Goal: Task Accomplishment & Management: Use online tool/utility

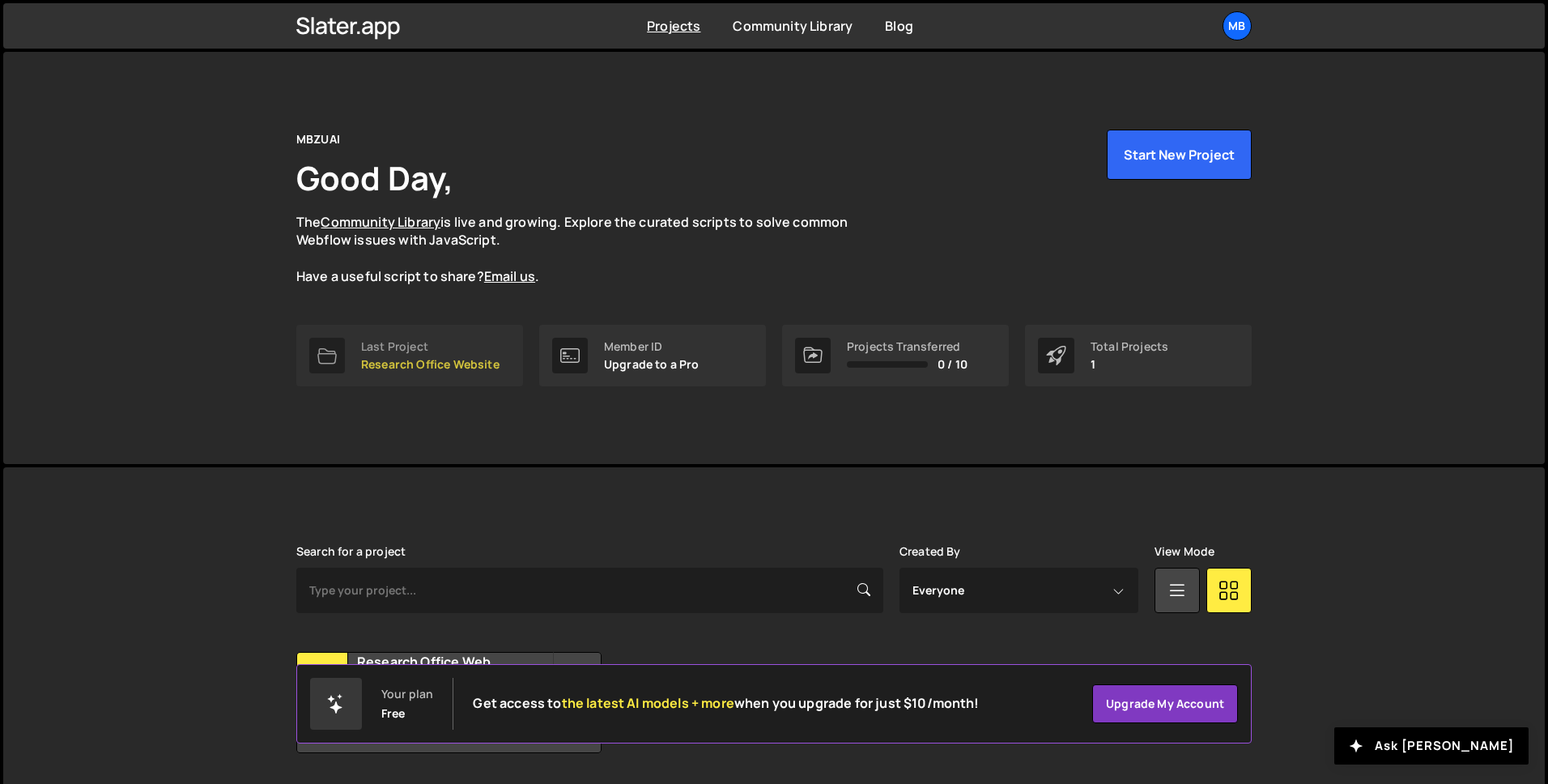
click at [445, 342] on div "Last Project" at bounding box center [431, 347] width 139 height 13
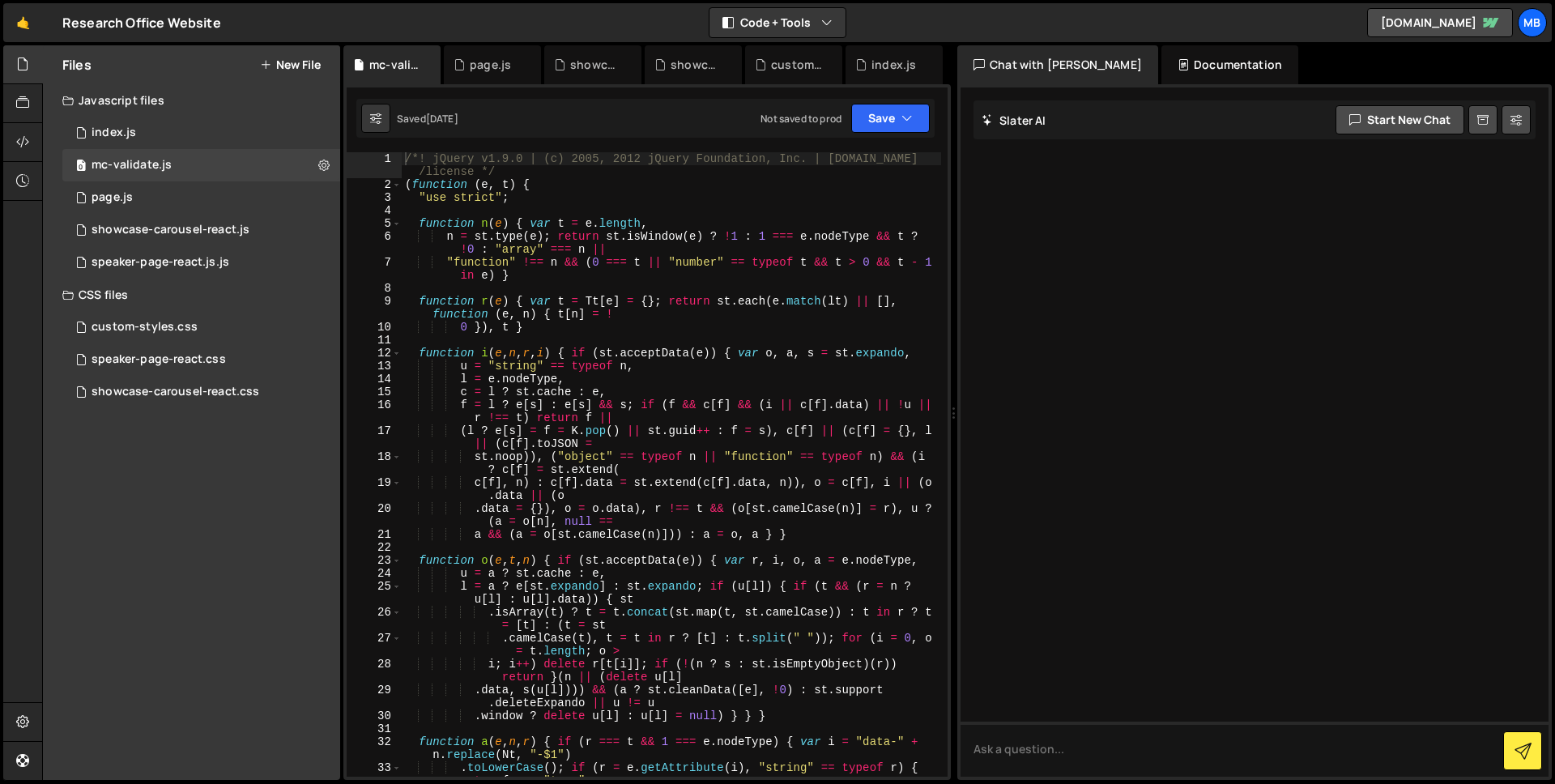
drag, startPoint x: 146, startPoint y: 136, endPoint x: 489, endPoint y: 263, distance: 365.8
click at [146, 135] on div "1 index.js 0" at bounding box center [201, 132] width 278 height 32
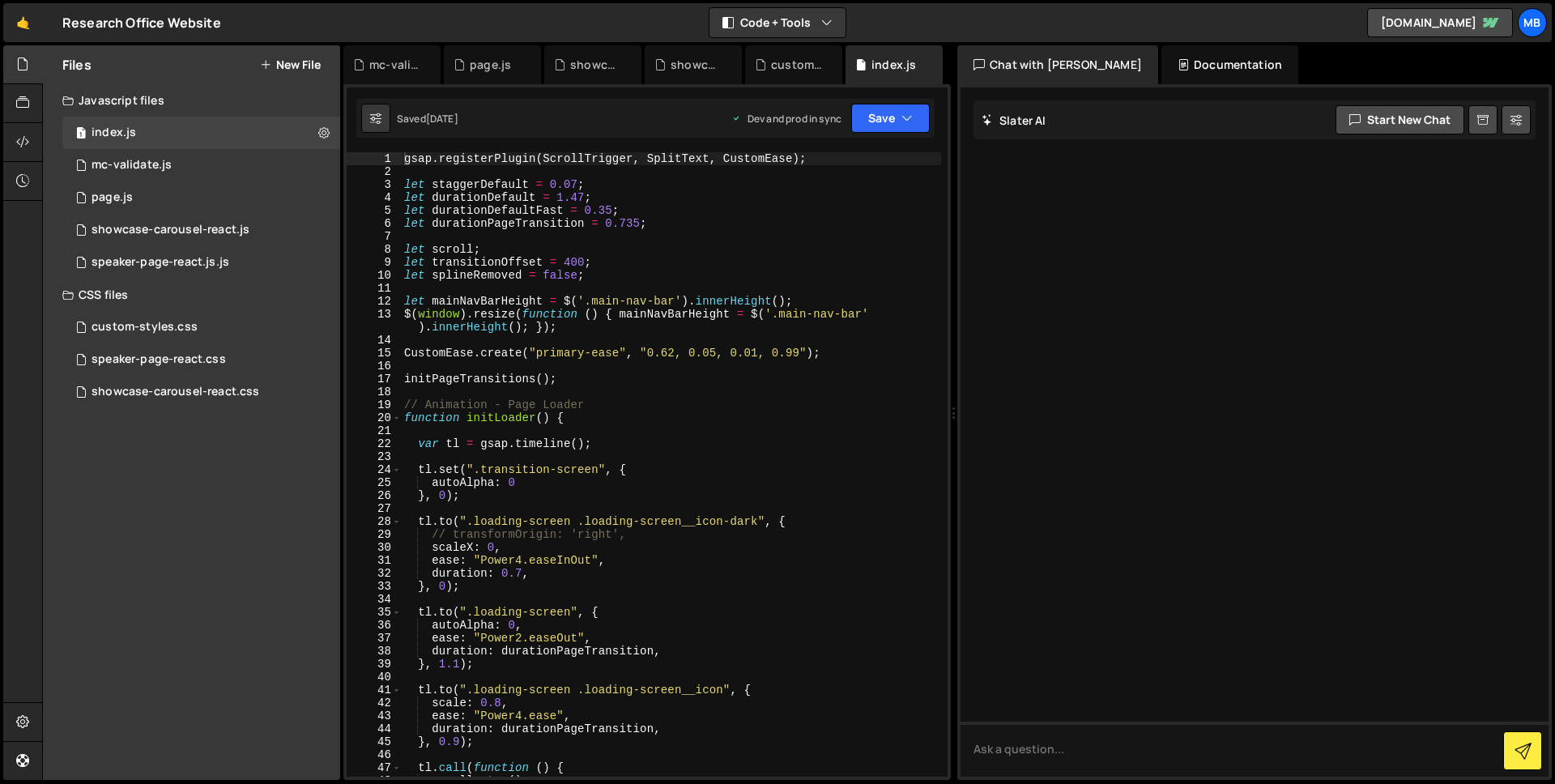
click at [610, 292] on div "gsap . registerPlugin ( ScrollTrigger , SplitText , CustomEase ) ; let staggerD…" at bounding box center [671, 477] width 541 height 650
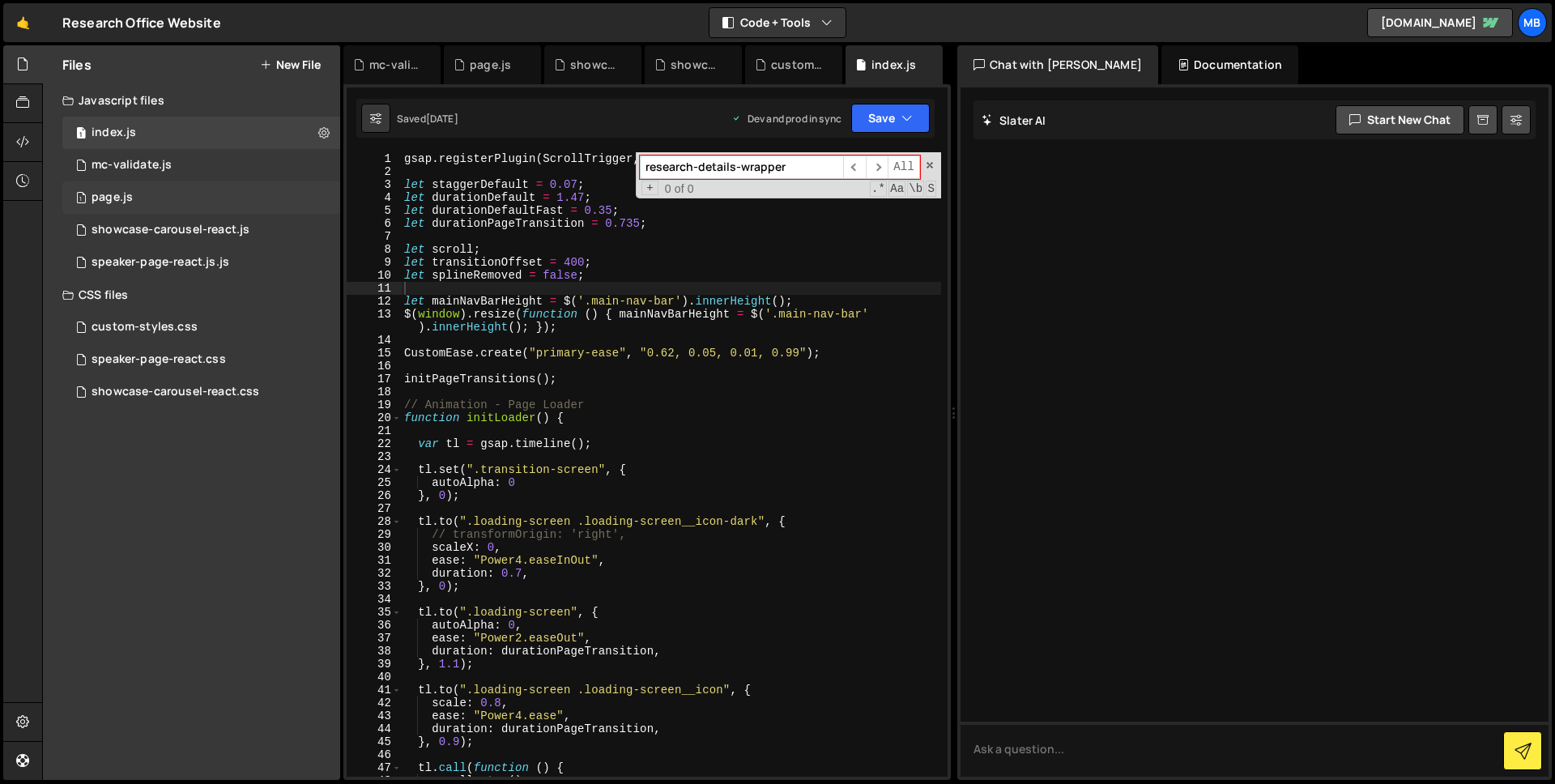
type input "research-details-wrapper"
click at [216, 189] on div "1 page.js 0" at bounding box center [201, 197] width 278 height 32
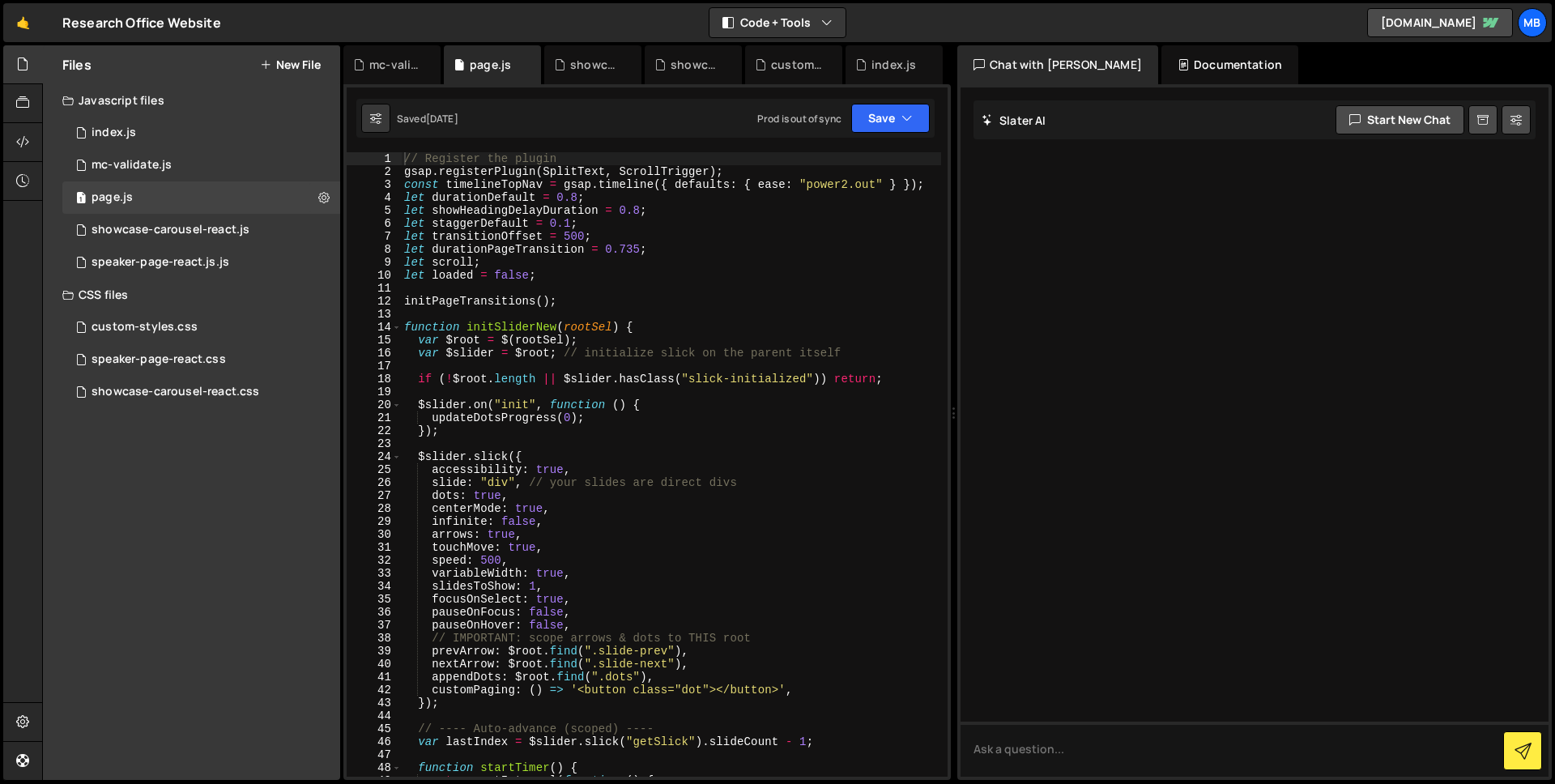
type textarea "let showHeadingDelayDuration = 0.8;"
click at [777, 209] on div "// Register the plugin gsap . registerPlugin ( SplitText , ScrollTrigger ) ; co…" at bounding box center [671, 477] width 541 height 650
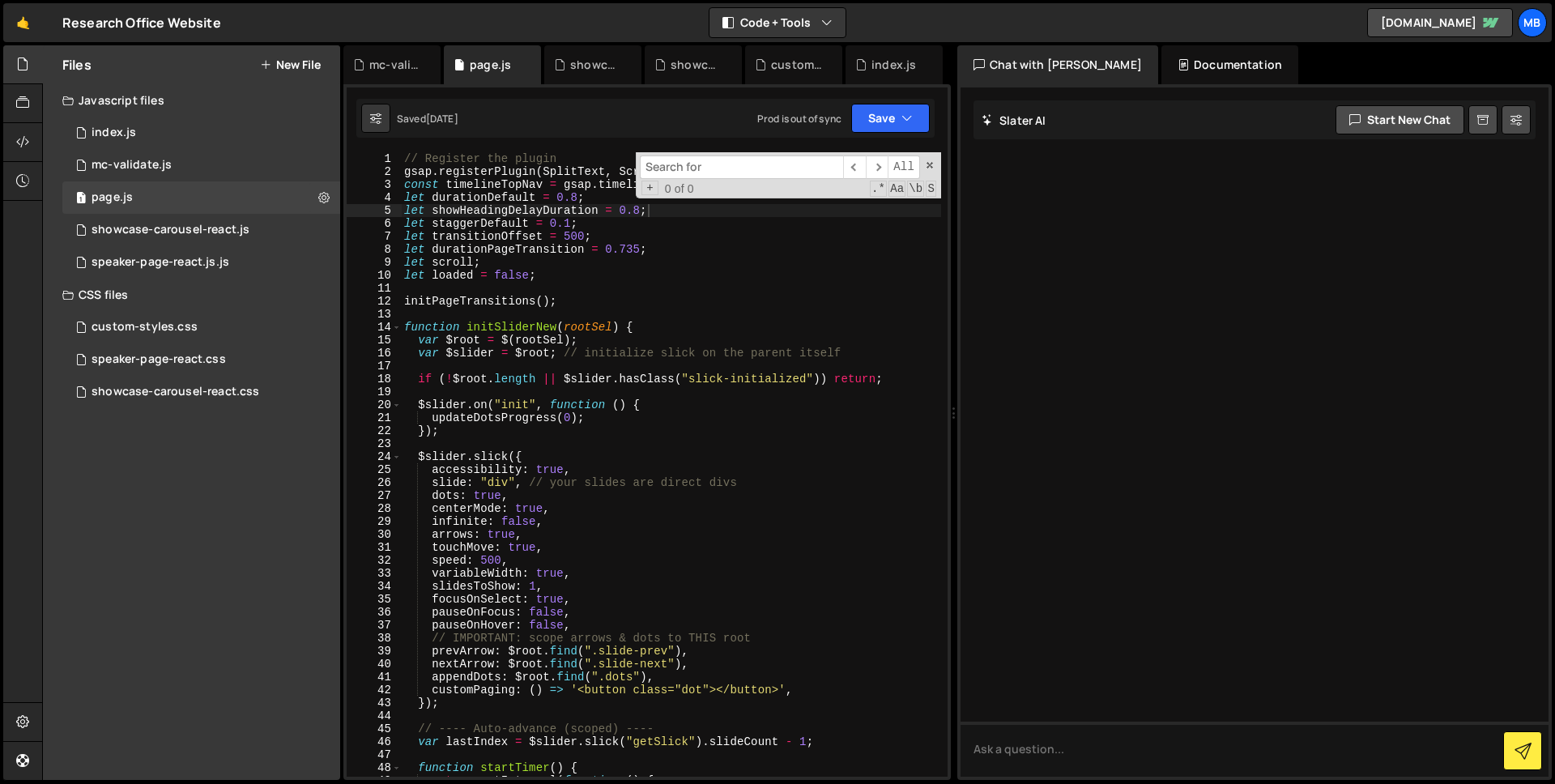
click at [745, 169] on input at bounding box center [741, 167] width 204 height 24
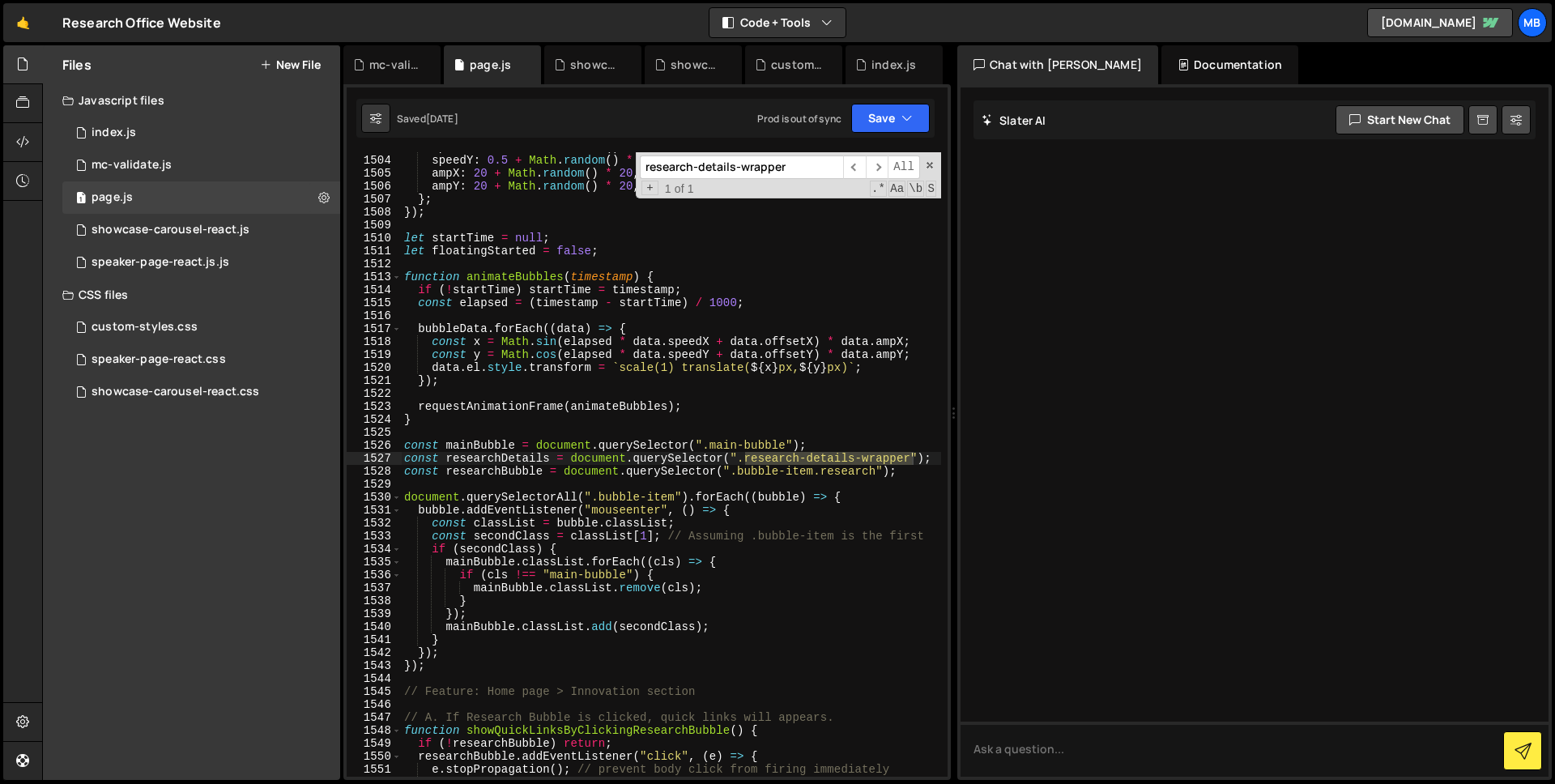
type input "research-details-wrapper"
type textarea "const researchDetails = document.querySelector(".research-details-wrapper");"
click at [531, 461] on div "speedX : 0.5 + Math . random ( ) * 0.5 , speedY : 0.5 + Math . random ( ) * 0.5…" at bounding box center [671, 465] width 541 height 650
type input "researchDetails"
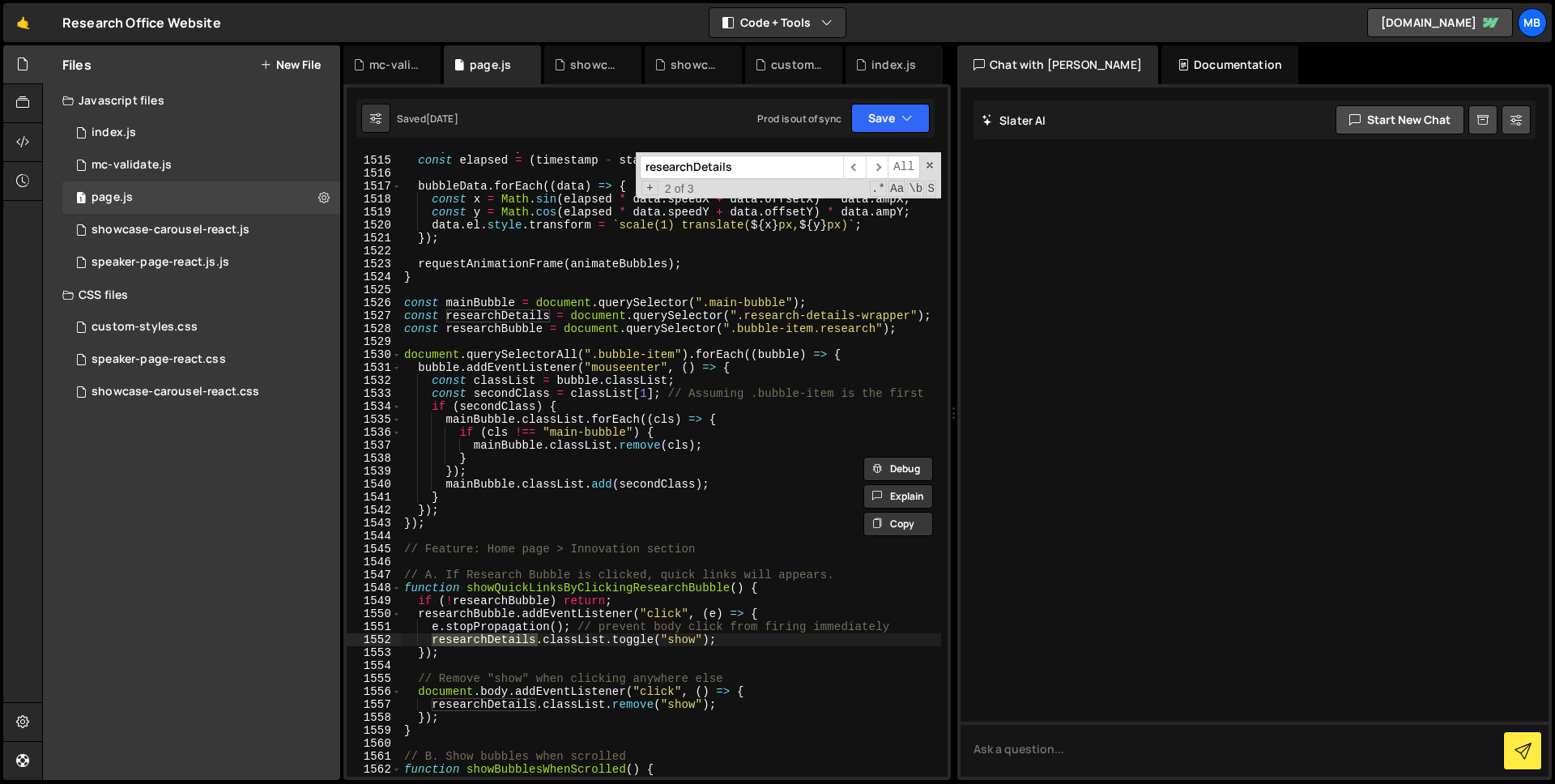
scroll to position [20902, 0]
type textarea "function showQuickLinksByClickingResearchBubble() {"
click at [584, 592] on div "if ( ! startTime ) startTime = timestamp ; const elapsed = ( timestamp - startT…" at bounding box center [671, 465] width 541 height 650
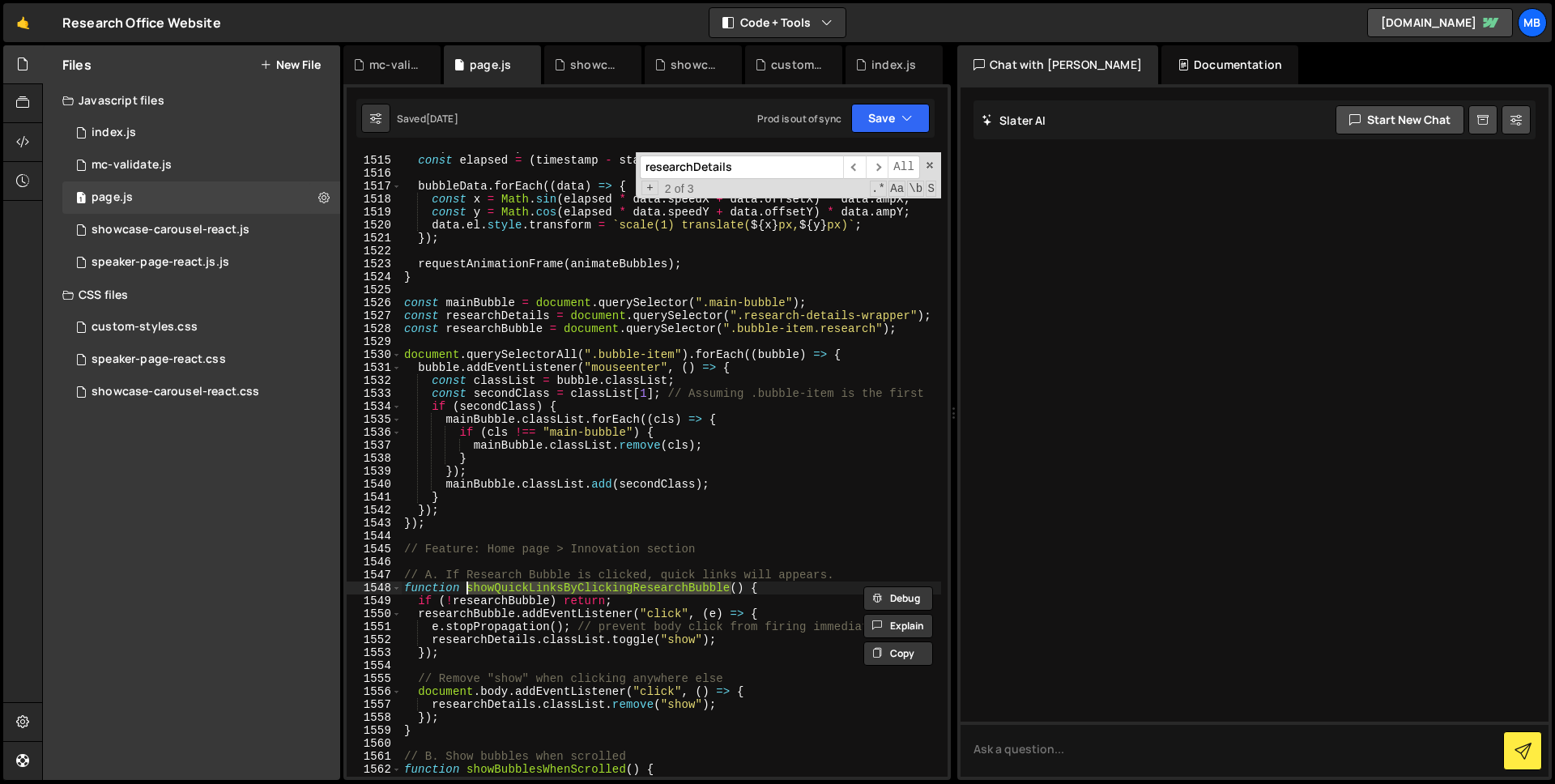
type input "showQuickLinksByClickingResearchBubble"
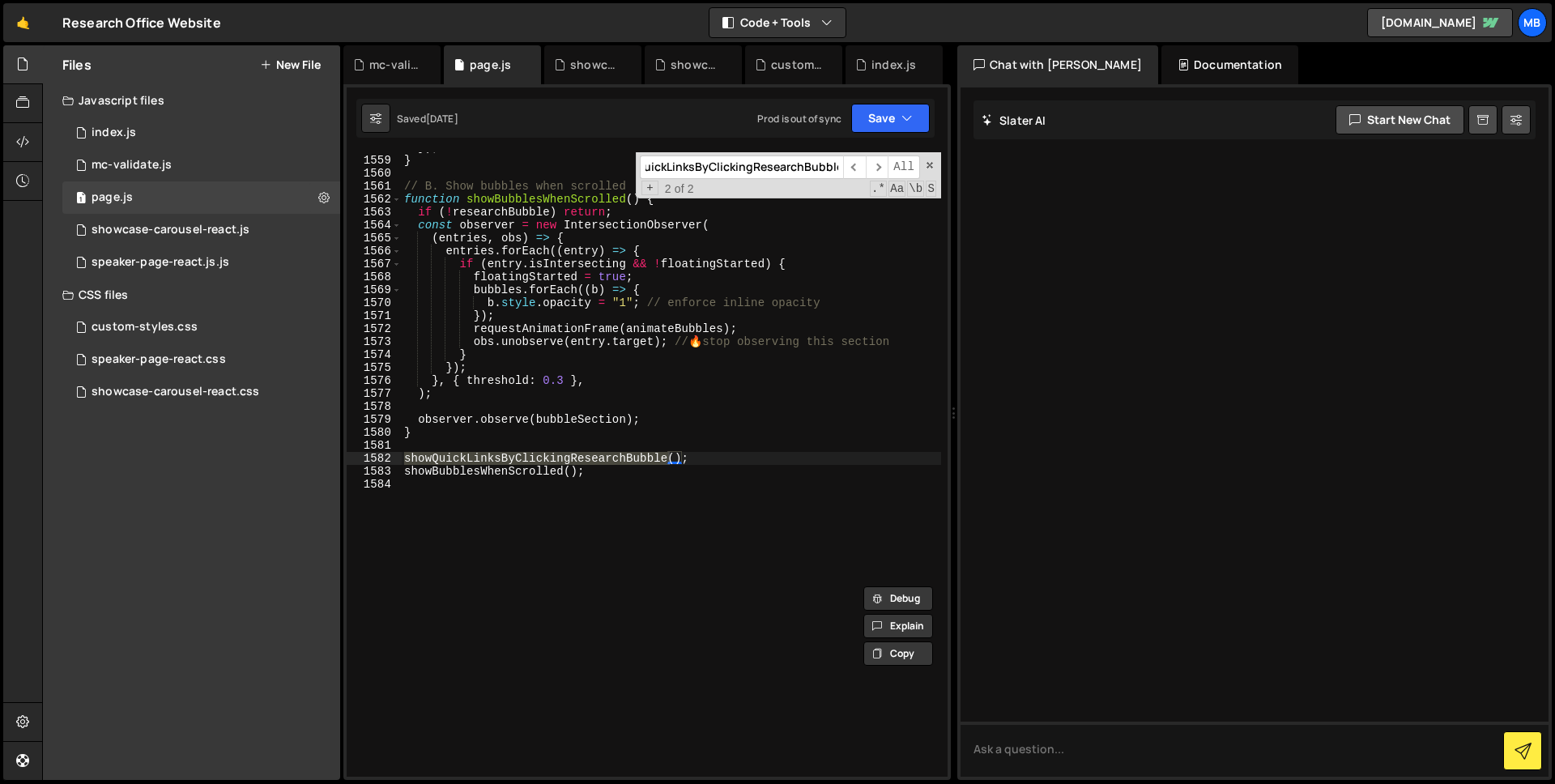
scroll to position [21473, 0]
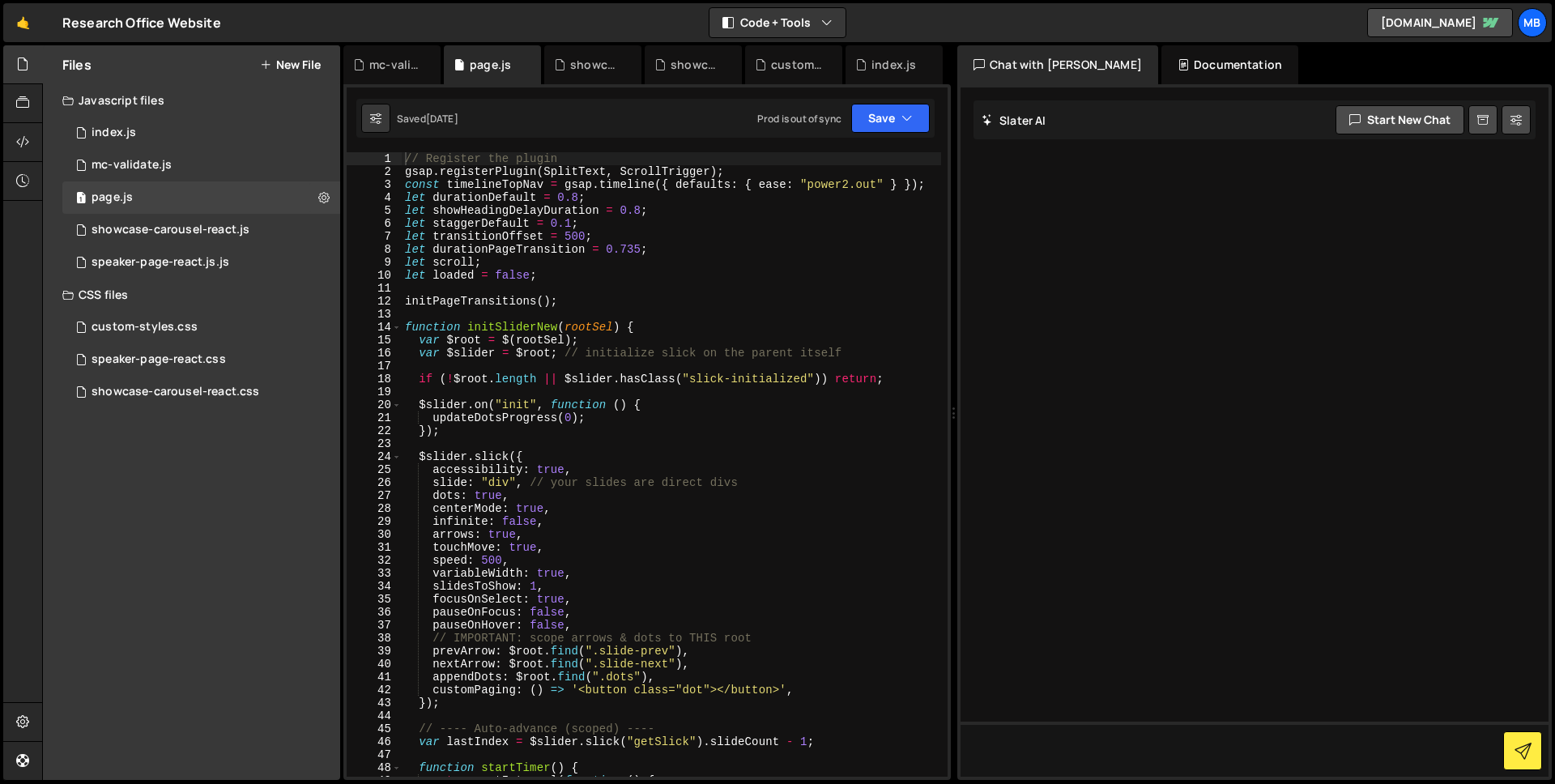
type textarea "var $slider = $root; // initialize slick on the parent itself"
click at [657, 354] on div "// Register the plugin gsap . registerPlugin ( SplitText , ScrollTrigger ) ; co…" at bounding box center [671, 477] width 540 height 650
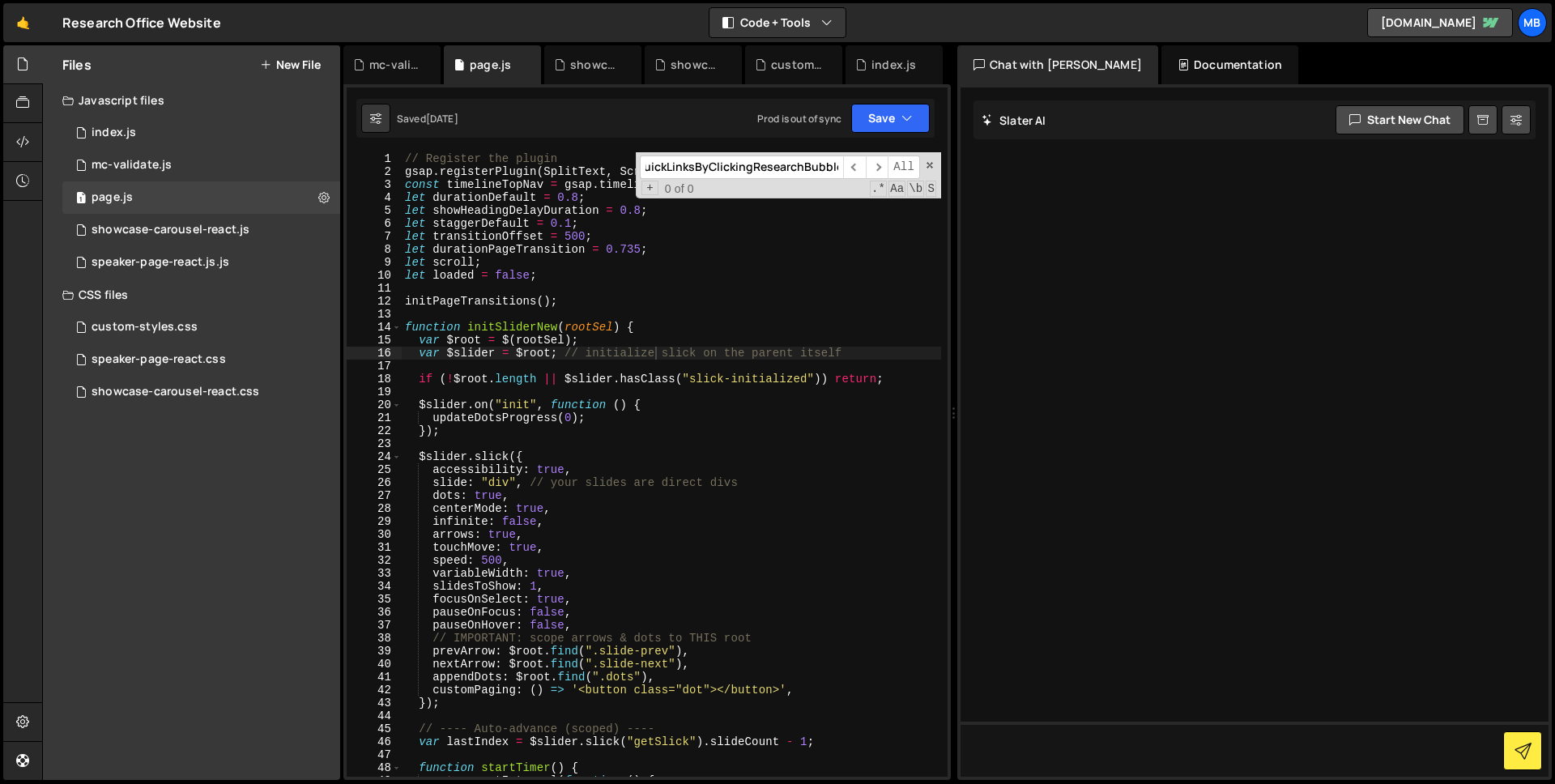
scroll to position [21033, 0]
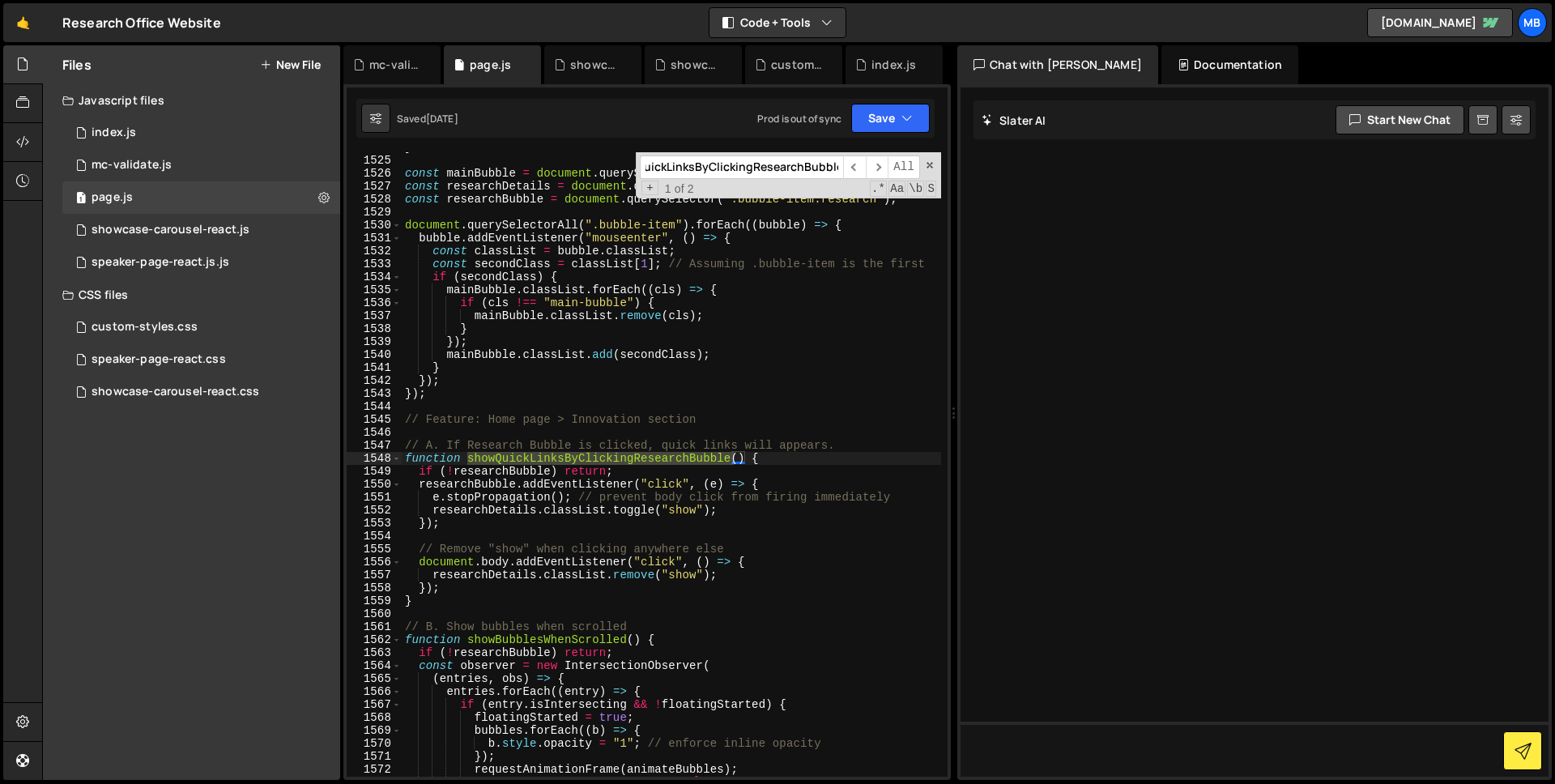
type input "showQuickLinksByClickingResearchBubble"
click at [570, 453] on div "} const mainBubble = document . querySelector ( ".main-bubble" ) ; const resear…" at bounding box center [671, 465] width 540 height 624
click at [615, 455] on div "} const mainBubble = document . querySelector ( ".main-bubble" ) ; const resear…" at bounding box center [671, 465] width 540 height 650
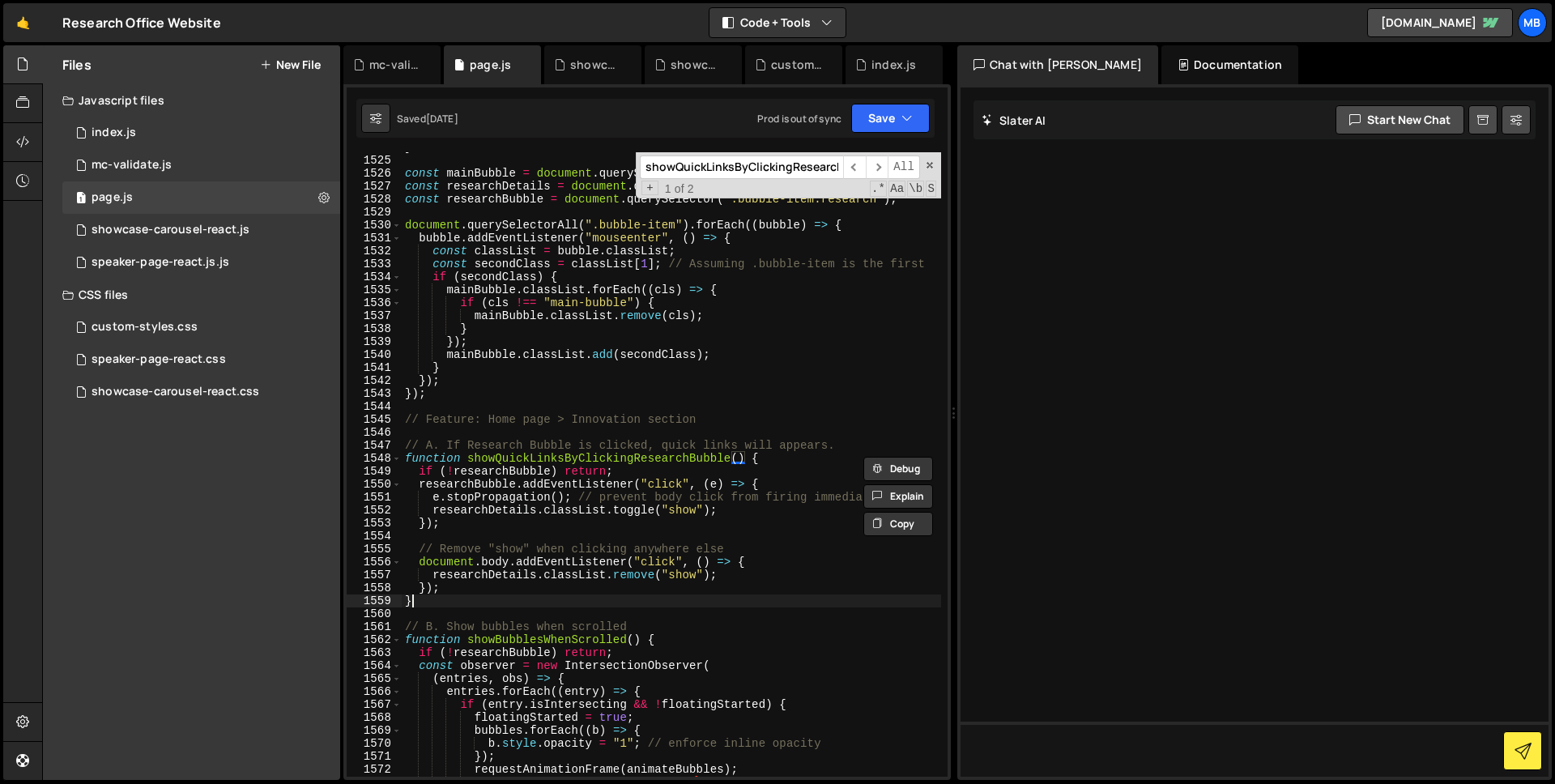
click at [465, 601] on div "} const mainBubble = document . querySelector ( ".main-bubble" ) ; const resear…" at bounding box center [671, 465] width 540 height 650
click at [526, 469] on div "} const mainBubble = document . querySelector ( ".main-bubble" ) ; const resear…" at bounding box center [671, 465] width 540 height 650
type textarea "if (!researchBubble) return;"
click at [526, 469] on div "} const mainBubble = document . querySelector ( ".main-bubble" ) ; const resear…" at bounding box center [671, 465] width 540 height 650
type input "researchBubble"
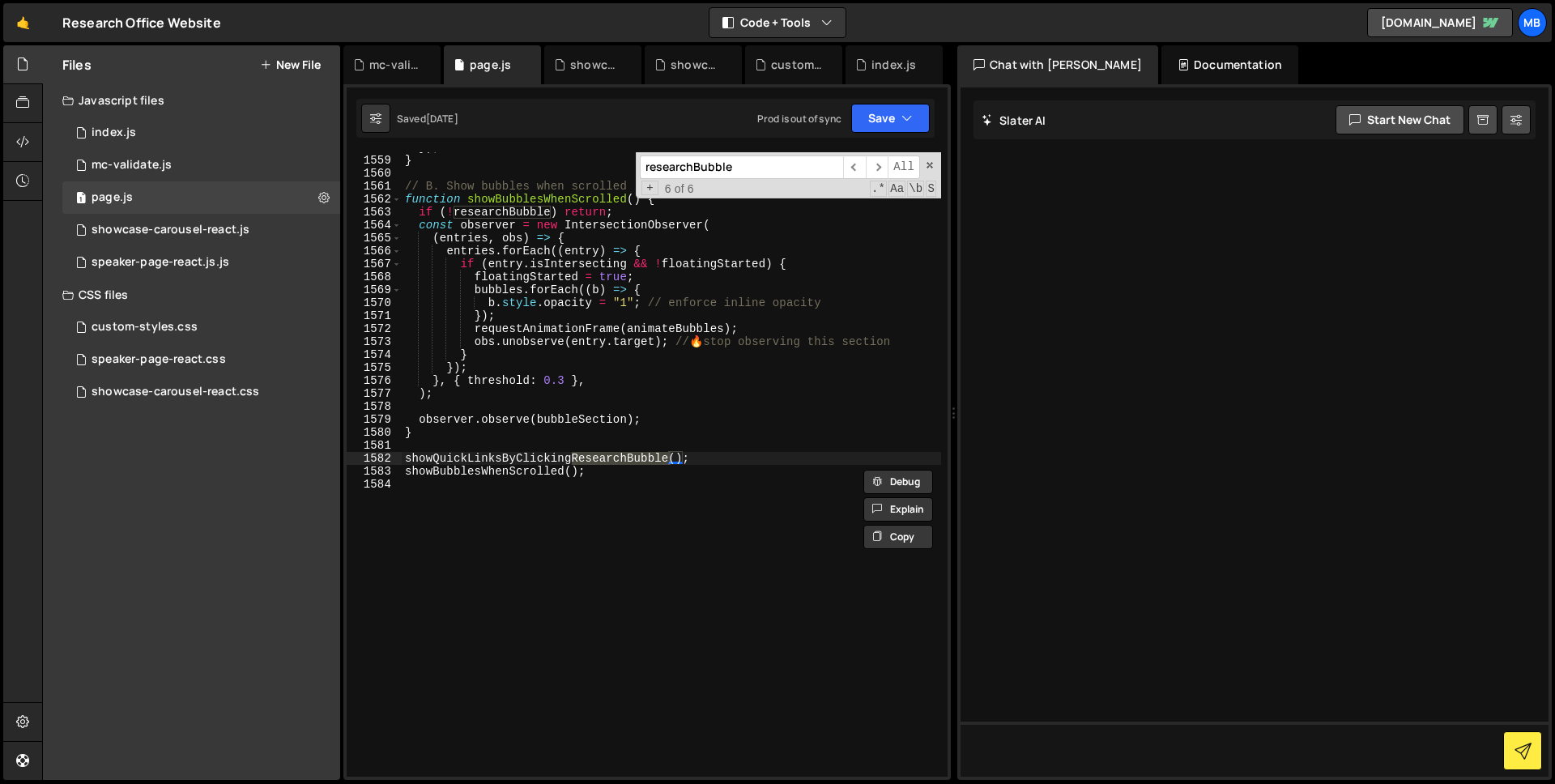
scroll to position [20761, 0]
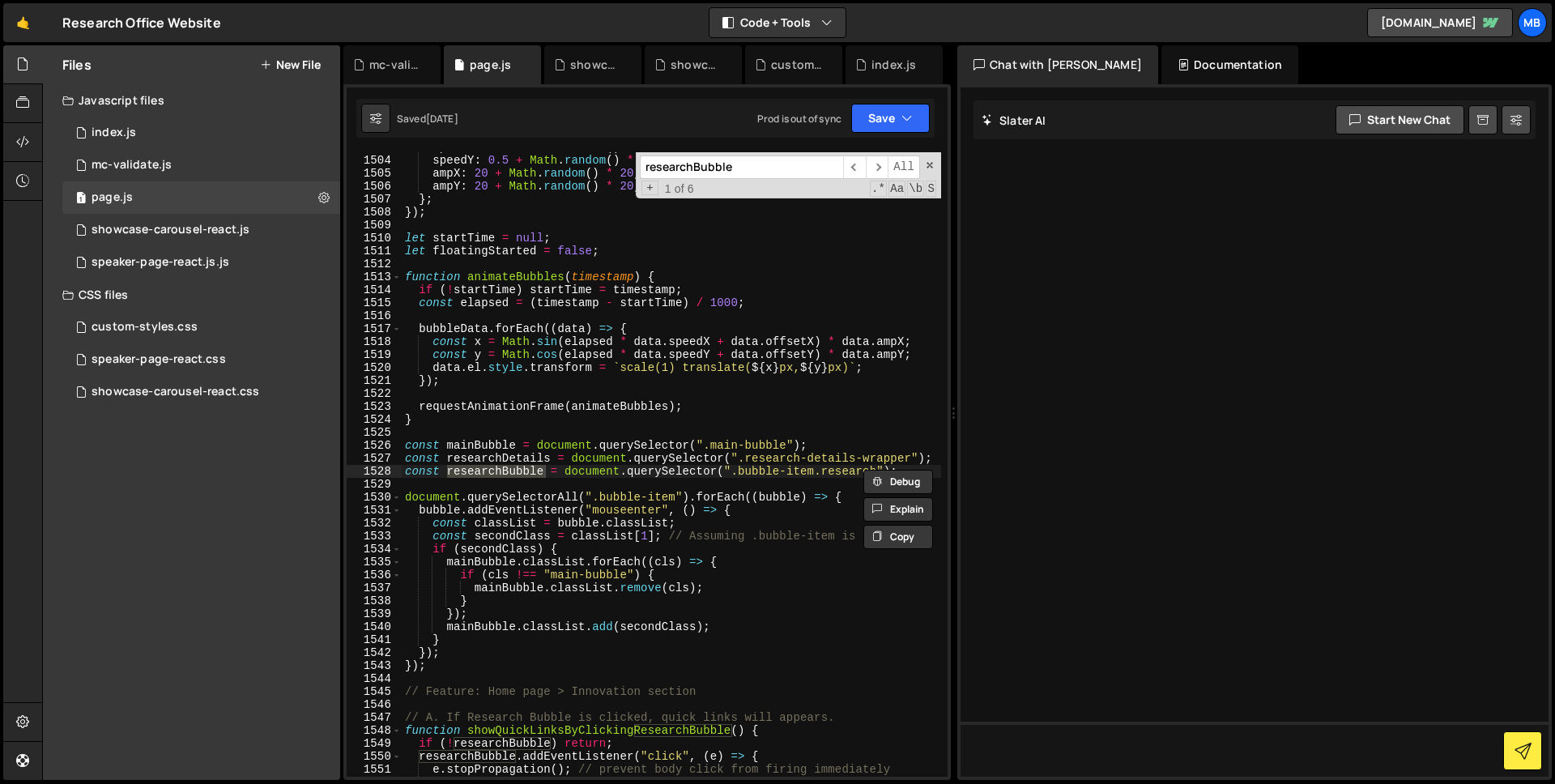
click at [576, 452] on div "speedX : 0.5 + Math . random ( ) * 0.5 , speedY : 0.5 + Math . random ( ) * 0.5…" at bounding box center [671, 465] width 540 height 650
click at [661, 565] on div "speedX : 0.5 + Math . random ( ) * 0.5 , speedY : 0.5 + Math . random ( ) * 0.5…" at bounding box center [671, 465] width 540 height 650
drag, startPoint x: 901, startPoint y: 473, endPoint x: 335, endPoint y: 475, distance: 566.0
click at [335, 475] on div "Files New File Javascript files 1 index.js 0 0 mc-validate.js 0 1 page.js 0 0 0" at bounding box center [798, 413] width 1513 height 735
click at [895, 450] on div "speedX : 0.5 + Math . random ( ) * 0.5 , speedY : 0.5 + Math . random ( ) * 0.5…" at bounding box center [671, 465] width 540 height 650
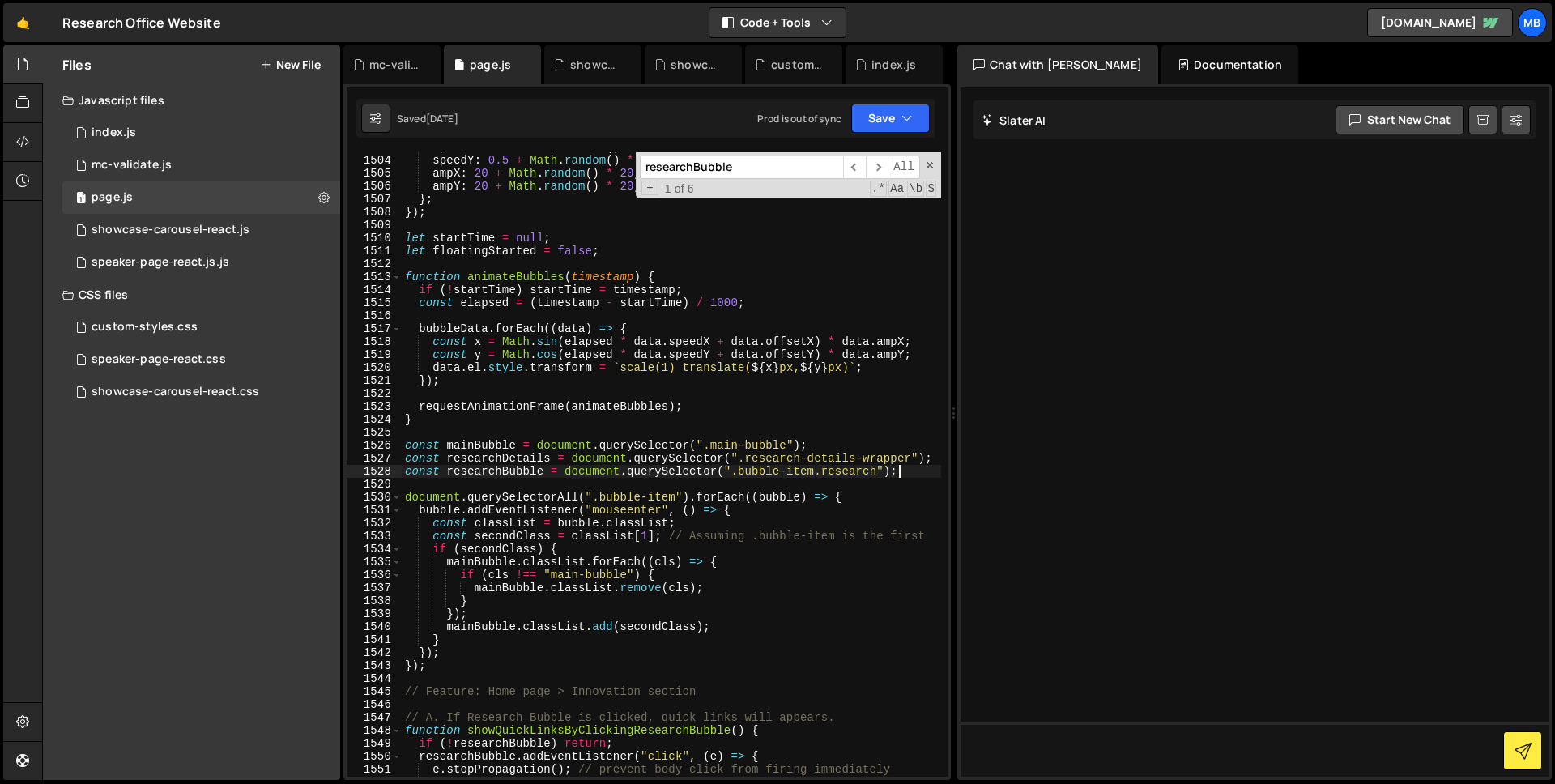
click at [904, 476] on div "speedX : 0.5 + Math . random ( ) * 0.5 , speedY : 0.5 + Math . random ( ) * 0.5…" at bounding box center [671, 465] width 540 height 650
type textarea "const researchBubble = document.querySelector(".bubble-item.research");"
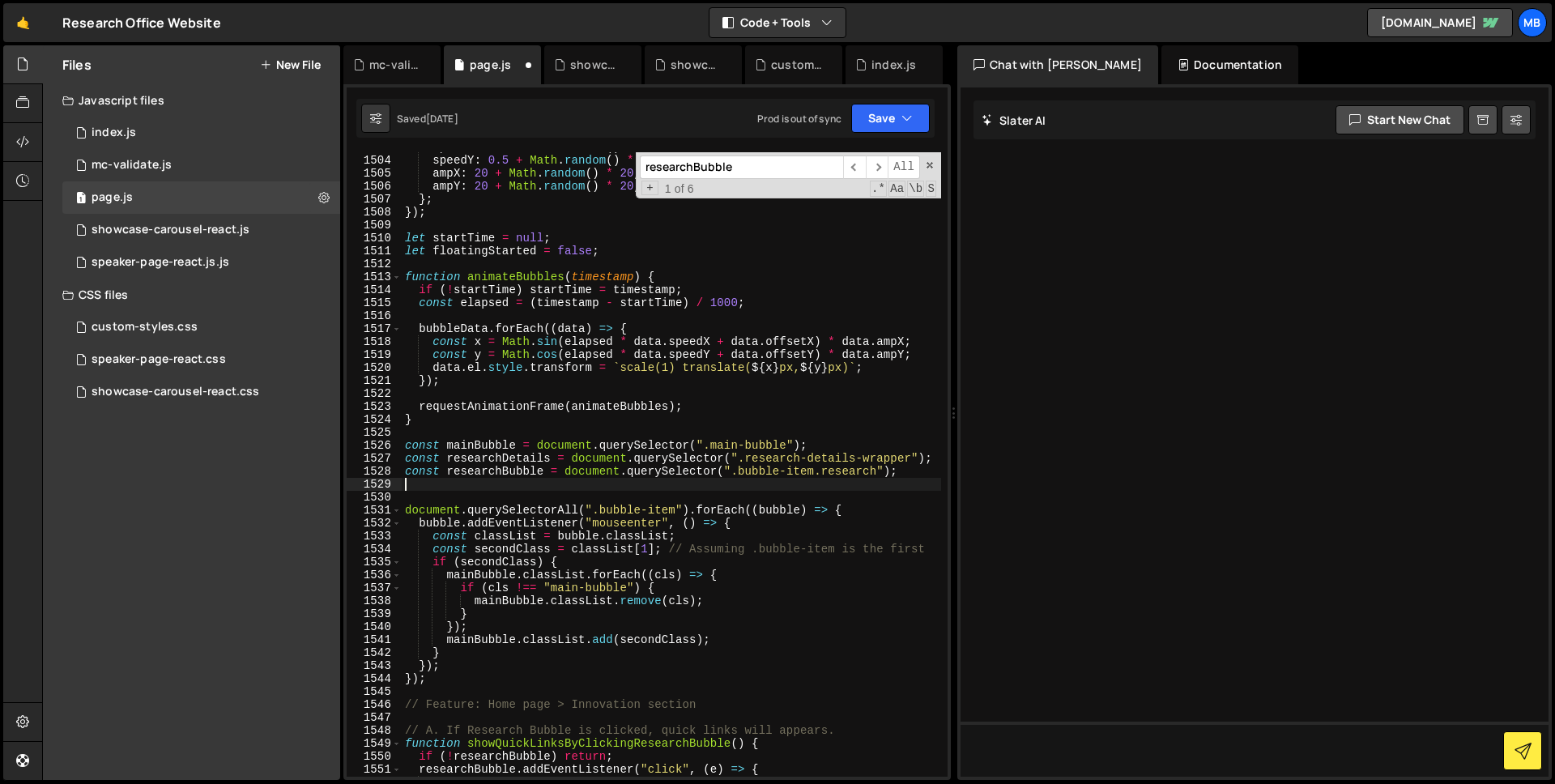
paste textarea "const researchBubble = document.querySelector(".bubble-item.research");"
click at [861, 480] on div "speedX : 0.5 + Math . random ( ) * 0.5 , speedY : 0.5 + Math . random ( ) * 0.5…" at bounding box center [671, 465] width 540 height 650
drag, startPoint x: 503, startPoint y: 486, endPoint x: 447, endPoint y: 487, distance: 56.0
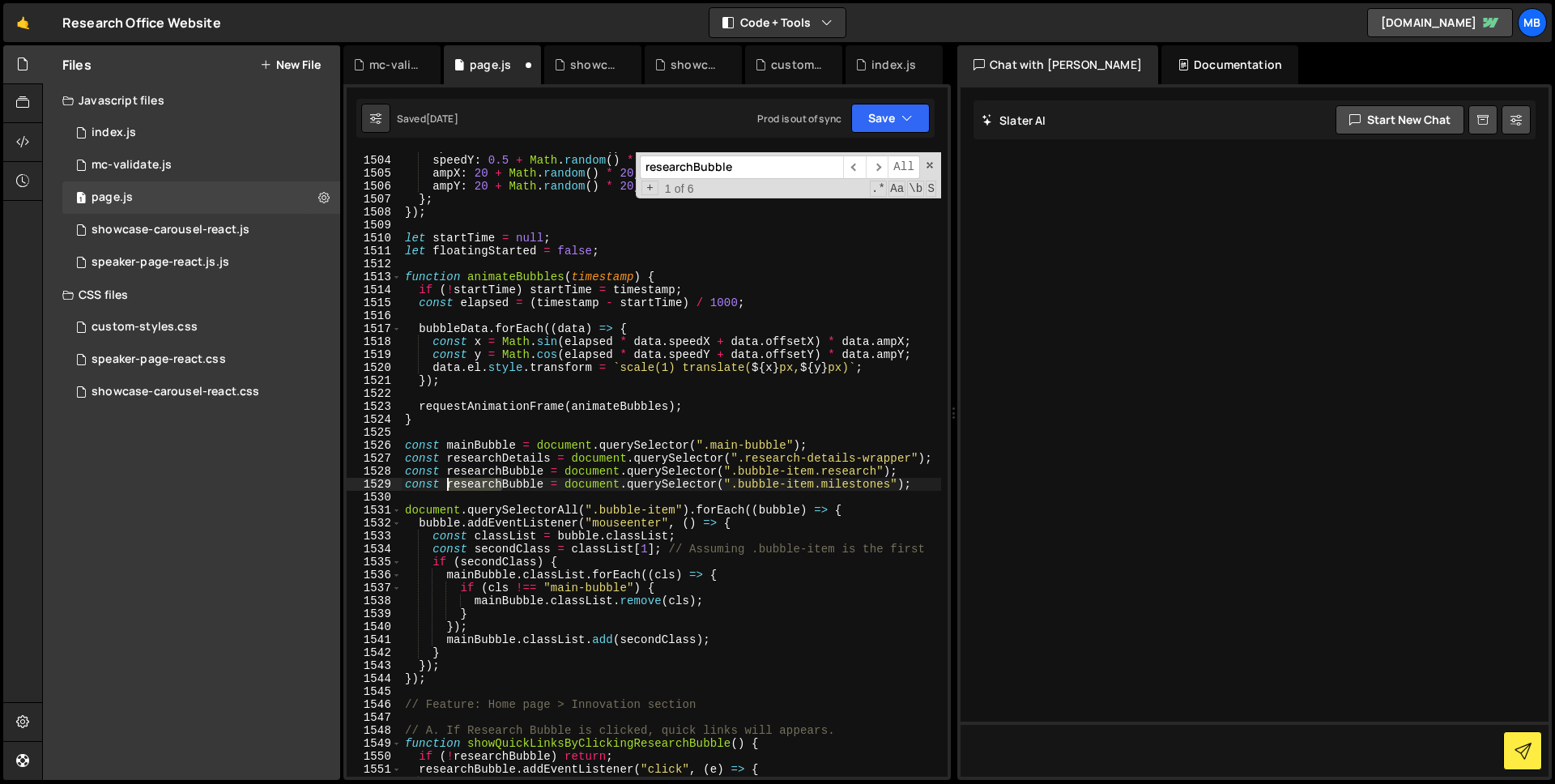
click at [447, 487] on div "speedX : 0.5 + Math . random ( ) * 0.5 , speedY : 0.5 + Math . random ( ) * 0.5…" at bounding box center [671, 465] width 540 height 650
click at [489, 481] on div "speedX : 0.5 + Math . random ( ) * 0.5 , speedY : 0.5 + Math . random ( ) * 0.5…" at bounding box center [671, 465] width 540 height 650
click at [490, 469] on div "speedX : 0.5 + Math . random ( ) * 0.5 , speedY : 0.5 + Math . random ( ) * 0.5…" at bounding box center [671, 465] width 540 height 650
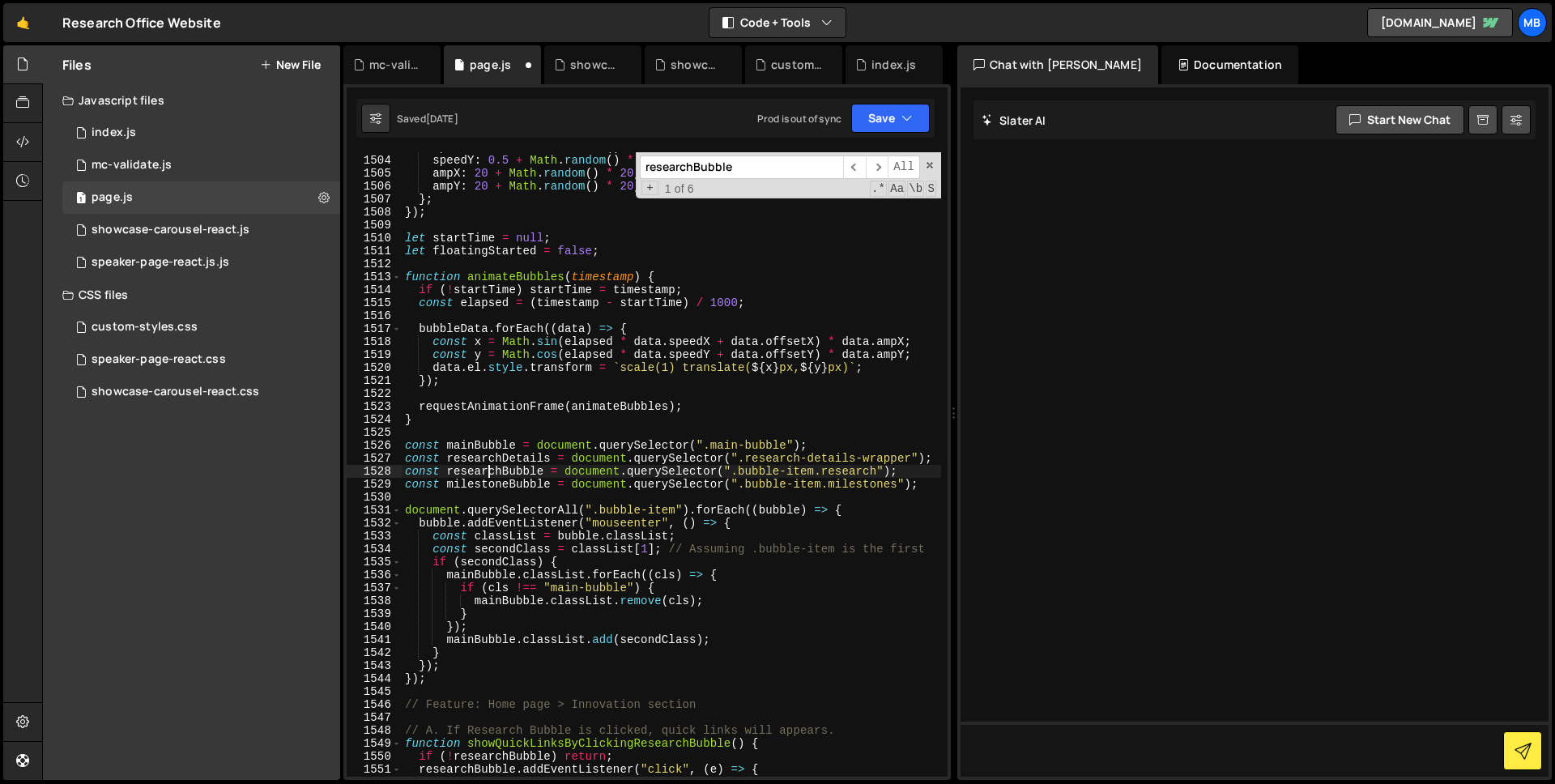
click at [490, 469] on div "speedX : 0.5 + Math . random ( ) * 0.5 , speedY : 0.5 + Math . random ( ) * 0.5…" at bounding box center [671, 465] width 540 height 650
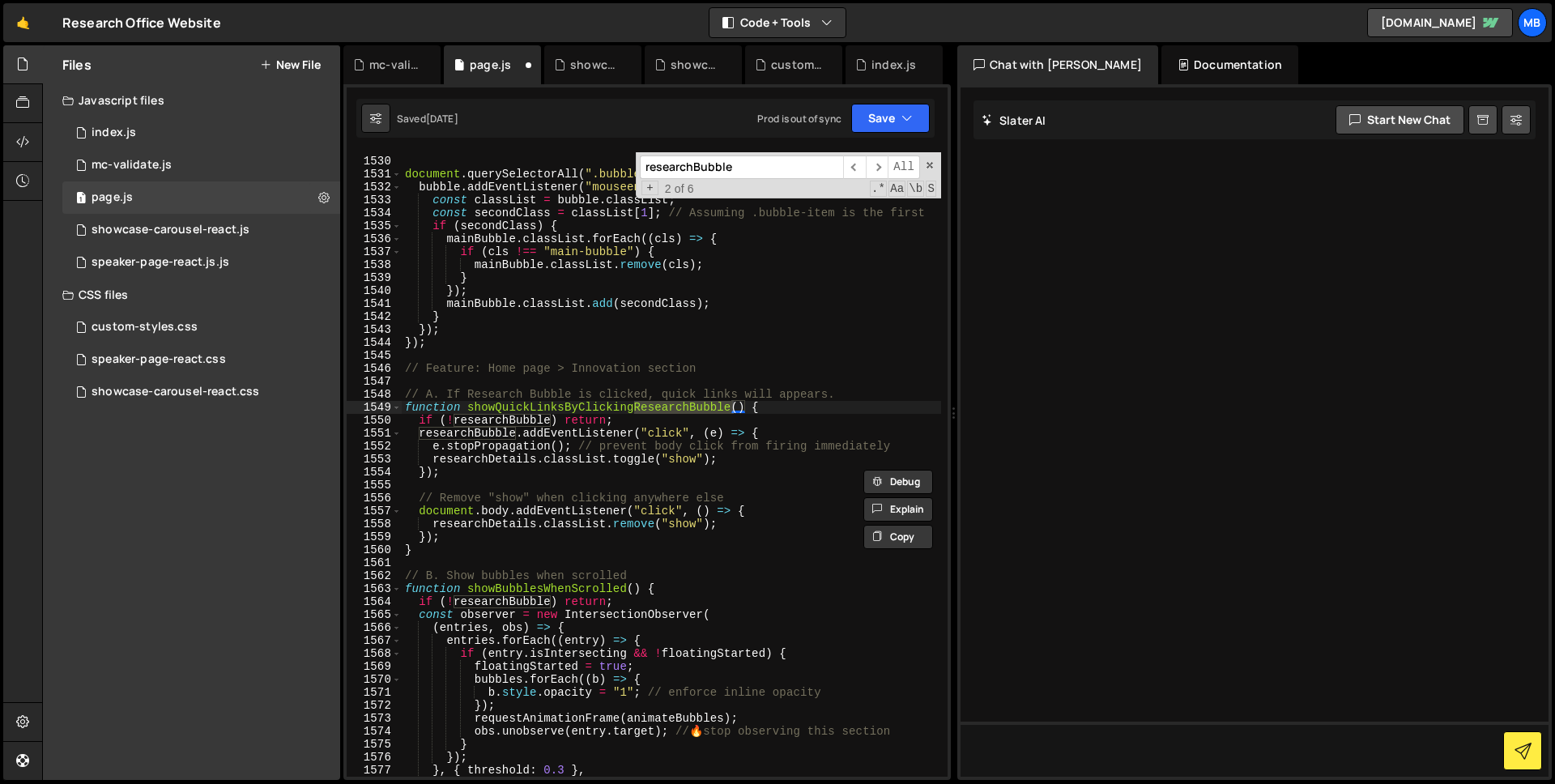
scroll to position [0, 0]
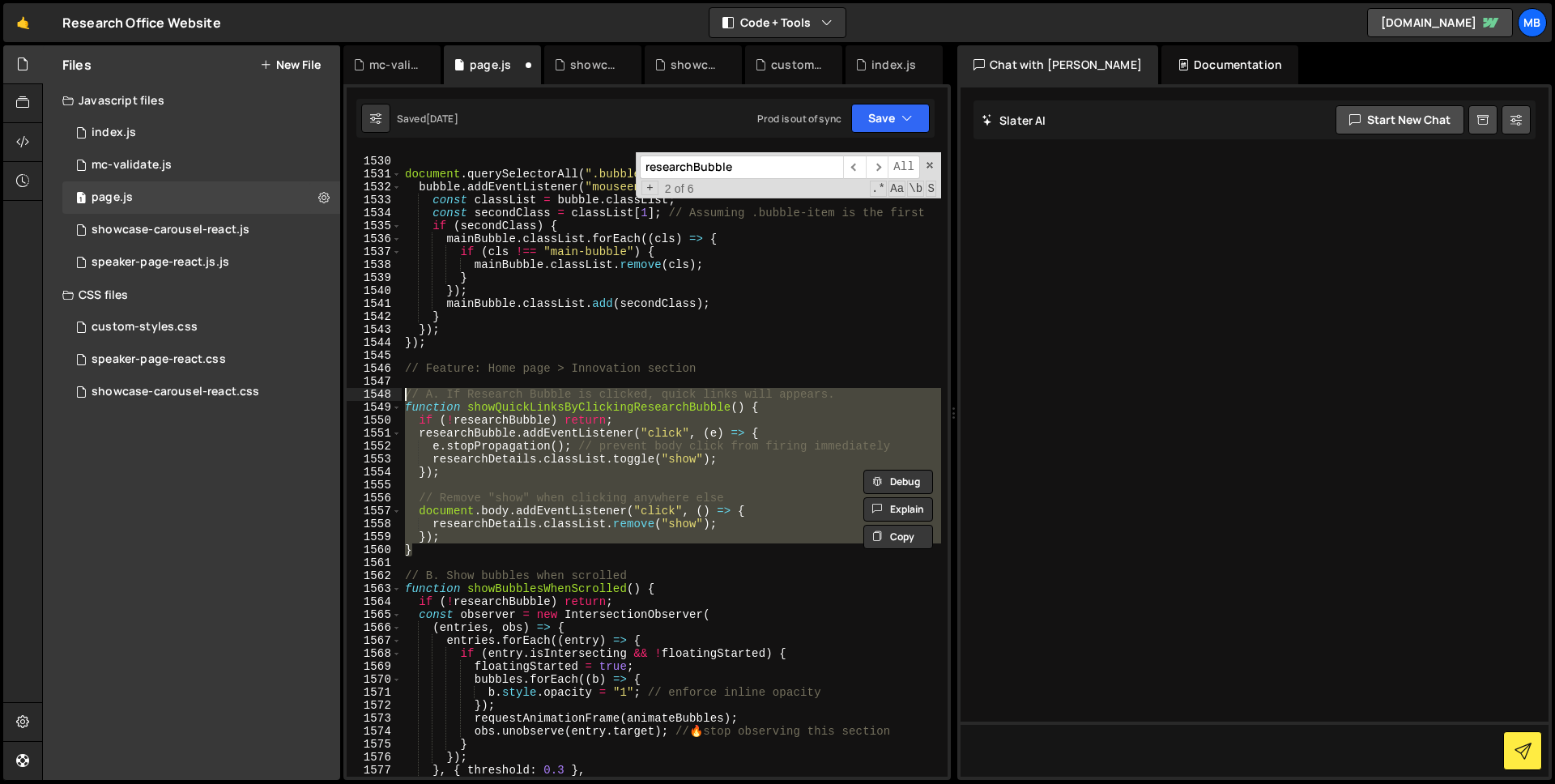
drag, startPoint x: 423, startPoint y: 552, endPoint x: 392, endPoint y: 390, distance: 164.9
click at [392, 390] on div "} 1529 1530 1531 1532 1533 1534 1535 1536 1537 1538 1539 1540 1541 1542 1543 15…" at bounding box center [647, 465] width 601 height 624
click at [447, 552] on div "const milestoneBubble = document . querySelector ( ".bubble-item.milestones" ) …" at bounding box center [671, 465] width 540 height 624
type textarea "}"
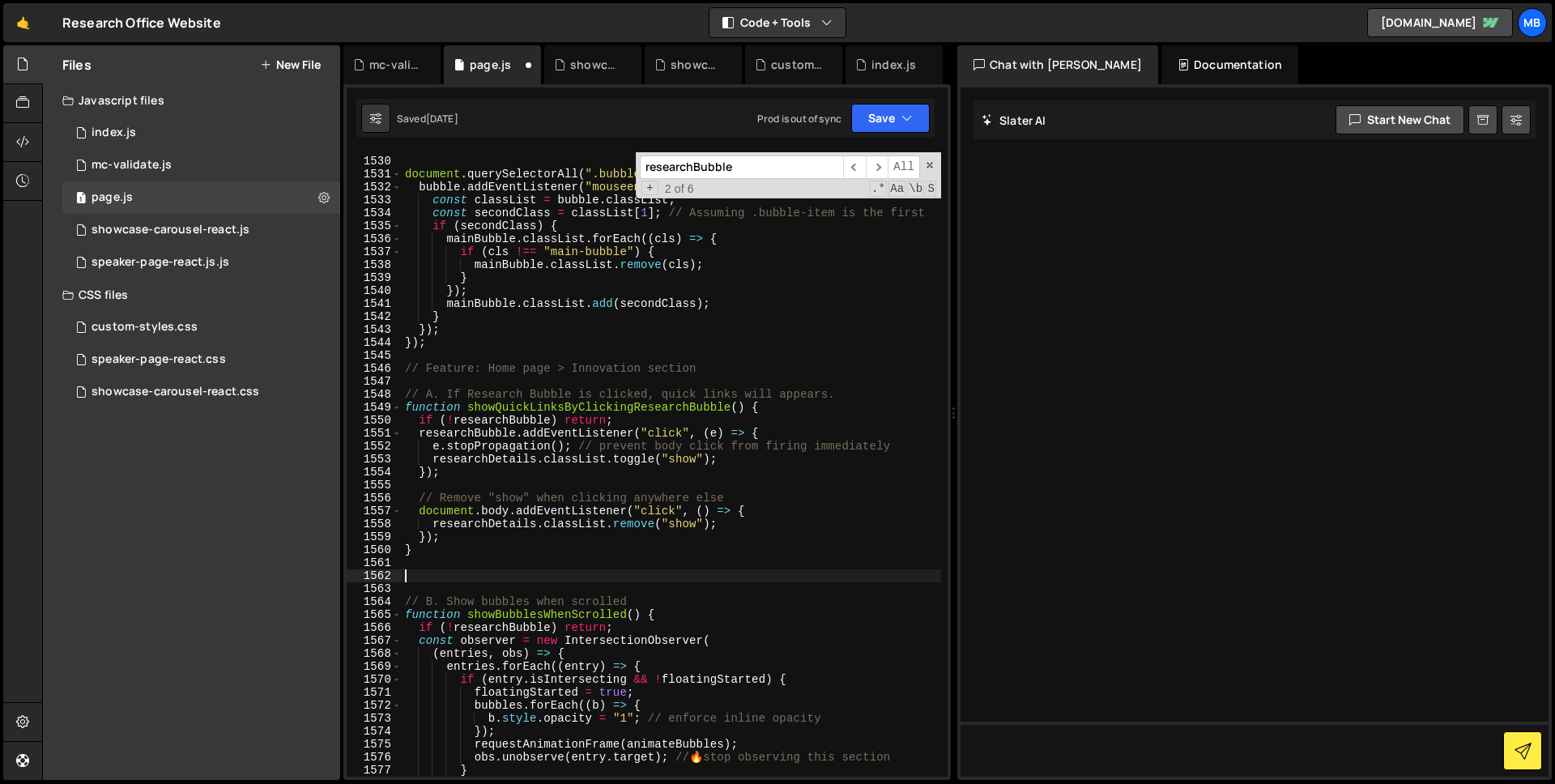
paste textarea "}"
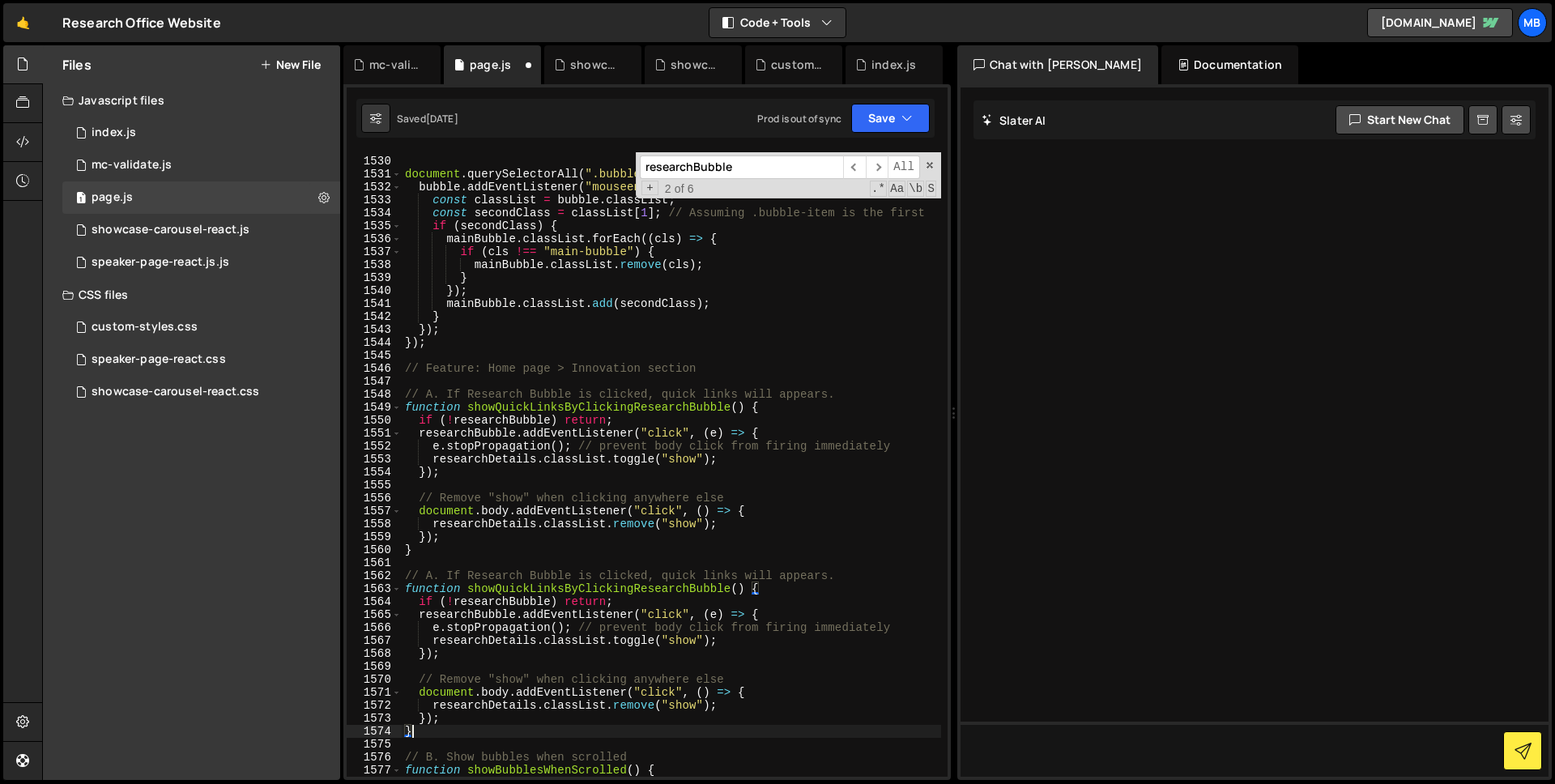
click at [710, 591] on div "const milestoneBubble = document . querySelector ( ".bubble-item.milestones" ) …" at bounding box center [671, 466] width 540 height 650
drag, startPoint x: 688, startPoint y: 591, endPoint x: 634, endPoint y: 590, distance: 54.0
click at [634, 590] on div "const milestoneBubble = document . querySelector ( ".bubble-item.milestones" ) …" at bounding box center [671, 466] width 540 height 650
click at [518, 601] on div "const milestoneBubble = document . querySelector ( ".bubble-item.milestones" ) …" at bounding box center [671, 466] width 540 height 650
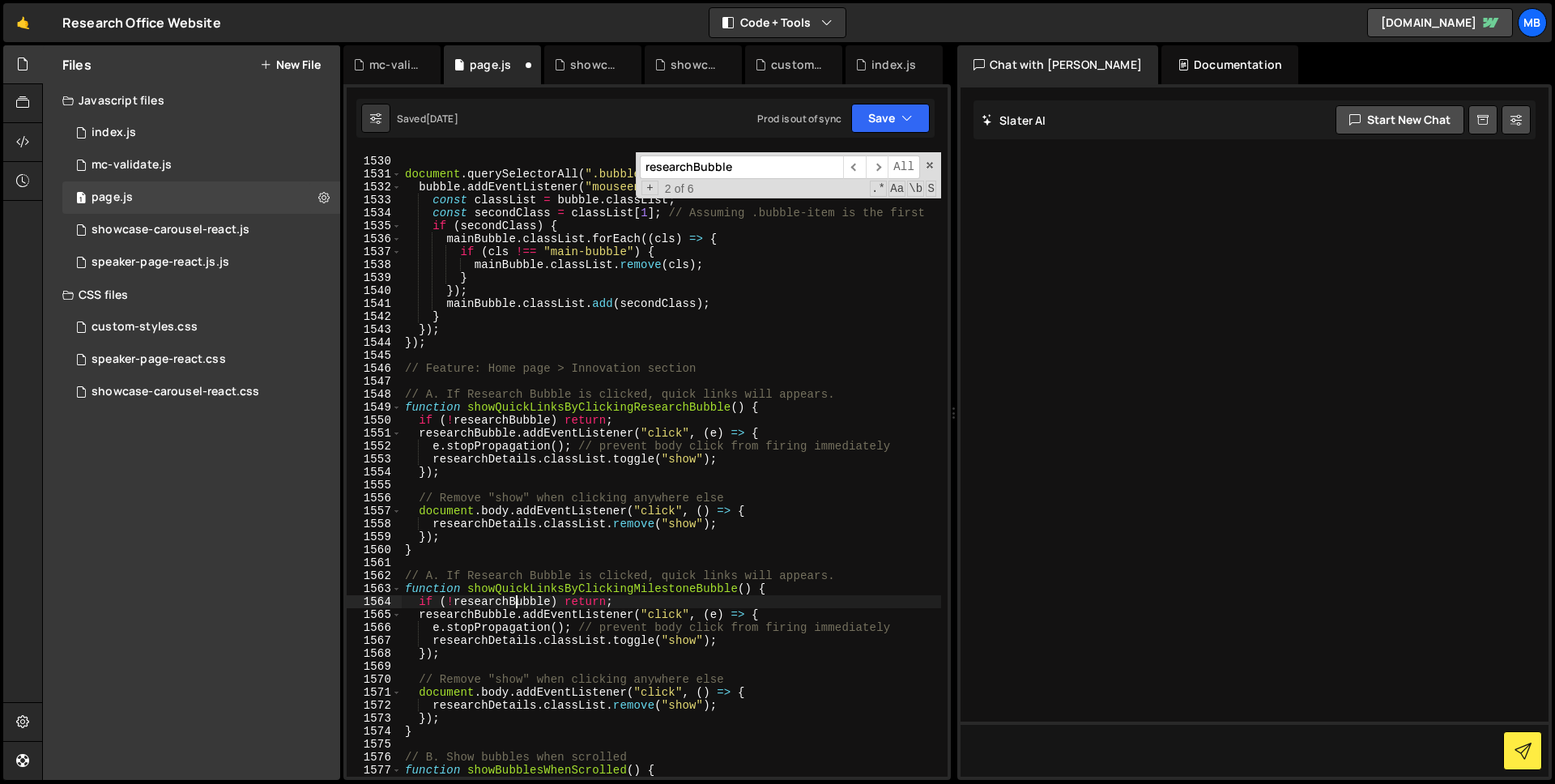
click at [518, 601] on div "const milestoneBubble = document . querySelector ( ".bubble-item.milestones" ) …" at bounding box center [671, 466] width 540 height 650
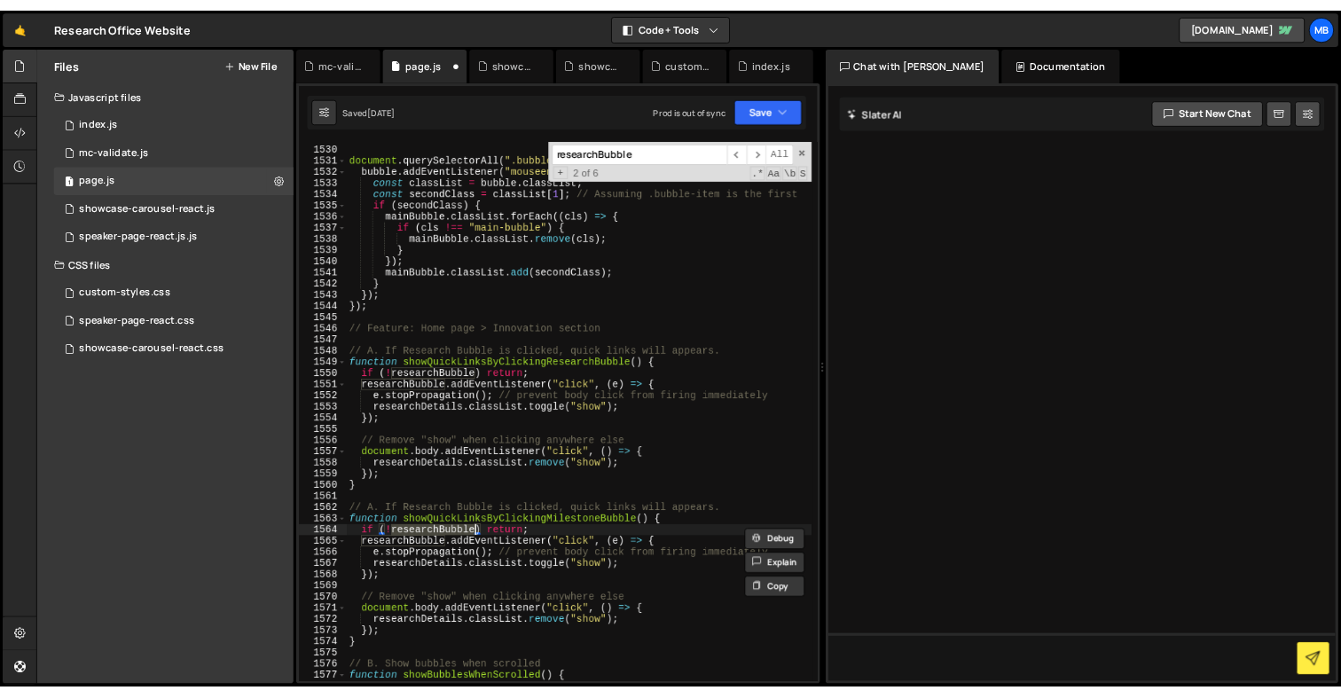
scroll to position [0, 4]
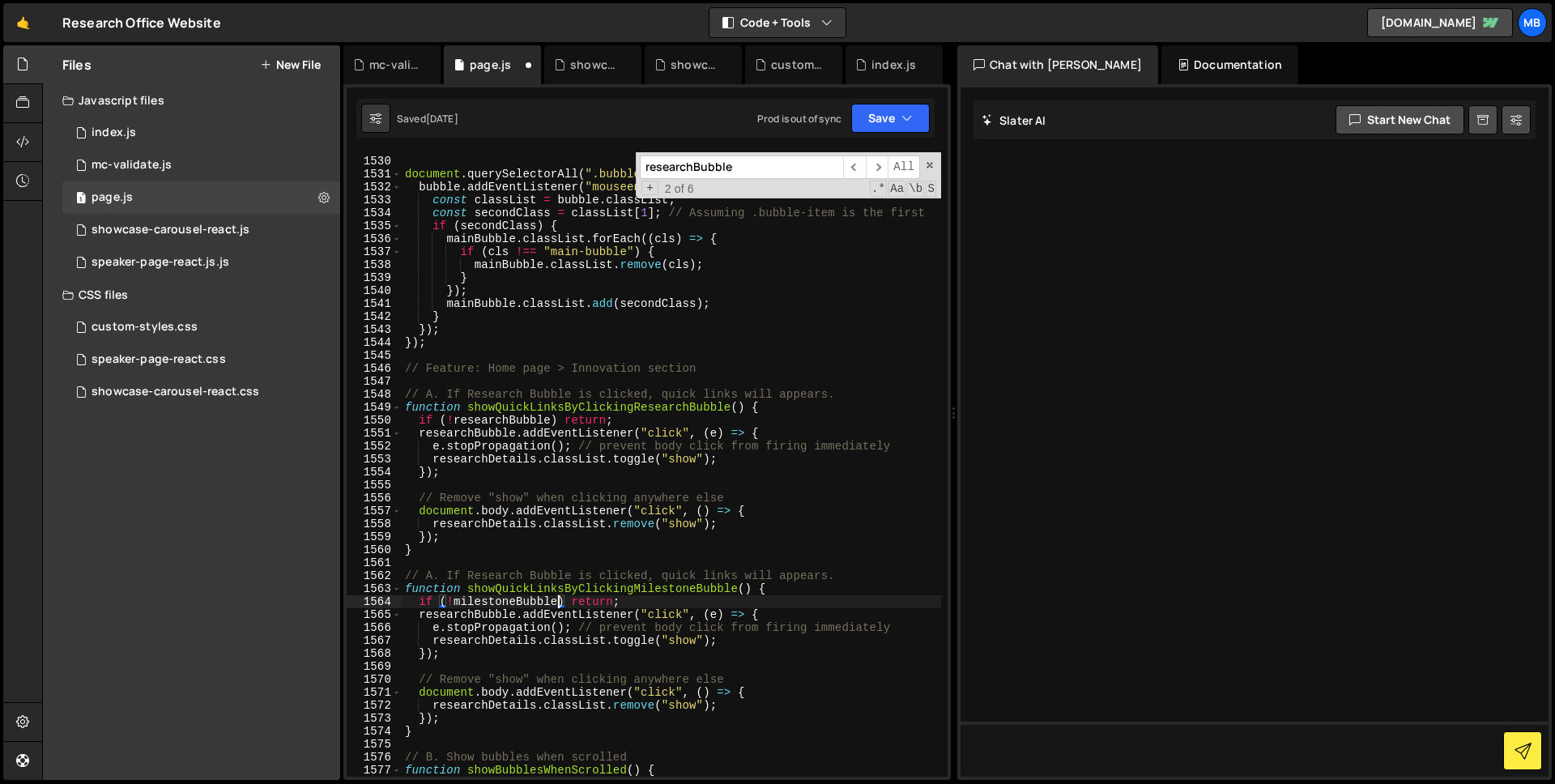
click at [533, 607] on div "const milestoneBubble = document . querySelector ( ".bubble-item.milestones" ) …" at bounding box center [671, 466] width 540 height 650
click at [461, 613] on div "const milestoneBubble = document . querySelector ( ".bubble-item.milestones" ) …" at bounding box center [671, 466] width 540 height 650
paste textarea "milestone"
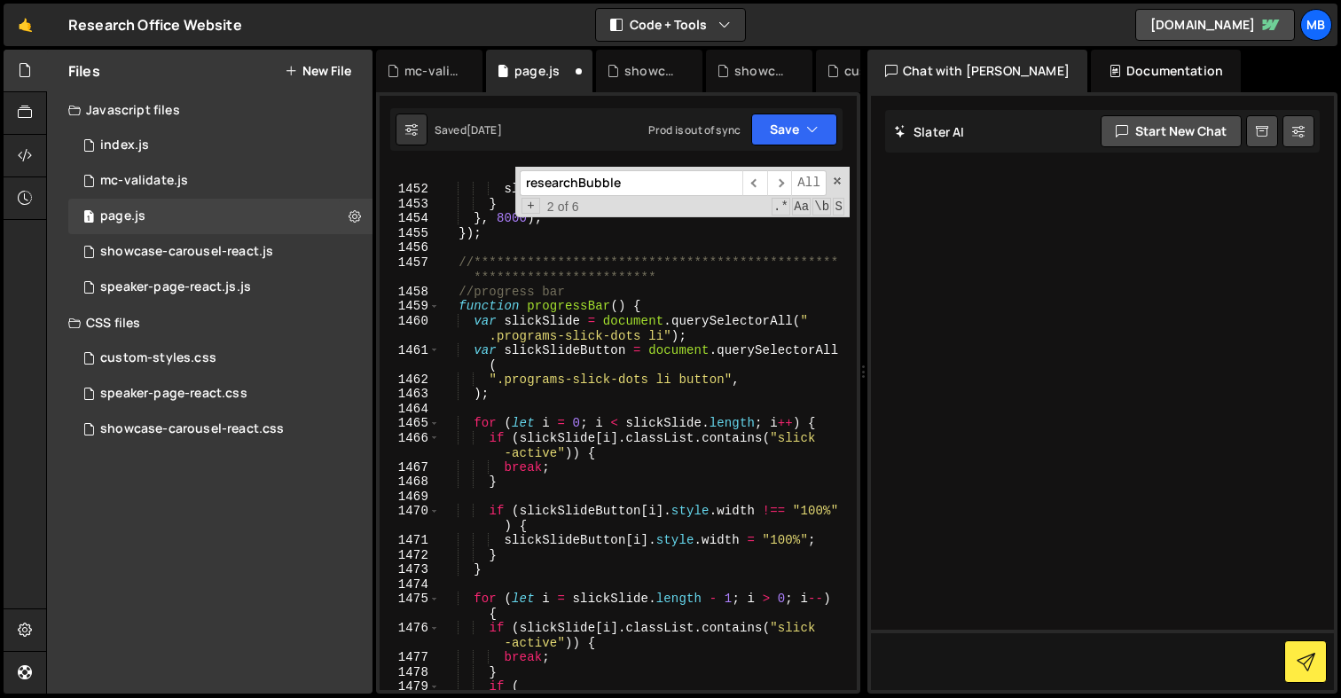
scroll to position [26489, 0]
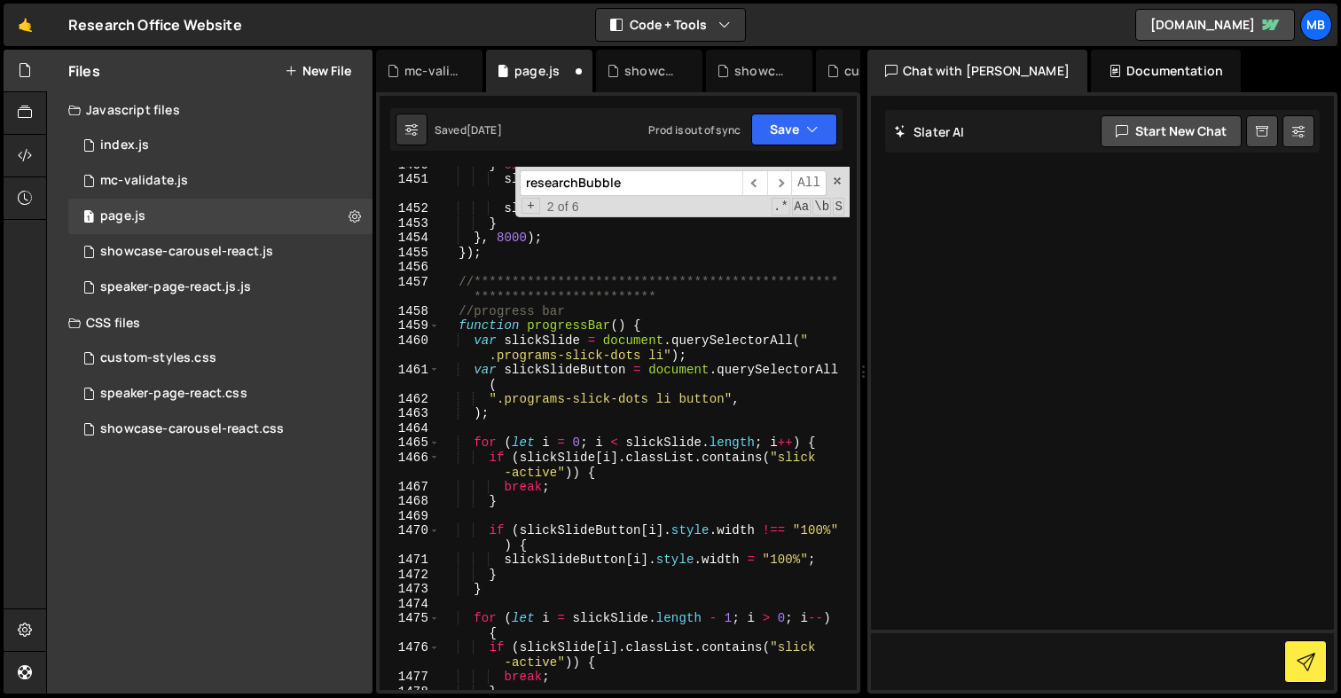
click at [654, 179] on input "researchBubble" at bounding box center [631, 183] width 223 height 26
click at [671, 184] on input "researchBubble" at bounding box center [631, 183] width 223 height 26
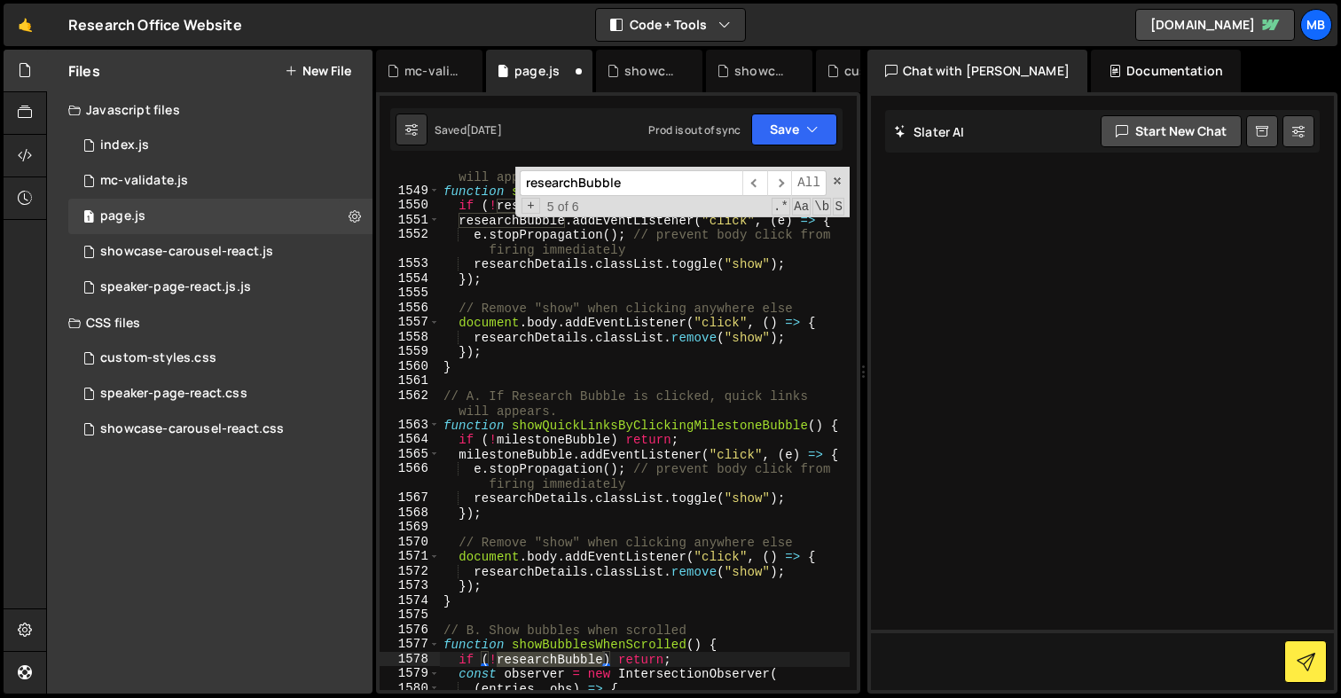
scroll to position [28197, 0]
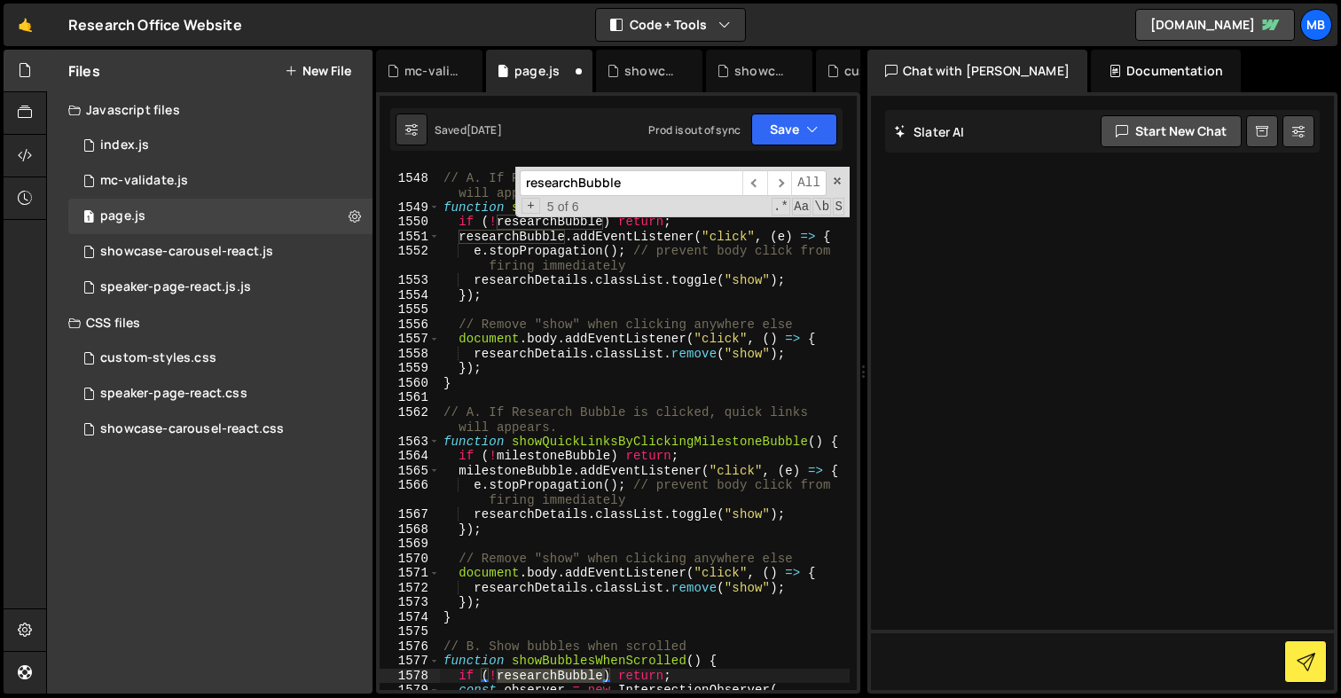
click at [663, 447] on div "// A. If Research Bubble is clicked, quick links will appears. function showQui…" at bounding box center [645, 432] width 410 height 553
click at [586, 443] on div "// A. If Research Bubble is clicked, quick links will appears. function showQui…" at bounding box center [645, 432] width 410 height 553
click at [531, 464] on div "// A. If Research Bubble is clicked, quick links will appears. function showQui…" at bounding box center [645, 432] width 410 height 553
click at [502, 468] on div "// A. If Research Bubble is clicked, quick links will appears. function showQui…" at bounding box center [645, 432] width 410 height 553
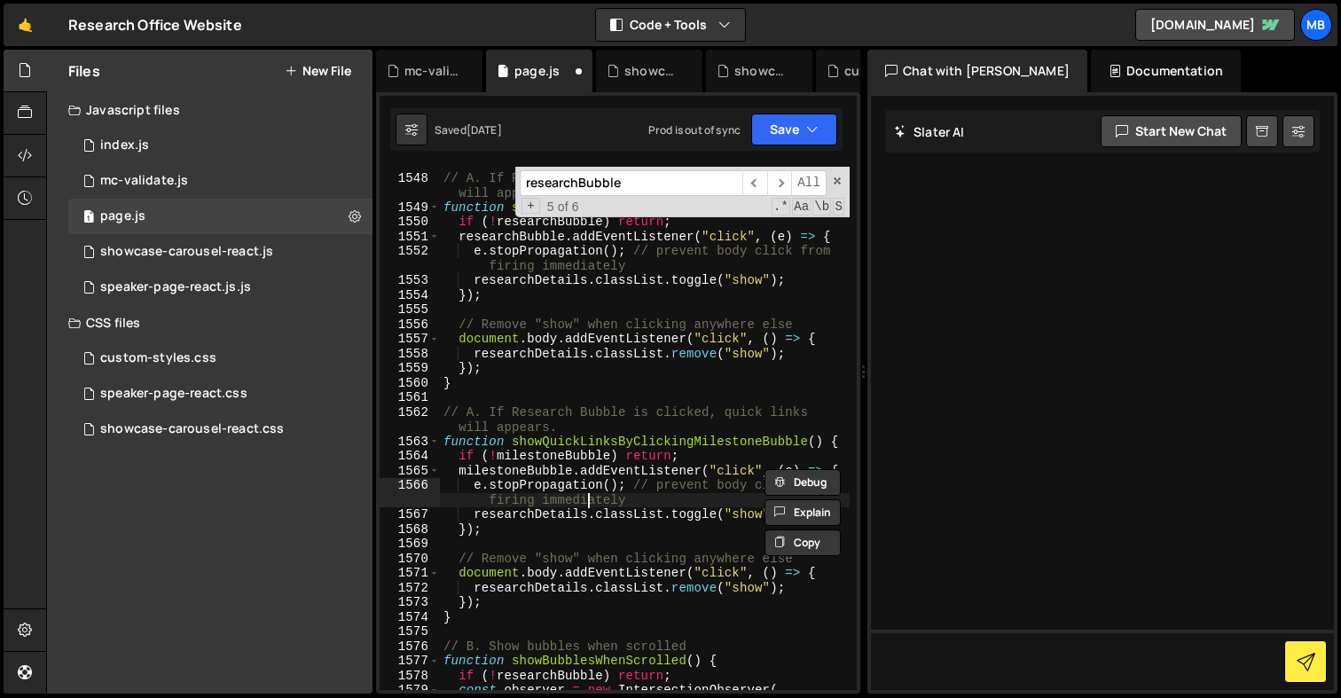
click at [585, 494] on div "// A. If Research Bubble is clicked, quick links will appears. function showQui…" at bounding box center [645, 432] width 410 height 553
click at [580, 529] on div "// A. If Research Bubble is clicked, quick links will appears. function showQui…" at bounding box center [645, 432] width 410 height 553
click at [524, 516] on div "// A. If Research Bubble is clicked, quick links will appears. function showQui…" at bounding box center [645, 432] width 410 height 553
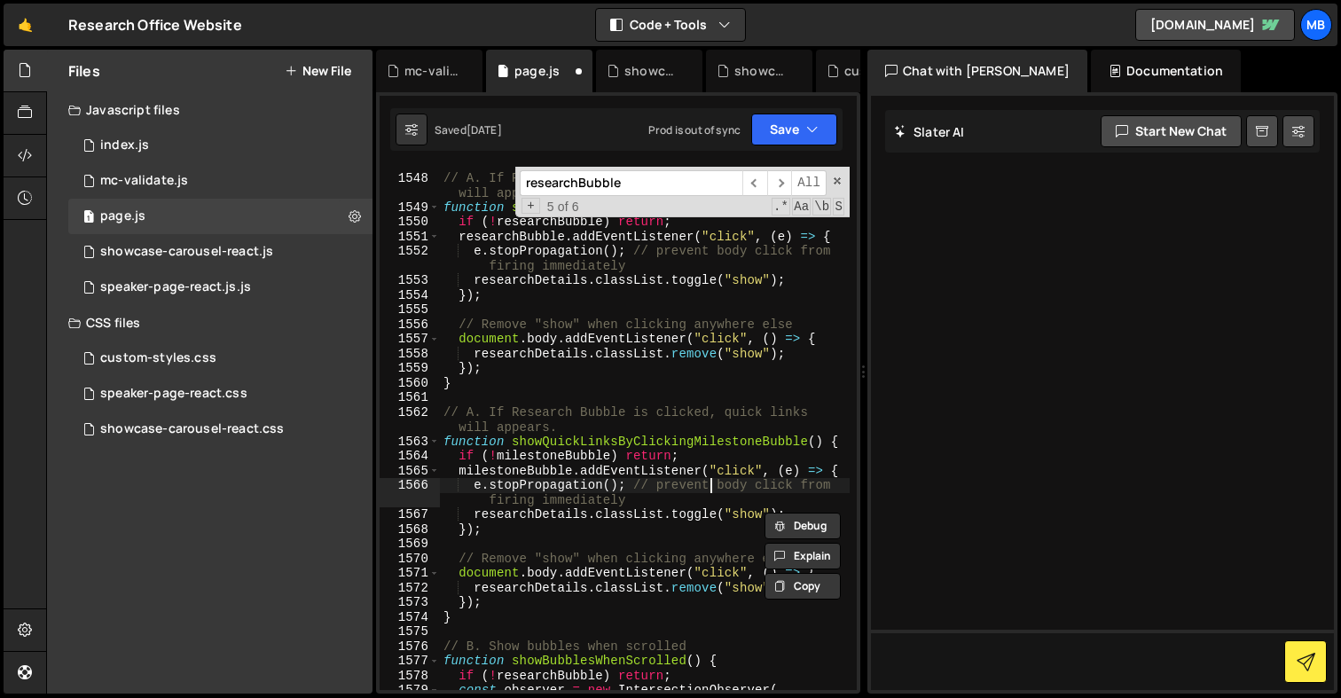
click at [707, 490] on div "// A. If Research Bubble is clicked, quick links will appears. function showQui…" at bounding box center [645, 432] width 410 height 553
click at [527, 515] on div "// A. If Research Bubble is clicked, quick links will appears. function showQui…" at bounding box center [645, 432] width 410 height 553
type textarea "researchDetails.classList.toggle("show");"
click at [527, 515] on div "// A. If Research Bubble is clicked, quick links will appears. function showQui…" at bounding box center [645, 432] width 410 height 553
type input "researchDetails"
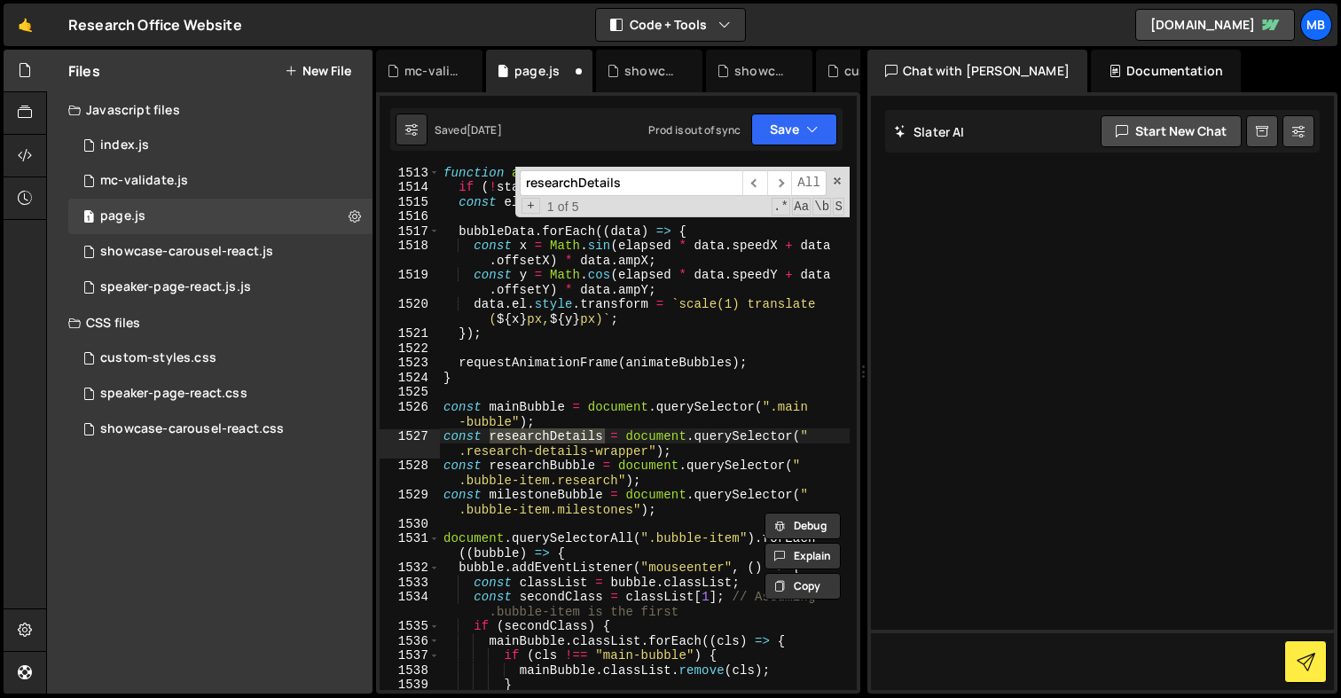
scroll to position [27561, 0]
drag, startPoint x: 681, startPoint y: 447, endPoint x: 421, endPoint y: 441, distance: 259.9
click at [421, 441] on div "const researchDetails = document.querySelector(".research-details-wrapper"); 15…" at bounding box center [618, 428] width 477 height 523
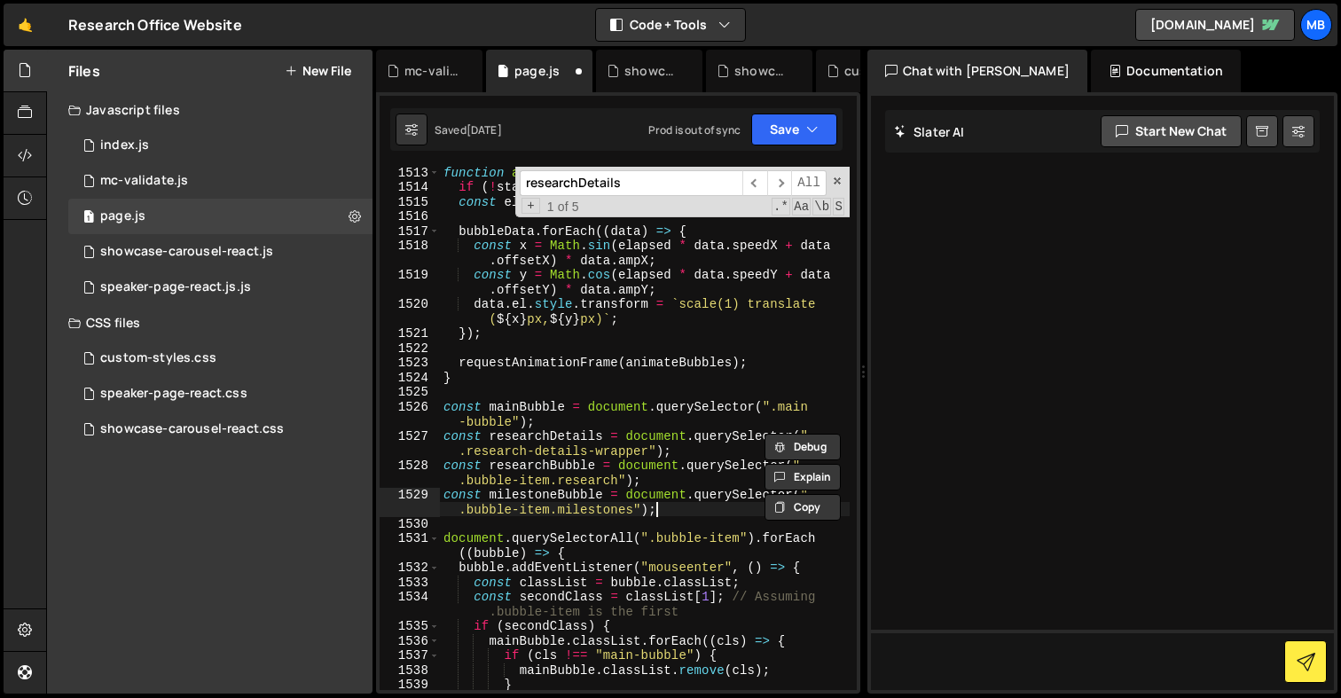
click at [668, 508] on div "function animateBubbles ( timestamp ) { if ( ! startTime ) startTime = timestam…" at bounding box center [645, 441] width 410 height 553
type textarea "const milestoneBubble = document.querySelector(".bubble-item.milestones");"
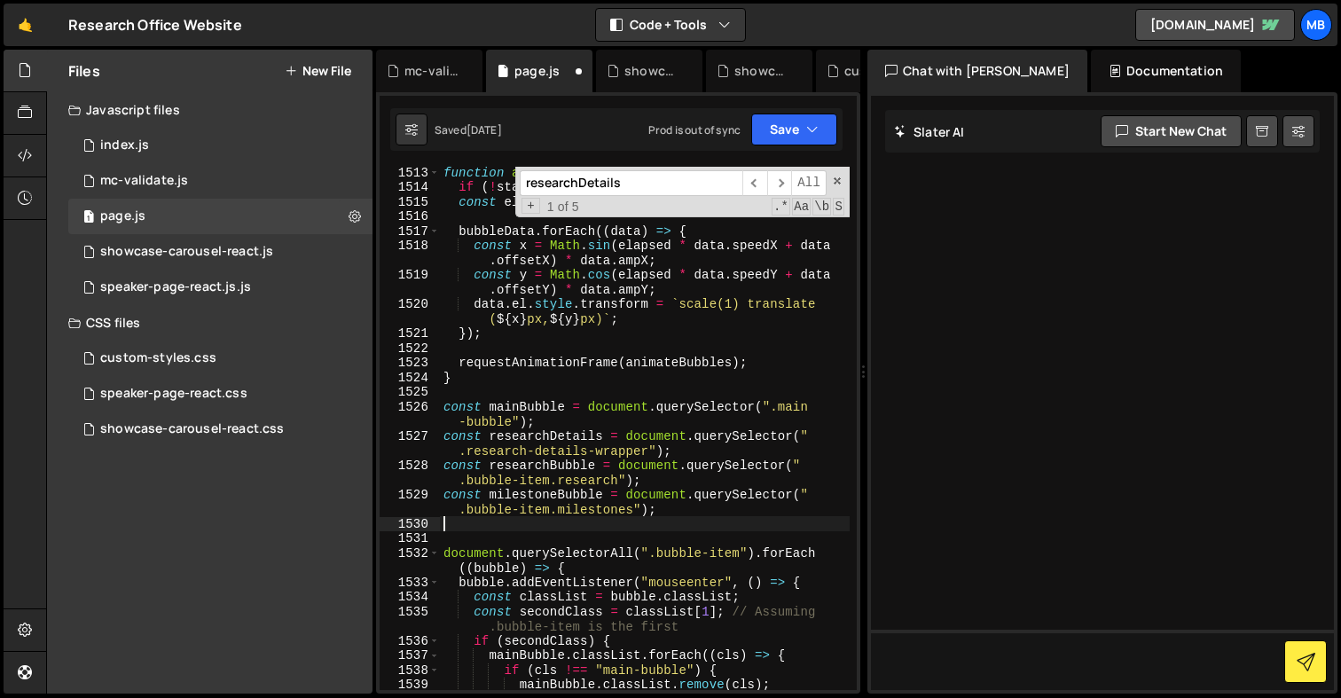
scroll to position [0, 0]
paste textarea "const researchDetails = document.querySelector(".research-details-wrapper");"
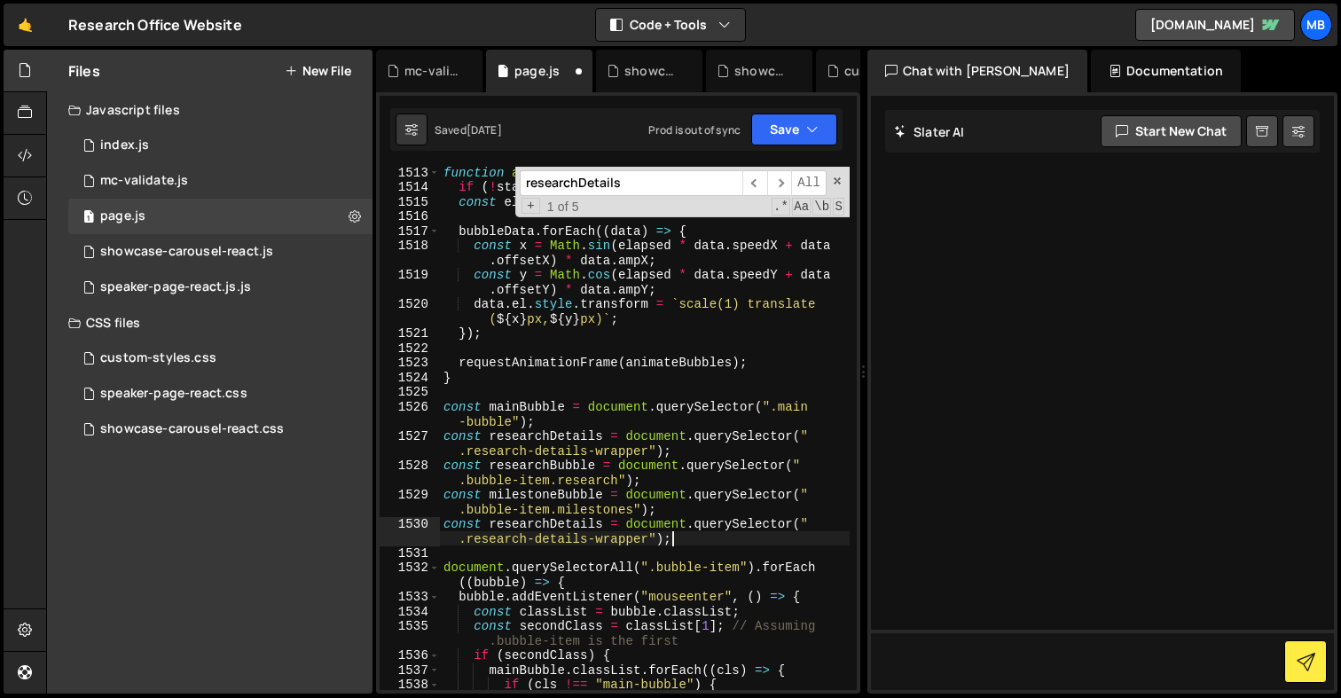
click at [509, 541] on div "function animateBubbles ( timestamp ) { if ( ! startTime ) startTime = timestam…" at bounding box center [645, 441] width 410 height 553
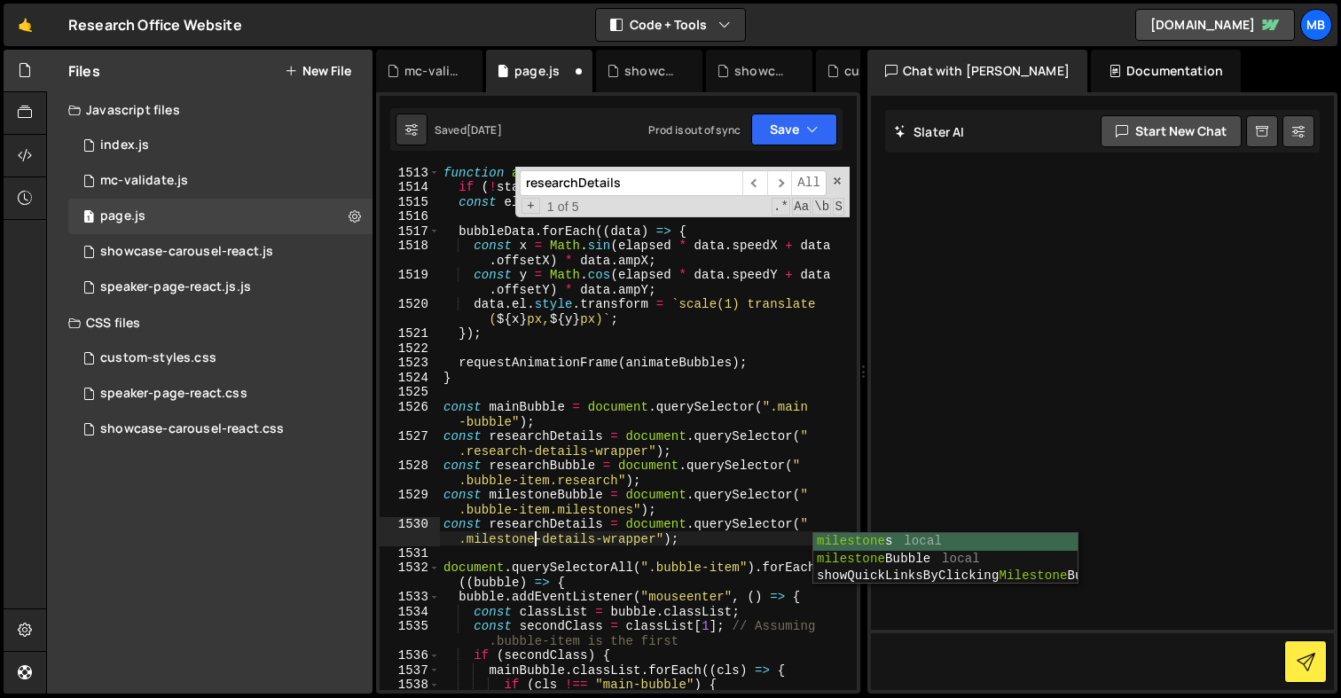
scroll to position [0, 31]
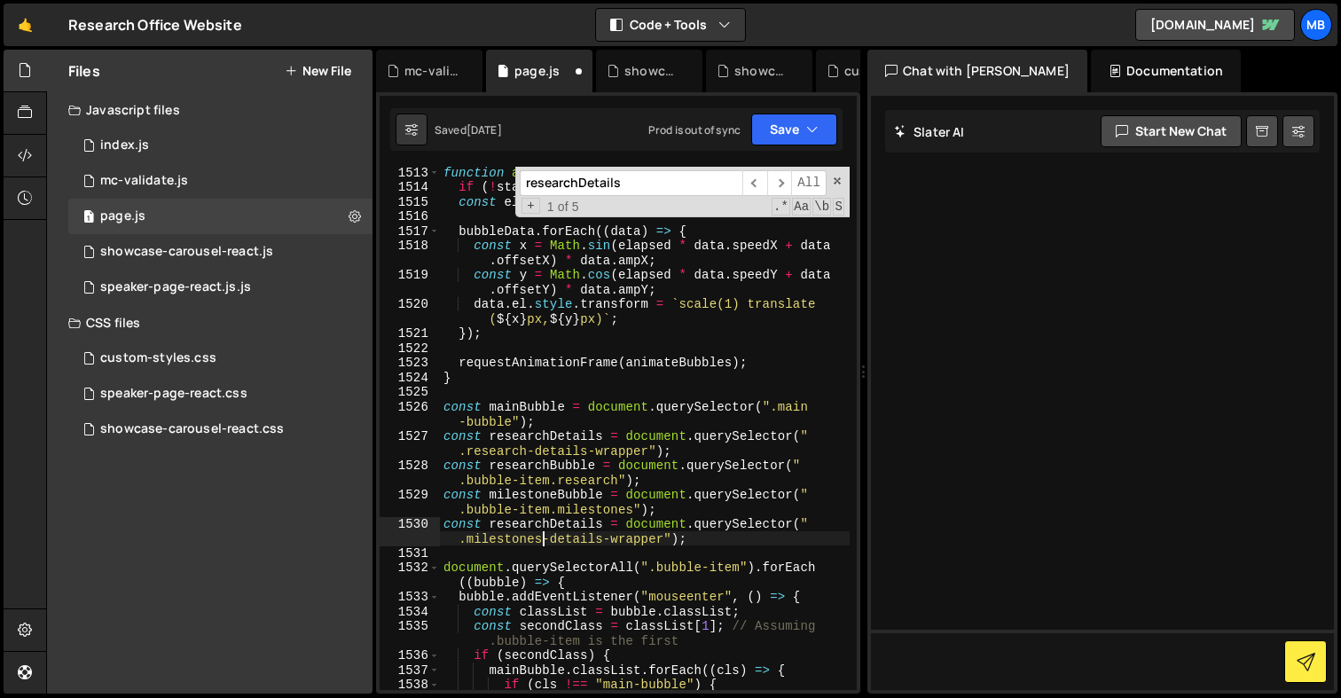
click at [558, 522] on div "function animateBubbles ( timestamp ) { if ( ! startTime ) startTime = timestam…" at bounding box center [645, 441] width 410 height 553
click at [545, 522] on div "function animateBubbles ( timestamp ) { if ( ! startTime ) startTime = timestam…" at bounding box center [645, 441] width 410 height 553
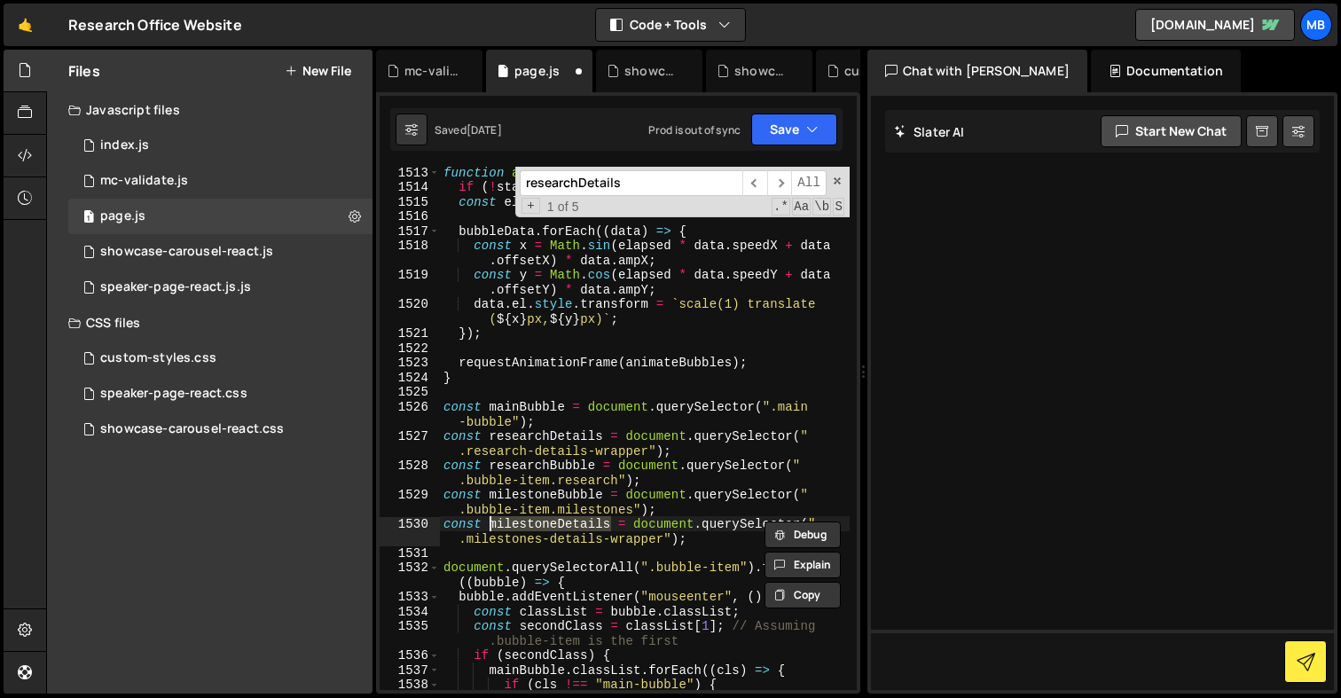
click at [568, 497] on div "function animateBubbles ( timestamp ) { if ( ! startTime ) startTime = timestam…" at bounding box center [645, 441] width 410 height 553
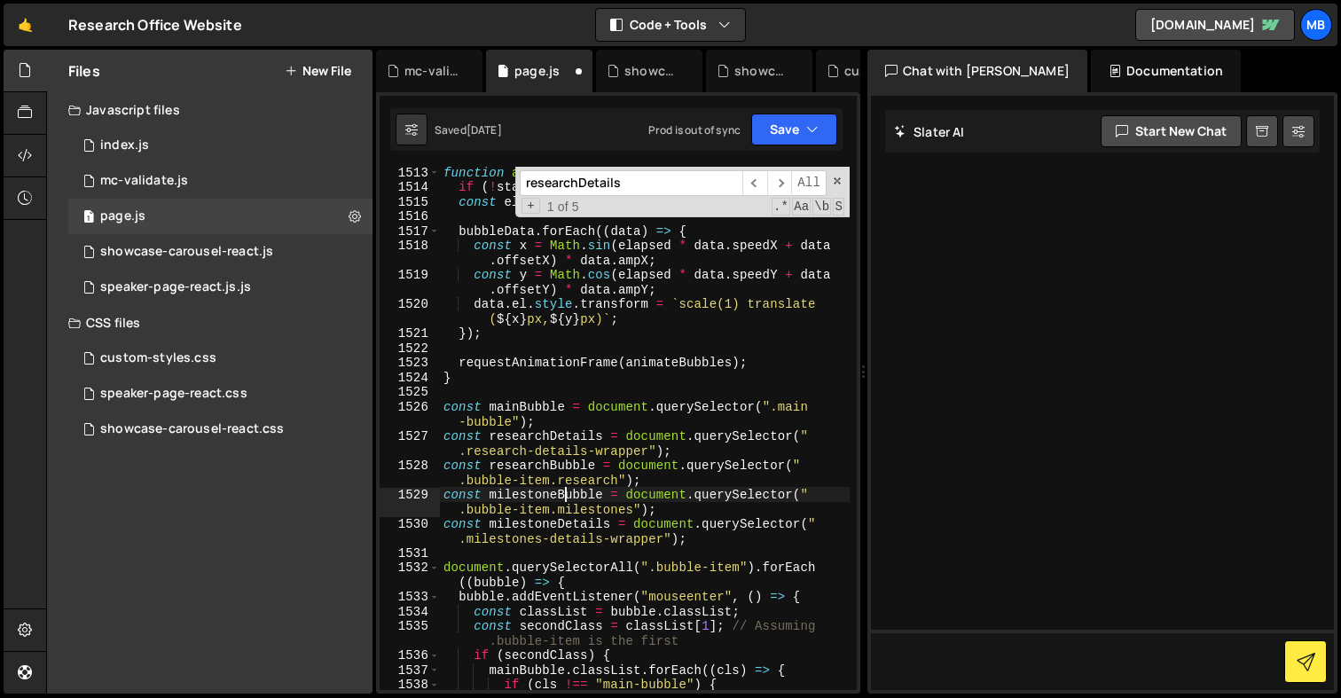
click at [568, 497] on div "function animateBubbles ( timestamp ) { if ( ! startTime ) startTime = timestam…" at bounding box center [645, 441] width 410 height 553
type textarea "const milestoneBubble = document.querySelector(".bubble-item.milestones");"
type input "milestoneBubble"
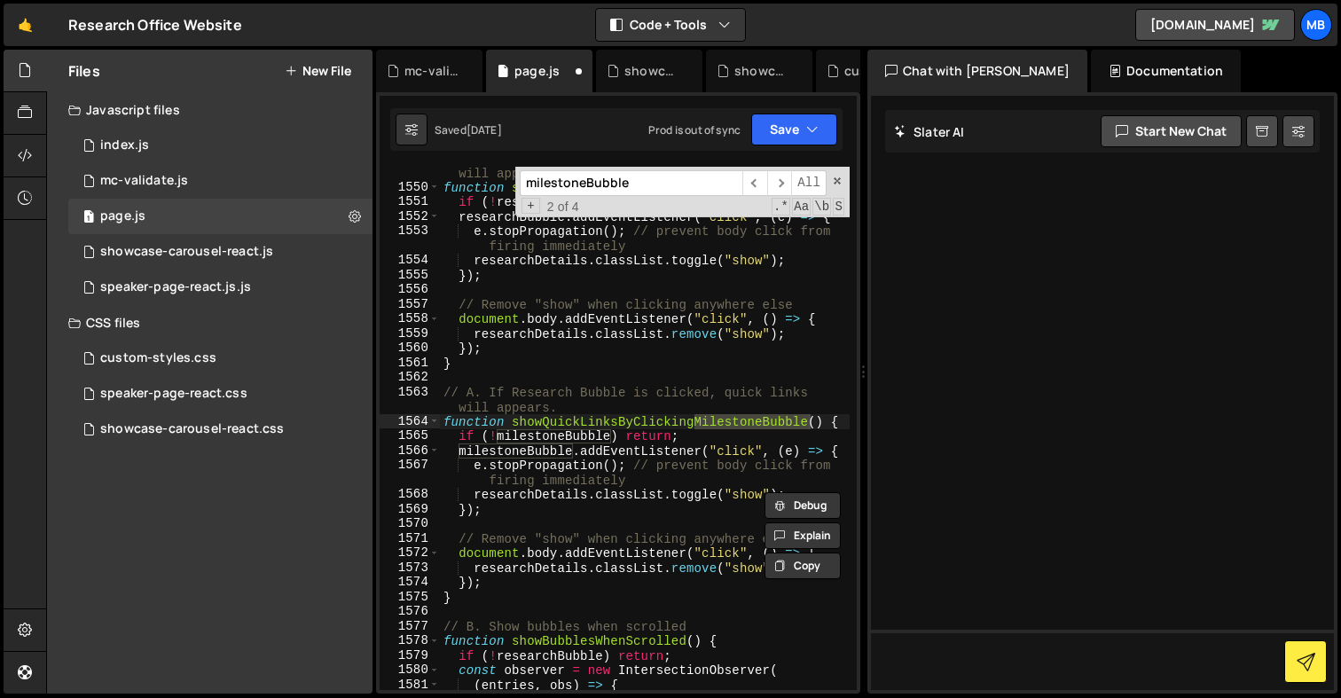
scroll to position [28219, 0]
click at [552, 498] on div "// A. If Research Bubble is clicked, quick links will appears. function showQui…" at bounding box center [645, 435] width 410 height 568
paste textarea "milestone"
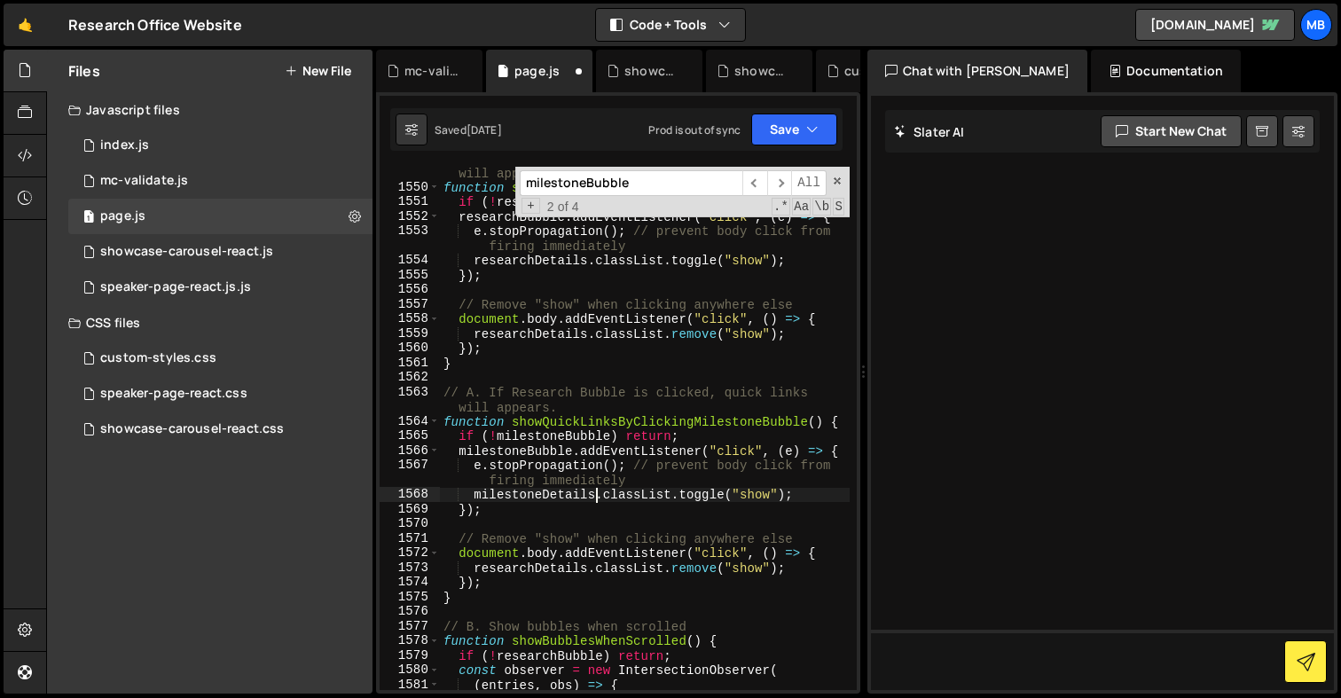
click at [553, 569] on div "// A. If Research Bubble is clicked, quick links will appears. function showQui…" at bounding box center [645, 435] width 410 height 568
paste textarea "milestone"
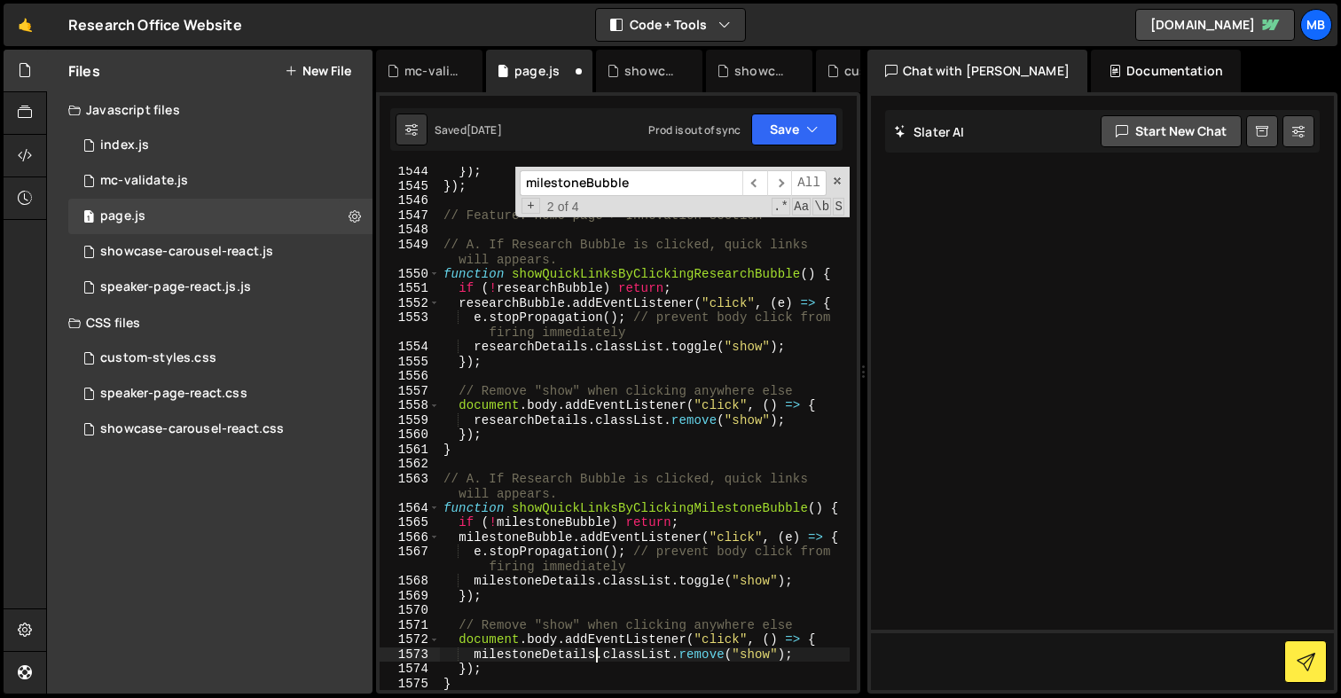
scroll to position [28136, 0]
click at [555, 477] on div "}) ; }) ; // Feature: Home page > Innovation section // A. If Research Bubble i…" at bounding box center [645, 437] width 410 height 553
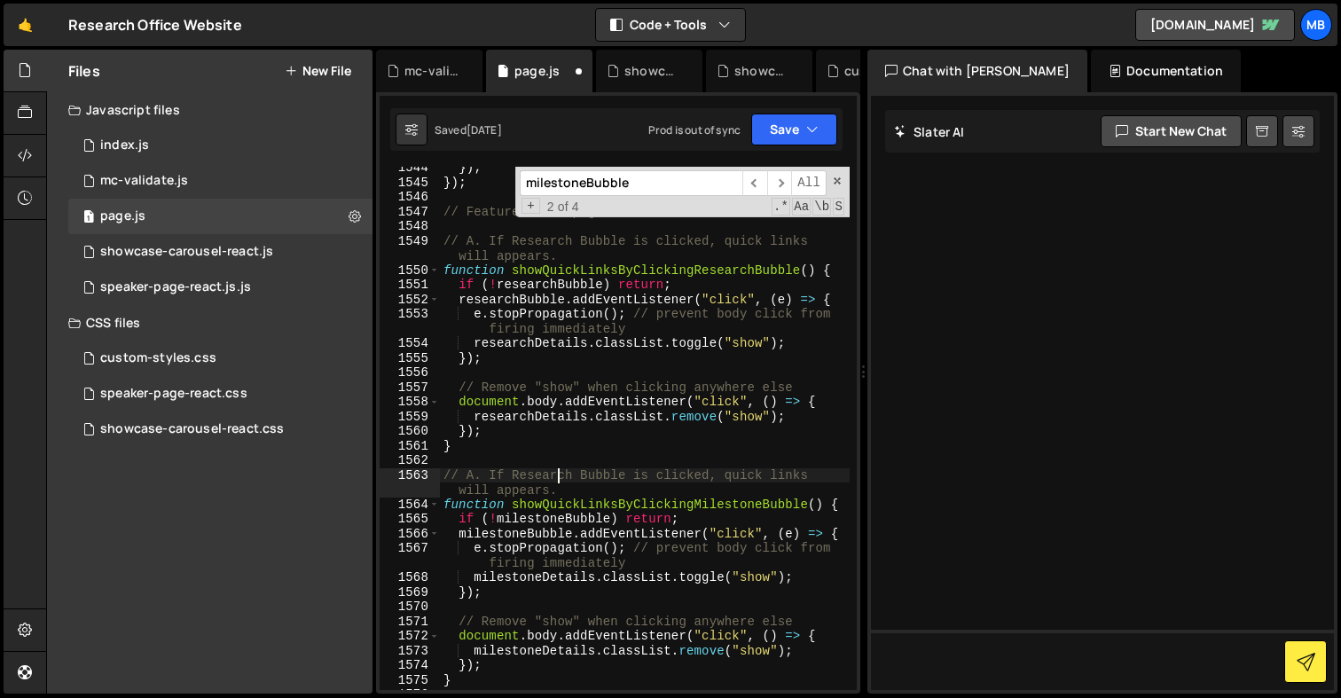
click at [555, 477] on div "}) ; }) ; // Feature: Home page > Innovation section // A. If Research Bubble i…" at bounding box center [645, 437] width 410 height 553
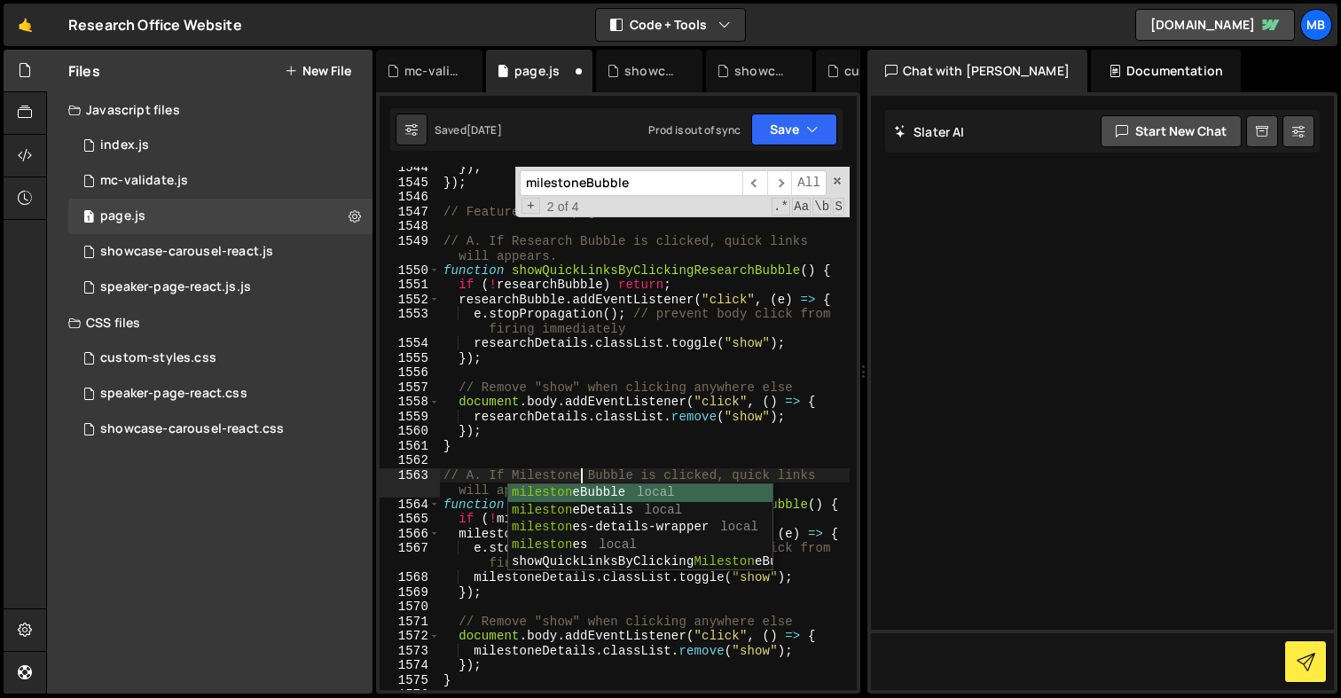
scroll to position [0, 9]
click at [558, 445] on div "}) ; }) ; // Feature: Home page > Innovation section // A. If Research Bubble i…" at bounding box center [645, 437] width 410 height 553
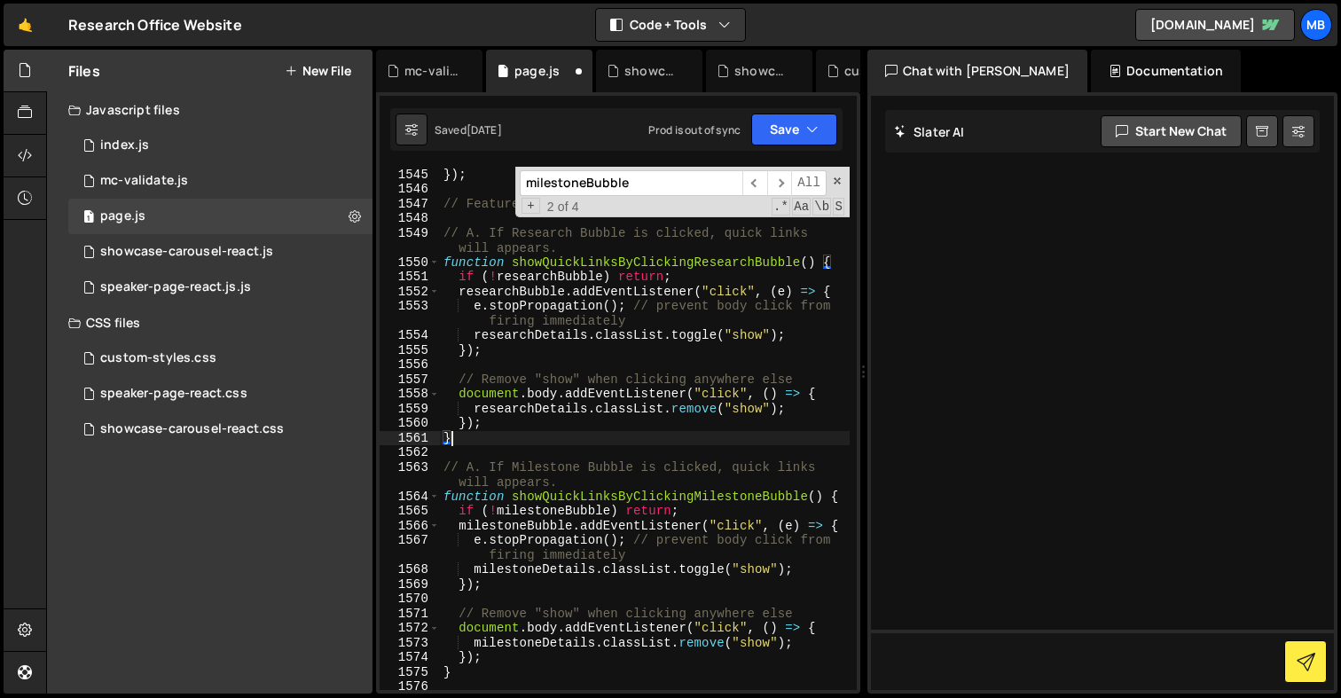
scroll to position [28181, 0]
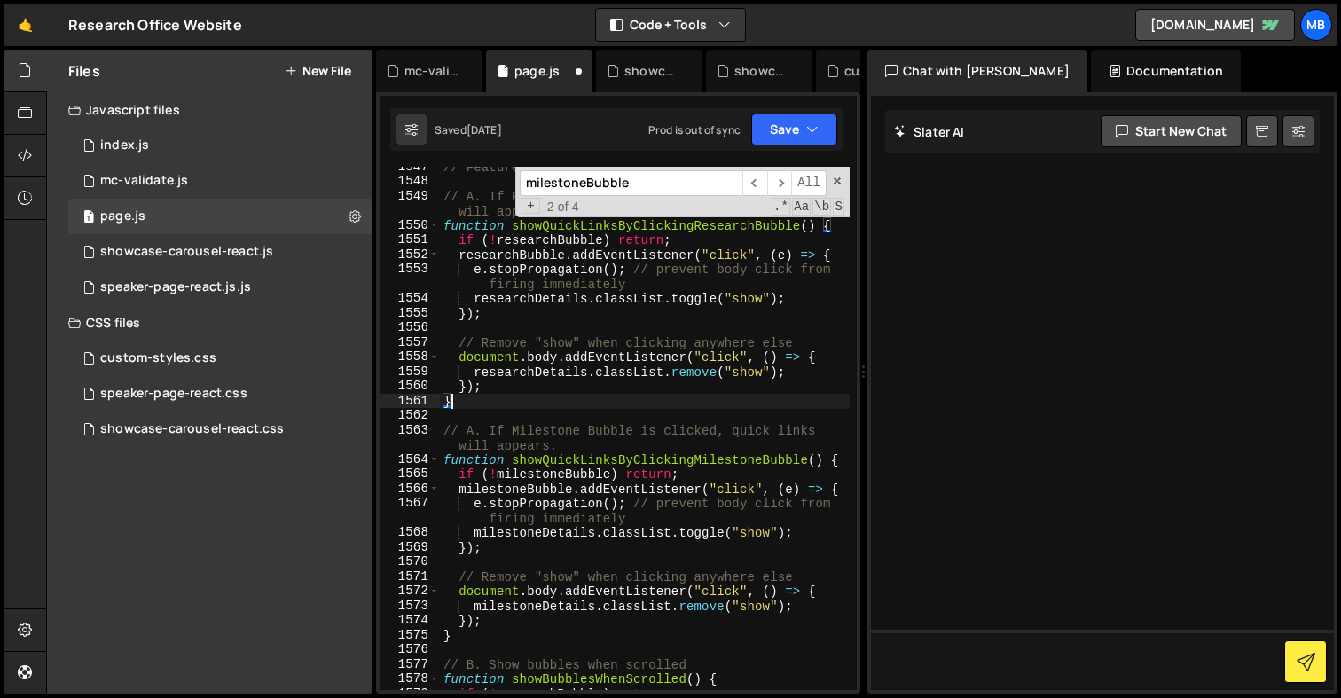
click at [492, 631] on div "// Feature: Home page > Innovation section // A. If Research Bubble is clicked,…" at bounding box center [645, 436] width 410 height 553
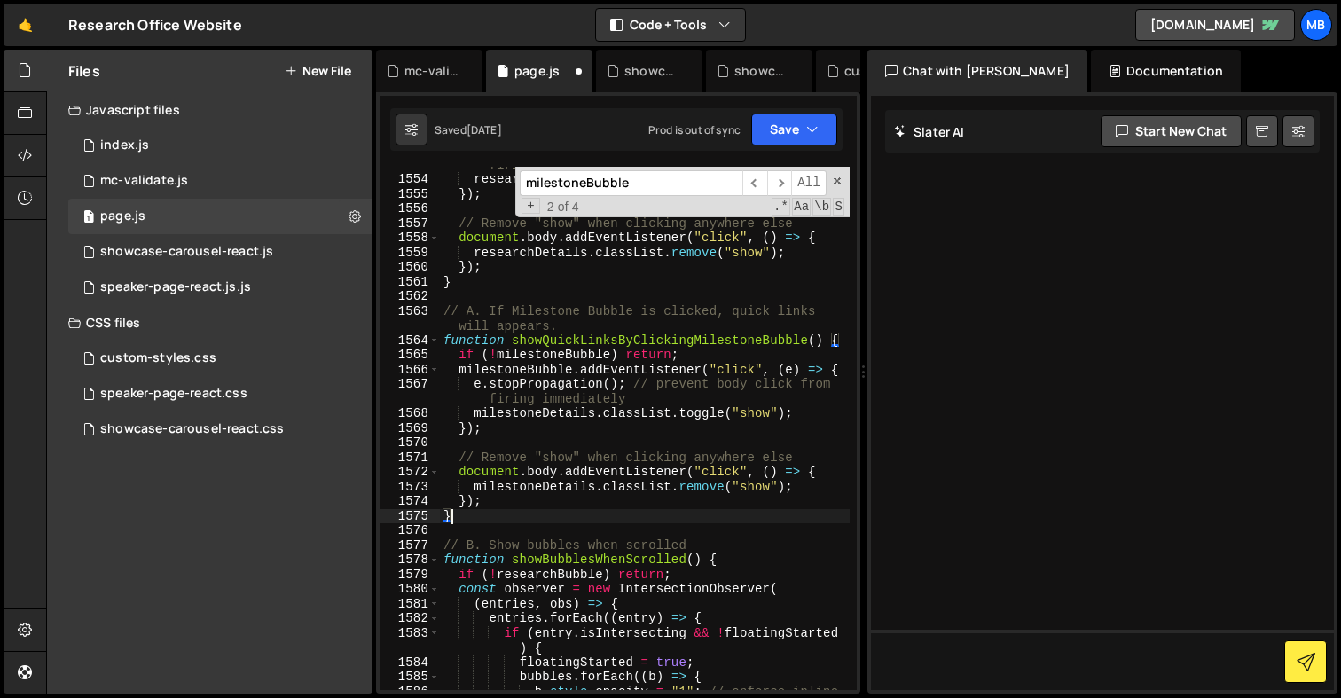
scroll to position [28301, 0]
click at [553, 572] on div "e . stopPropagation ( ) ; // prevent body click from firing immediately researc…" at bounding box center [645, 431] width 410 height 582
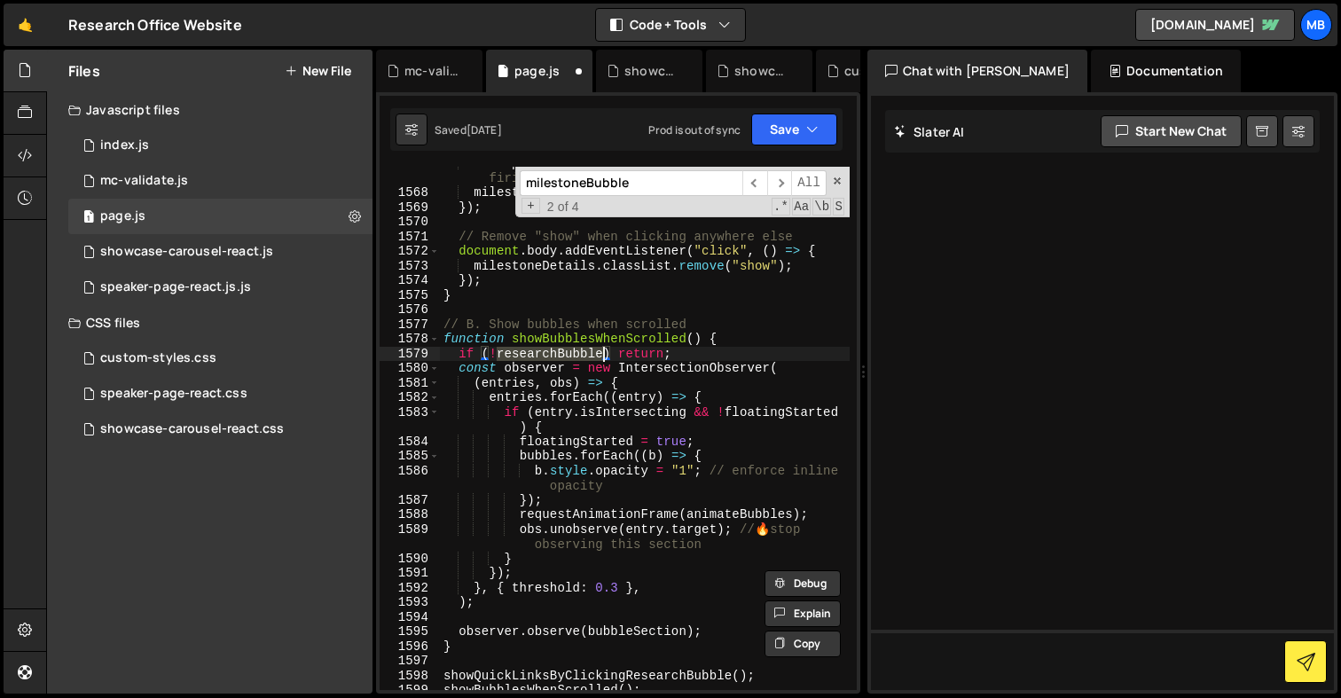
scroll to position [28539, 0]
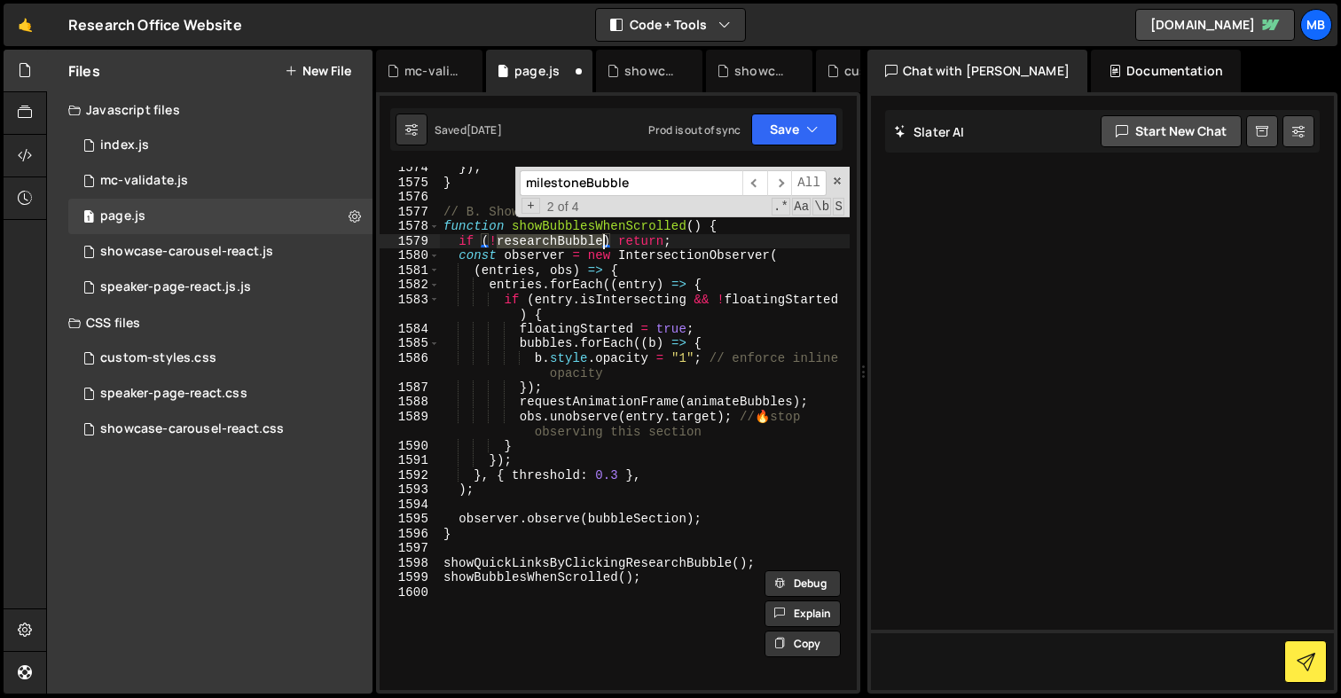
click at [539, 577] on div "}) ; } // B. Show bubbles when scrolled function showBubblesWhenScrolled ( ) { …" at bounding box center [645, 437] width 410 height 553
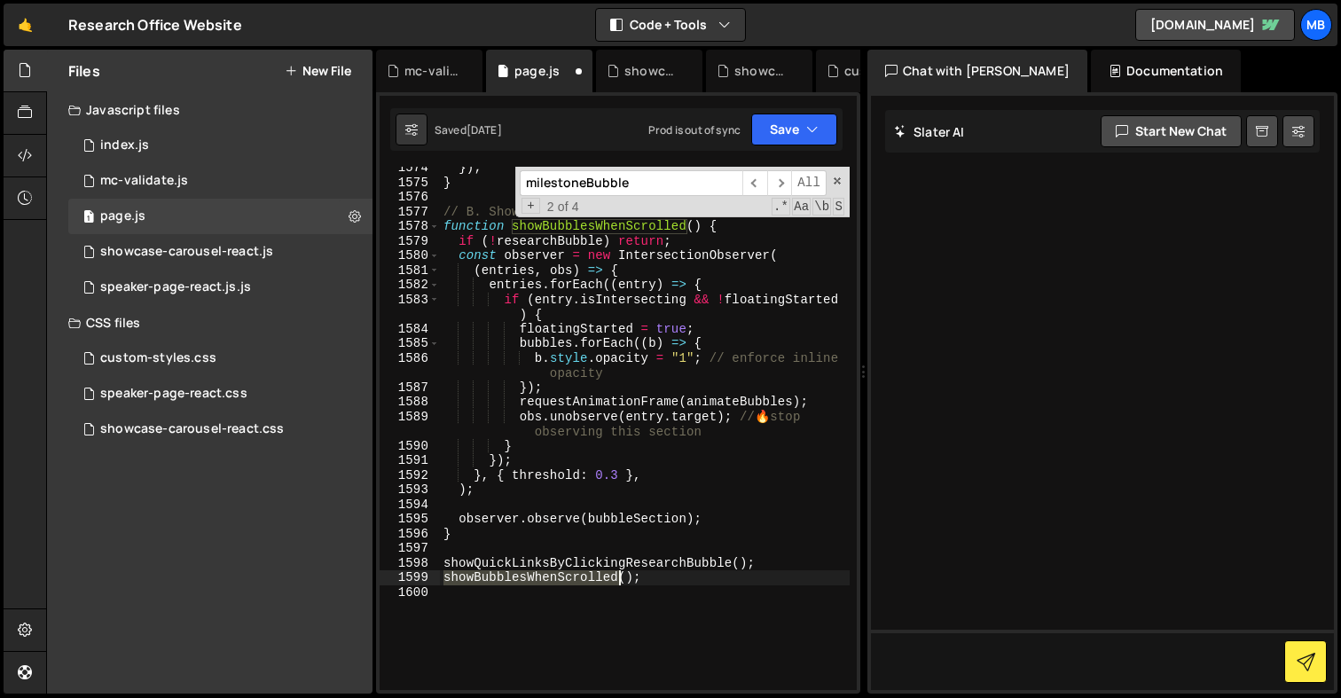
click at [539, 577] on div "}) ; } // B. Show bubbles when scrolled function showBubblesWhenScrolled ( ) { …" at bounding box center [645, 437] width 410 height 553
click at [528, 564] on div "}) ; } // B. Show bubbles when scrolled function showBubblesWhenScrolled ( ) { …" at bounding box center [645, 437] width 410 height 553
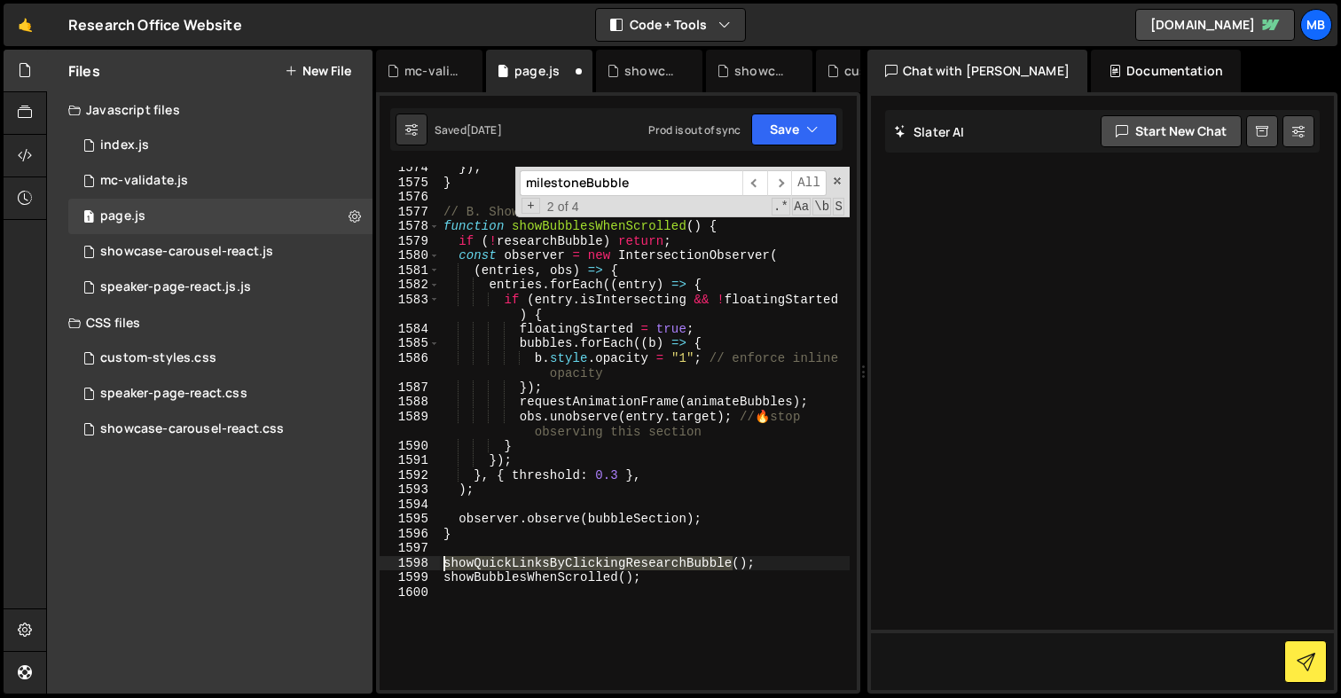
click at [528, 564] on div "}) ; } // B. Show bubbles when scrolled function showBubblesWhenScrolled ( ) { …" at bounding box center [645, 437] width 410 height 553
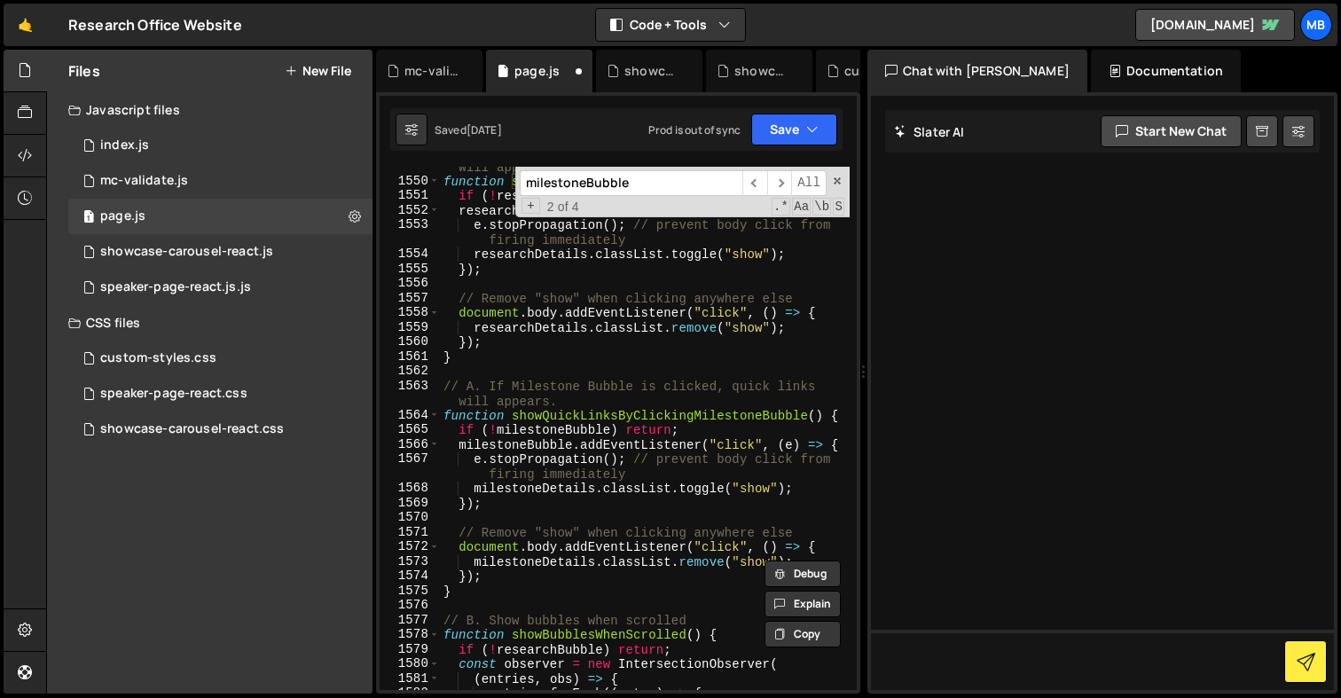
scroll to position [28206, 0]
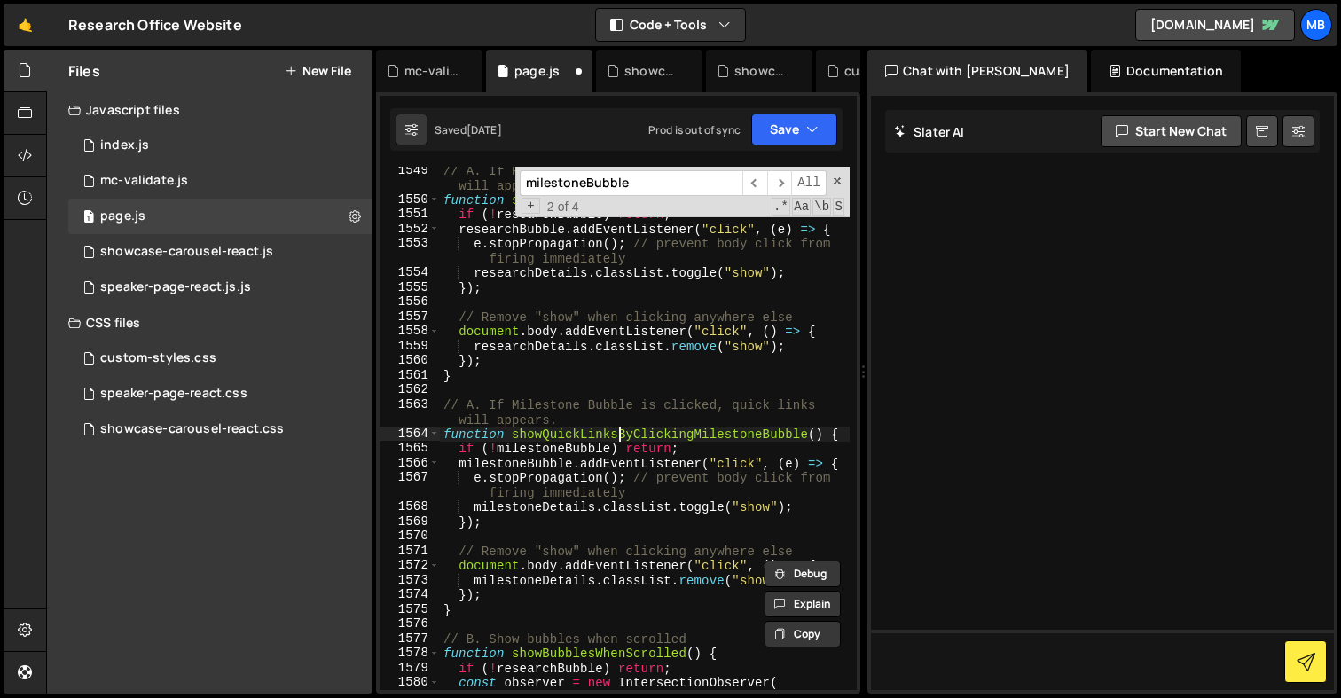
click at [618, 436] on div "// A. If Research Bubble is clicked, quick links will appears. function showQui…" at bounding box center [645, 447] width 410 height 568
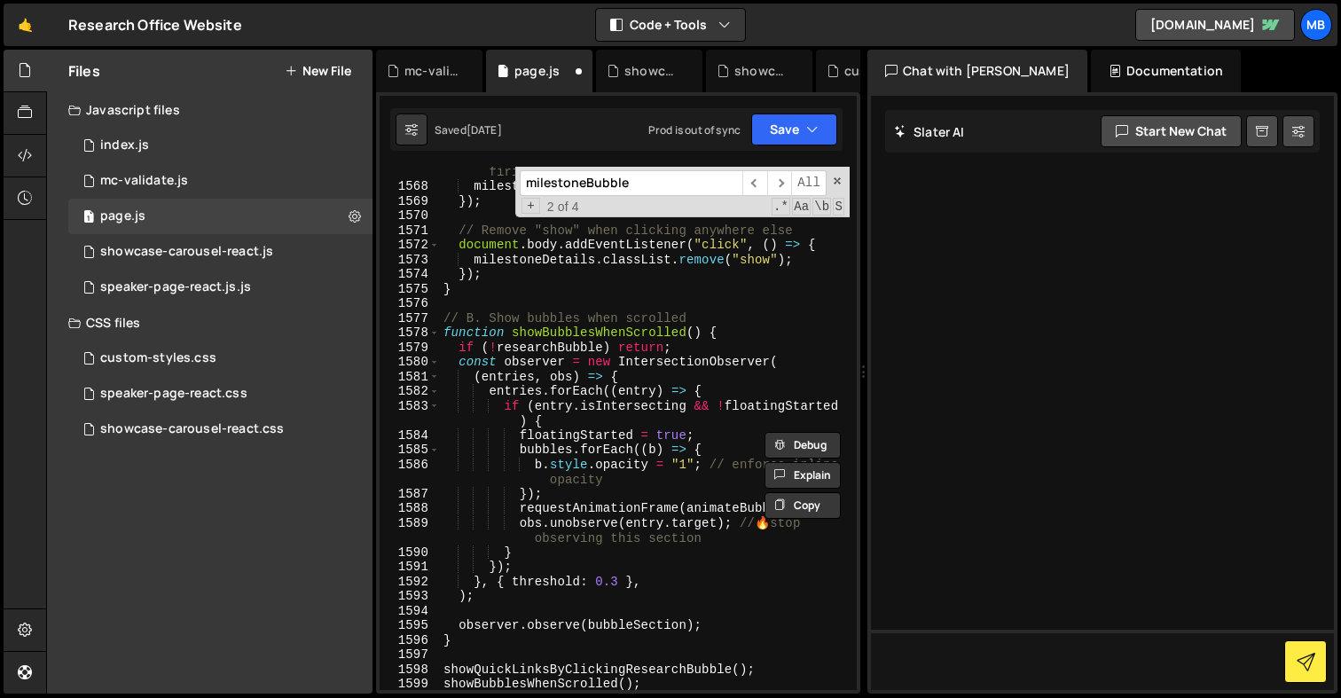
scroll to position [28539, 0]
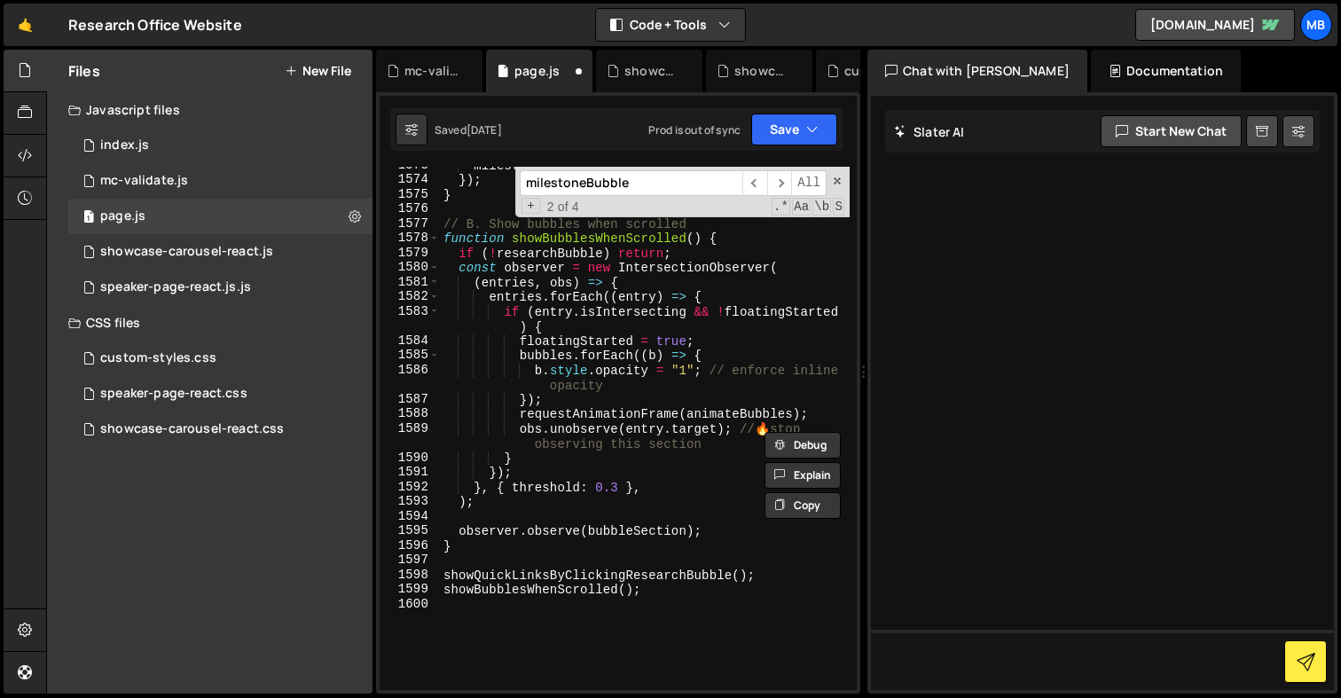
click at [770, 576] on div "milestoneDetails . classList . remove ( "show" ) ; }) ; } // B. Show bubbles wh…" at bounding box center [645, 434] width 410 height 553
type textarea "showQuickLinksByClickingResearchBubble();"
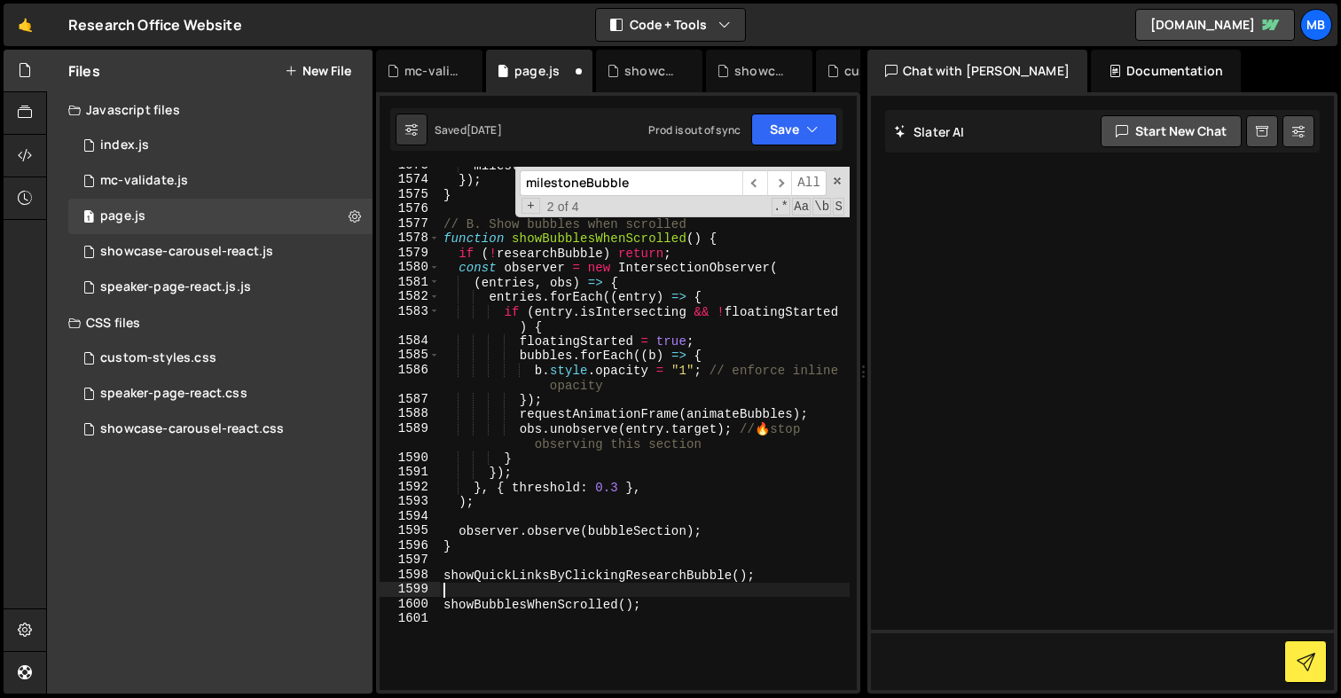
paste textarea "showQuickLinksByClickingMilestoneBubble"
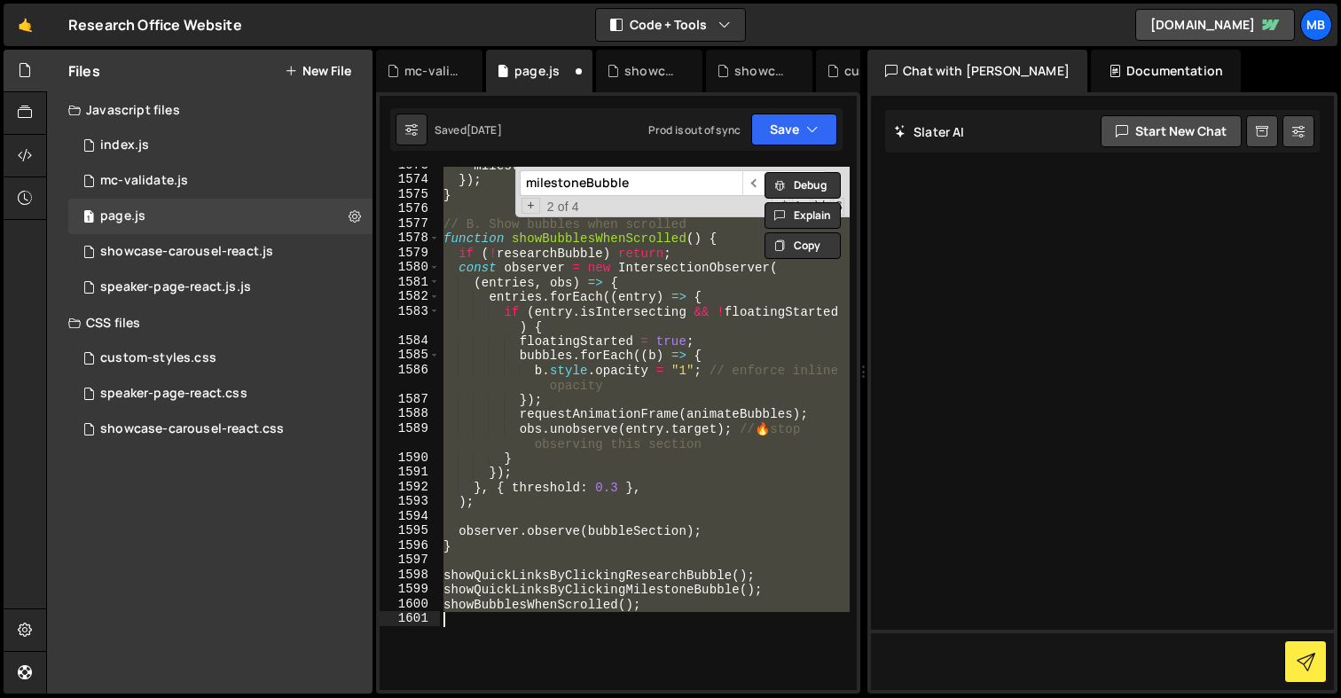
click at [642, 307] on div "milestoneDetails . classList . remove ( "show" ) ; }) ; } // B. Show bubbles wh…" at bounding box center [645, 428] width 410 height 523
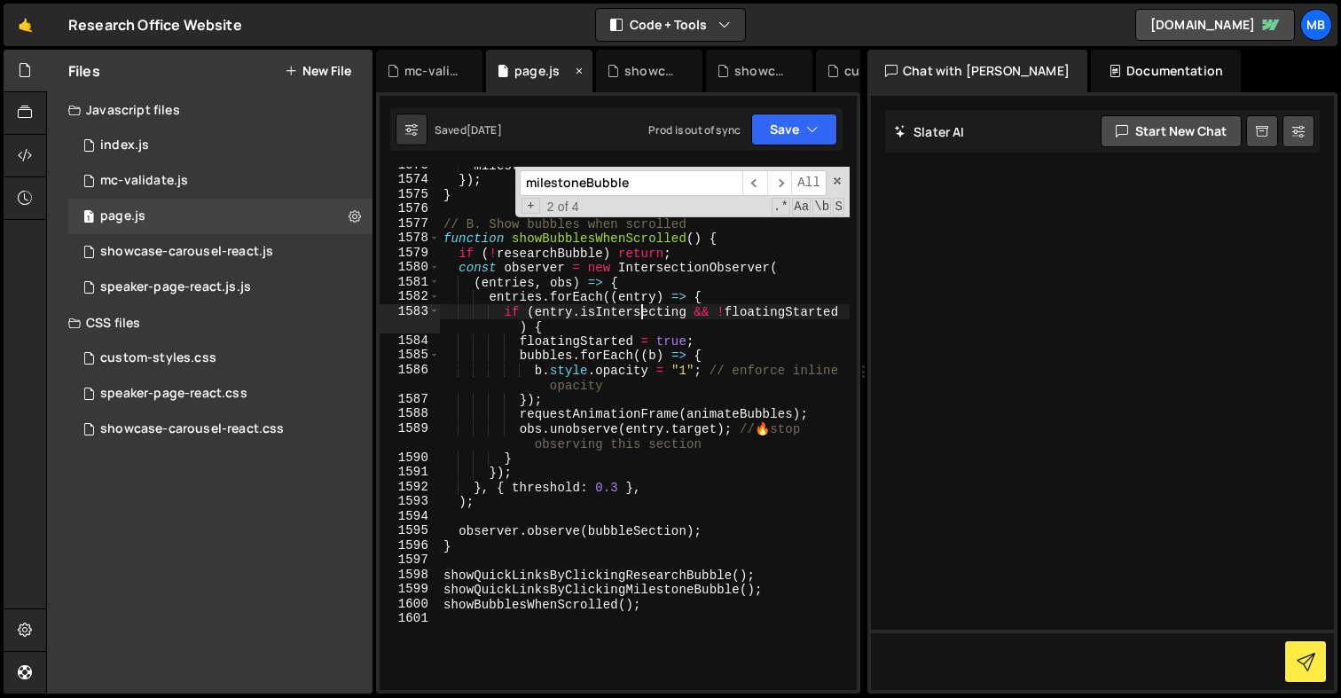
click at [579, 70] on icon at bounding box center [579, 71] width 12 height 18
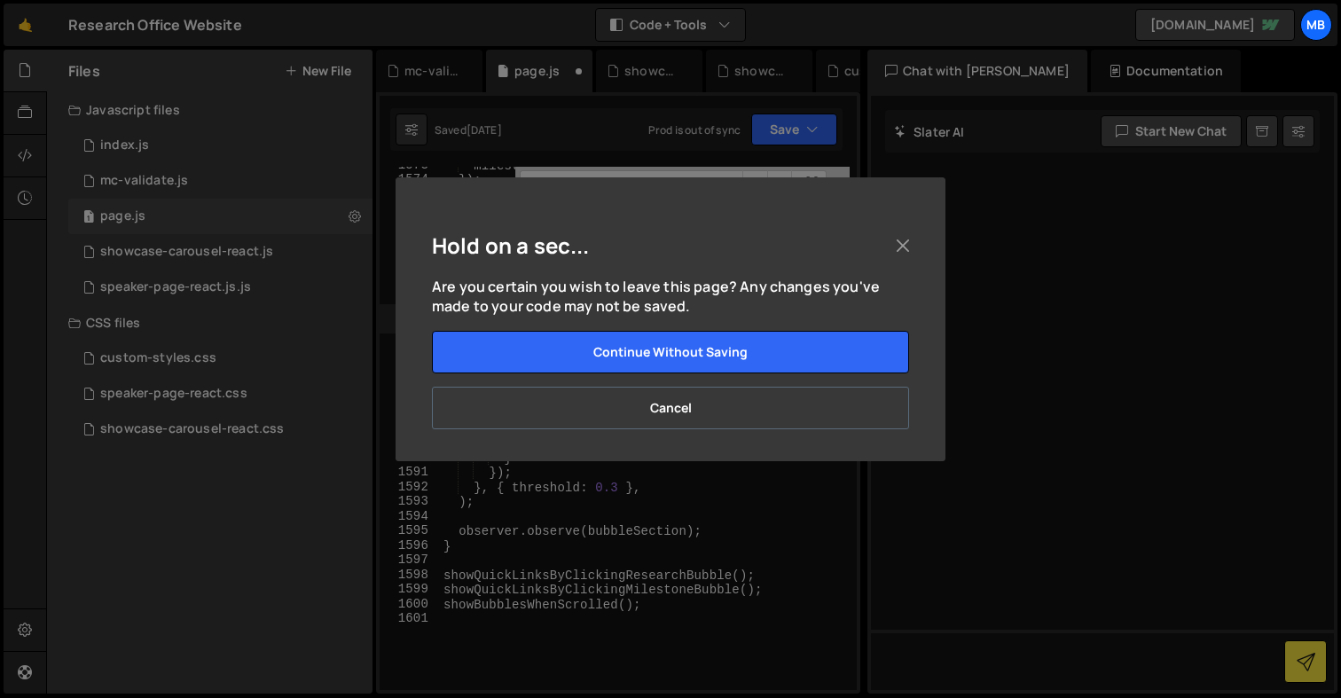
click at [706, 412] on button "Cancel" at bounding box center [670, 408] width 477 height 43
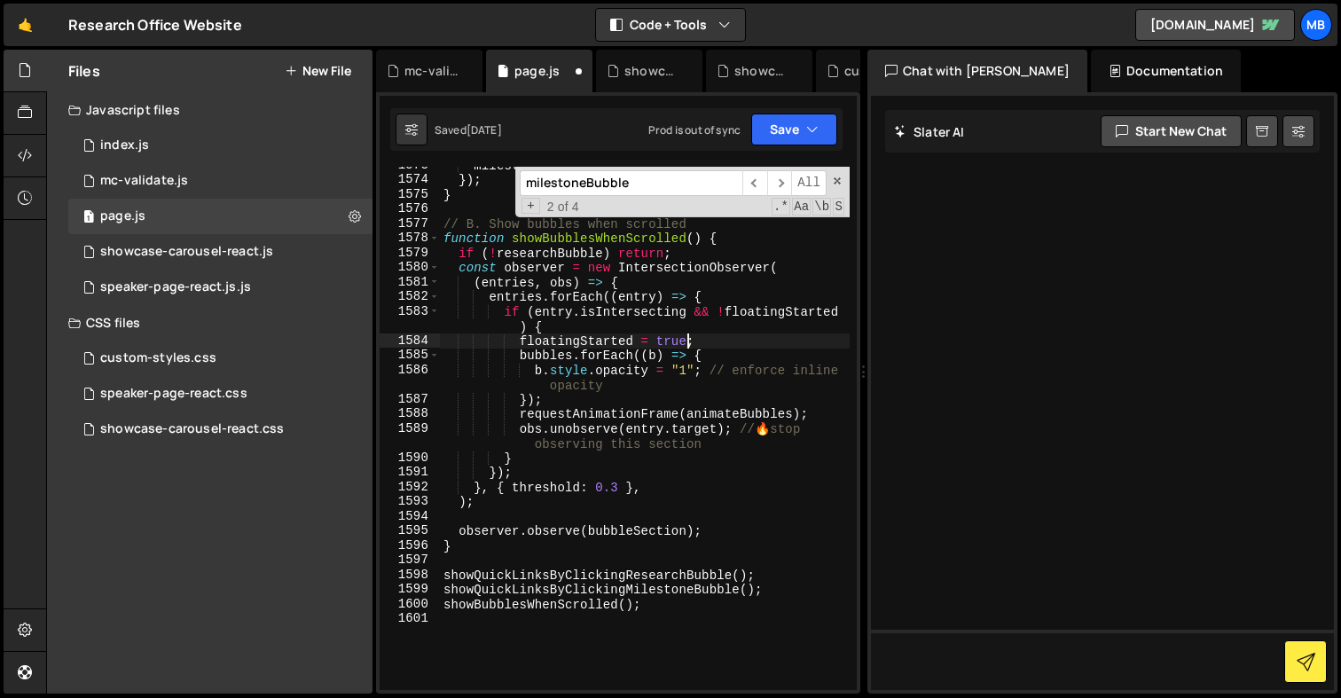
click at [684, 342] on div "milestoneDetails . classList . remove ( "show" ) ; }) ; } // B. Show bubbles wh…" at bounding box center [645, 434] width 410 height 553
click at [231, 250] on div "showcase-carousel-react.js" at bounding box center [186, 252] width 173 height 16
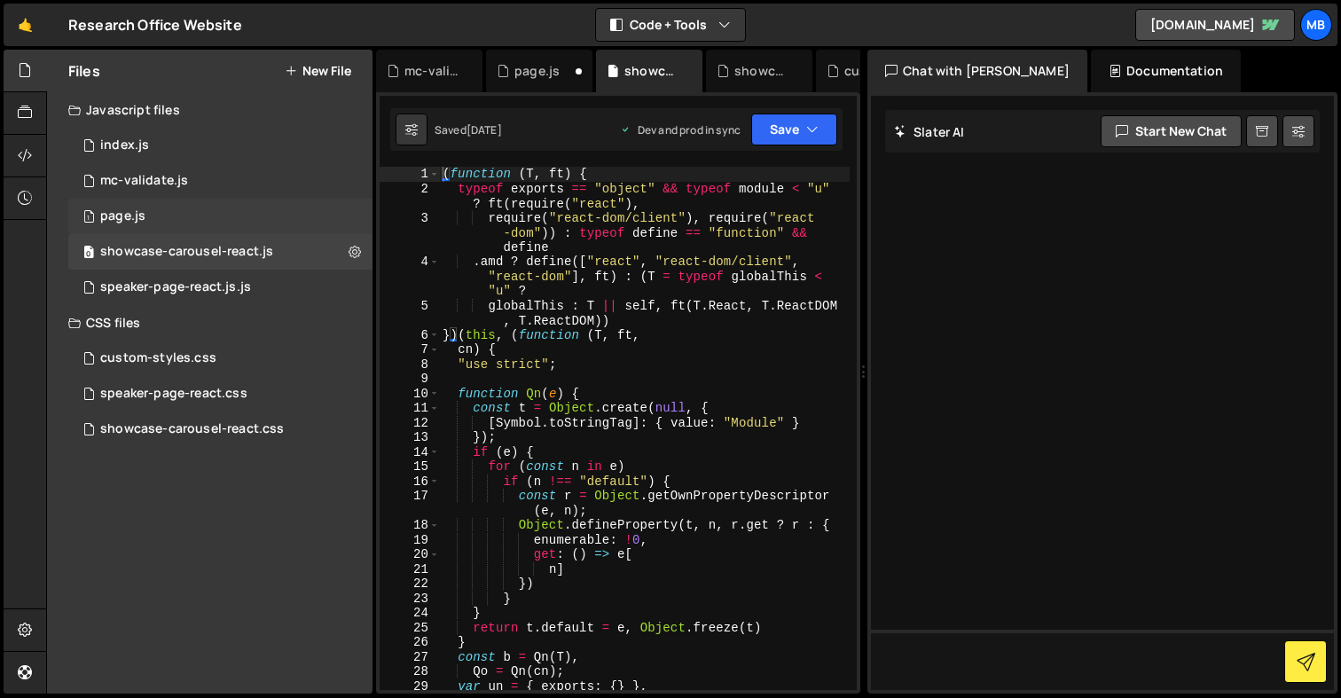
click at [238, 216] on div "1 page.js 0" at bounding box center [220, 216] width 304 height 35
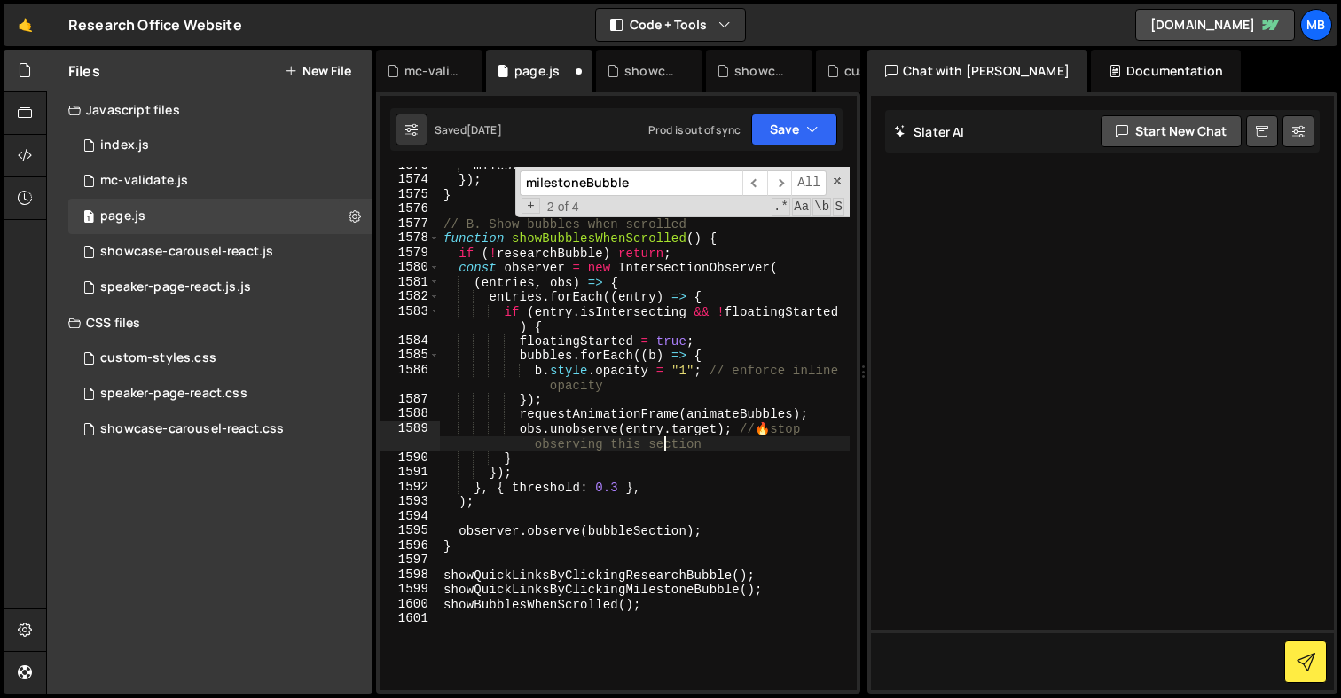
click at [668, 440] on div "milestoneDetails . classList . remove ( "show" ) ; }) ; } // B. Show bubbles wh…" at bounding box center [645, 434] width 410 height 553
type textarea "showQuickLinksByClickingMilestoneBubble"
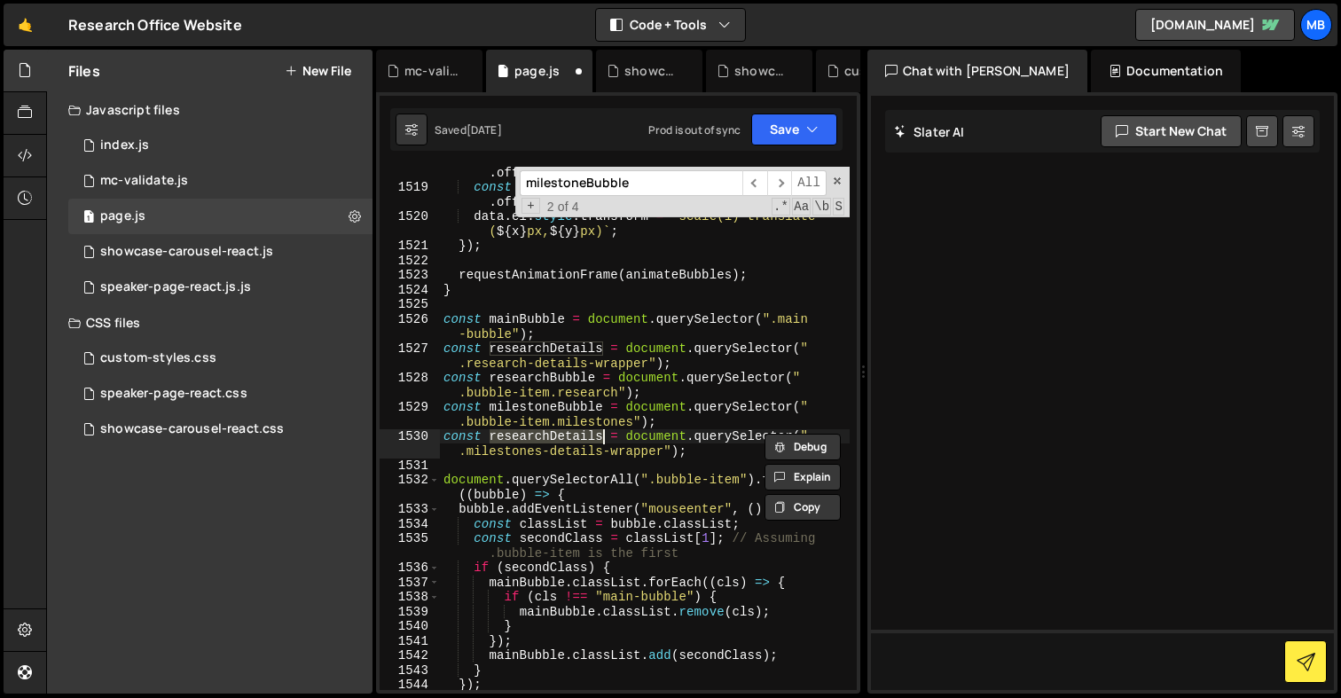
type textarea "const researchDetails = document.querySelector(".research-details-wrapper");"
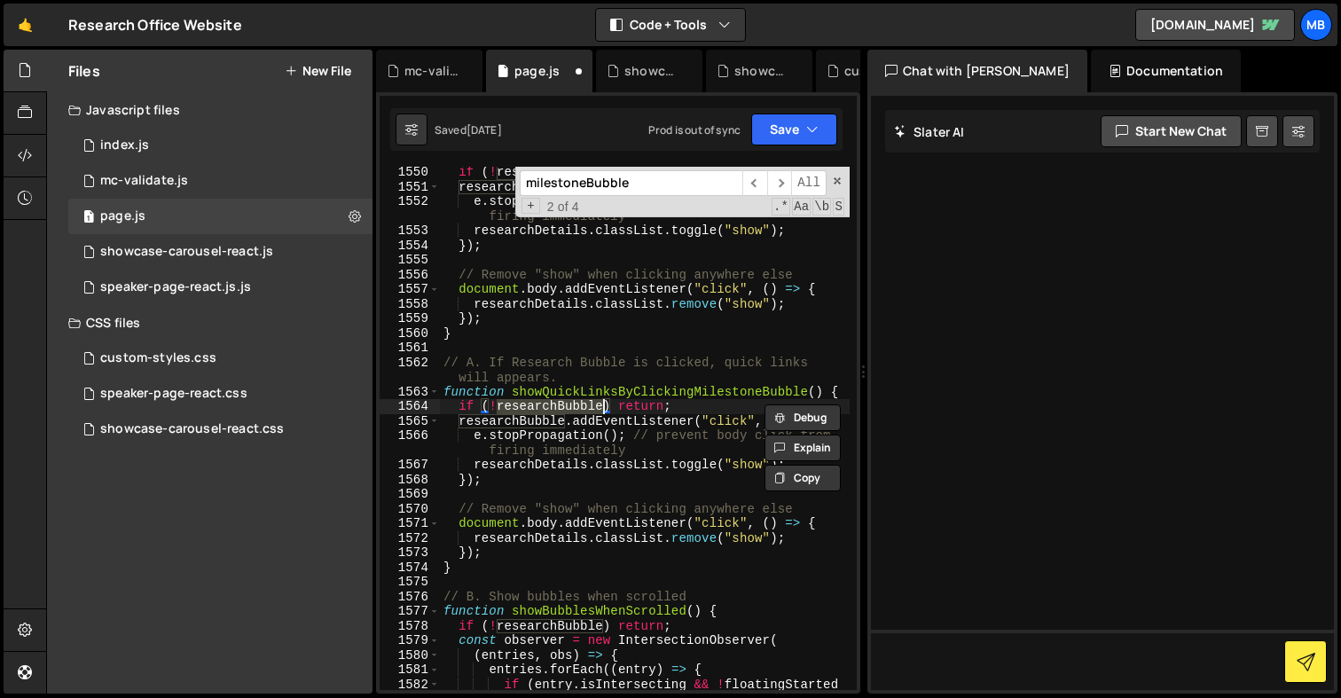
type textarea "function showQuickLinksByClickingResearchBubble() {"
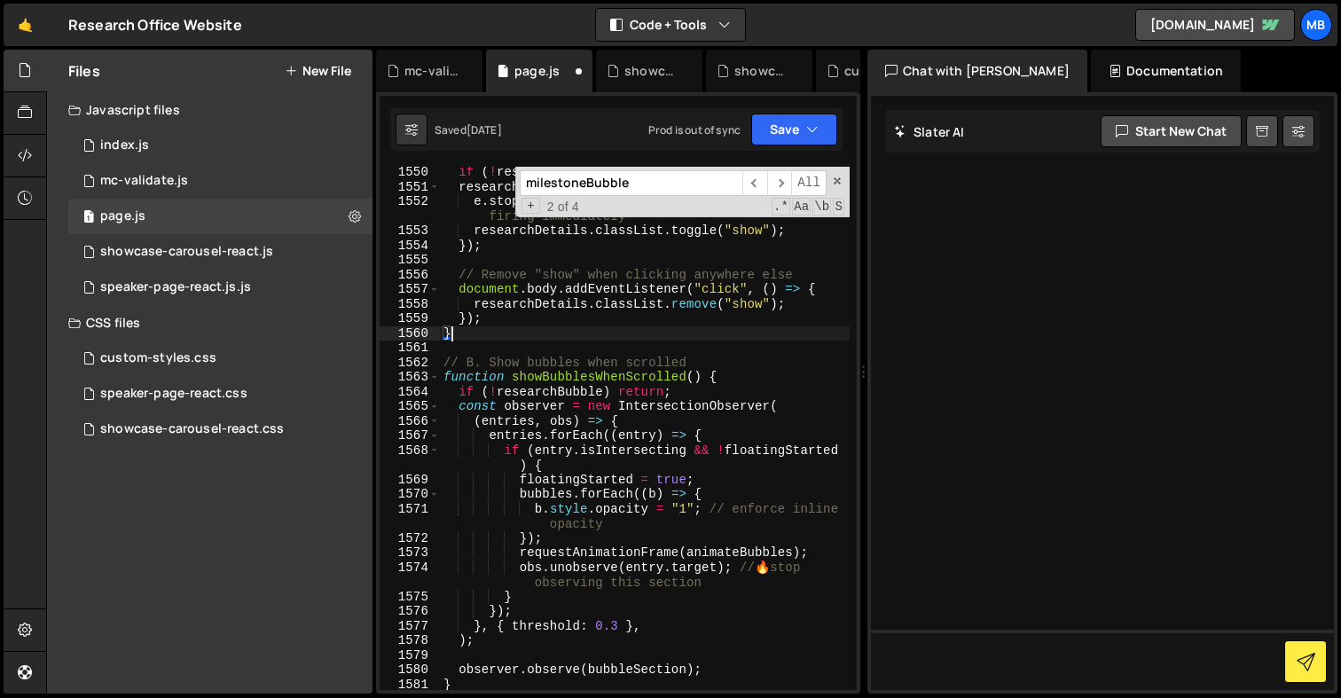
scroll to position [27704, 0]
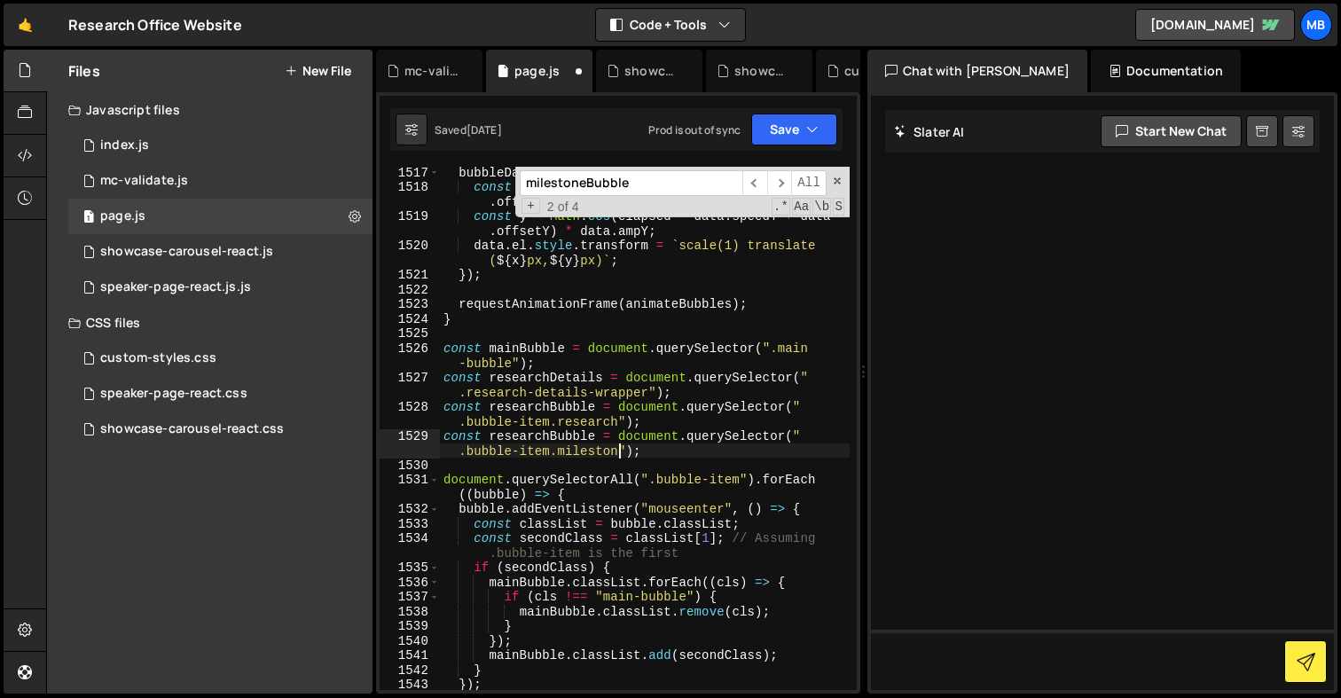
type textarea "const researchBubble = document.querySelector(".bubble-item.research");"
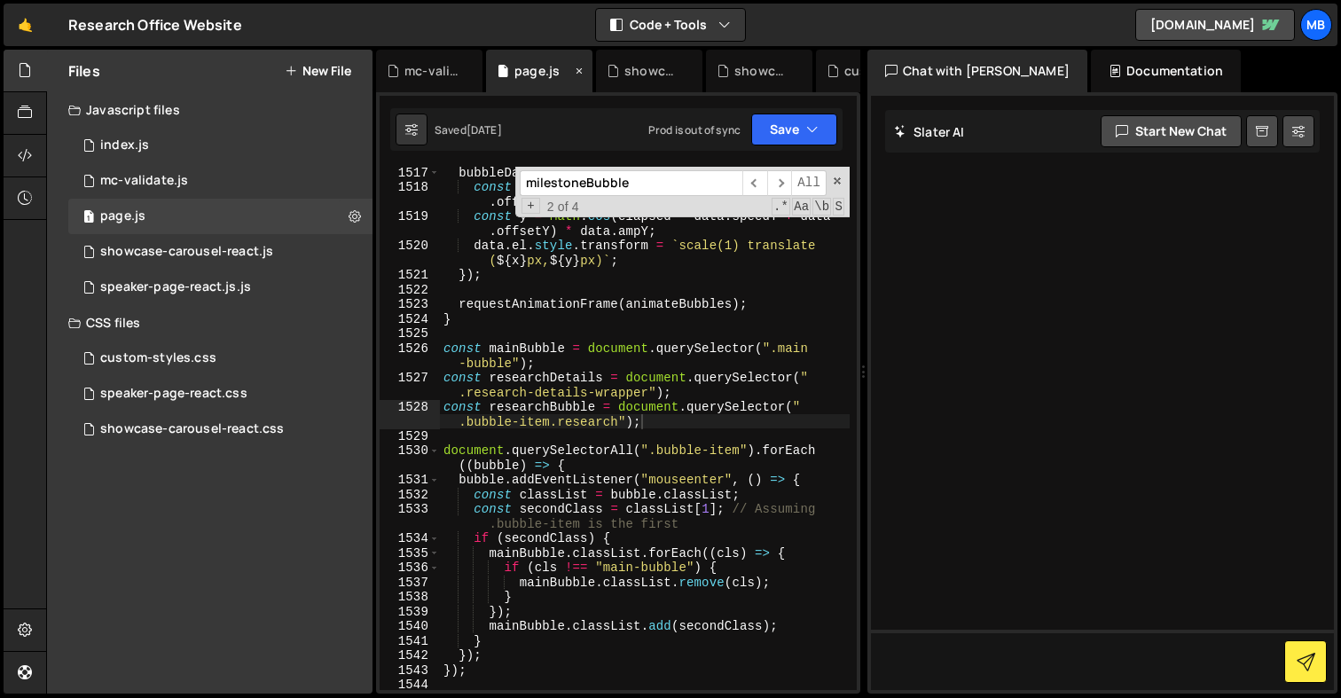
click at [580, 67] on icon at bounding box center [579, 71] width 12 height 18
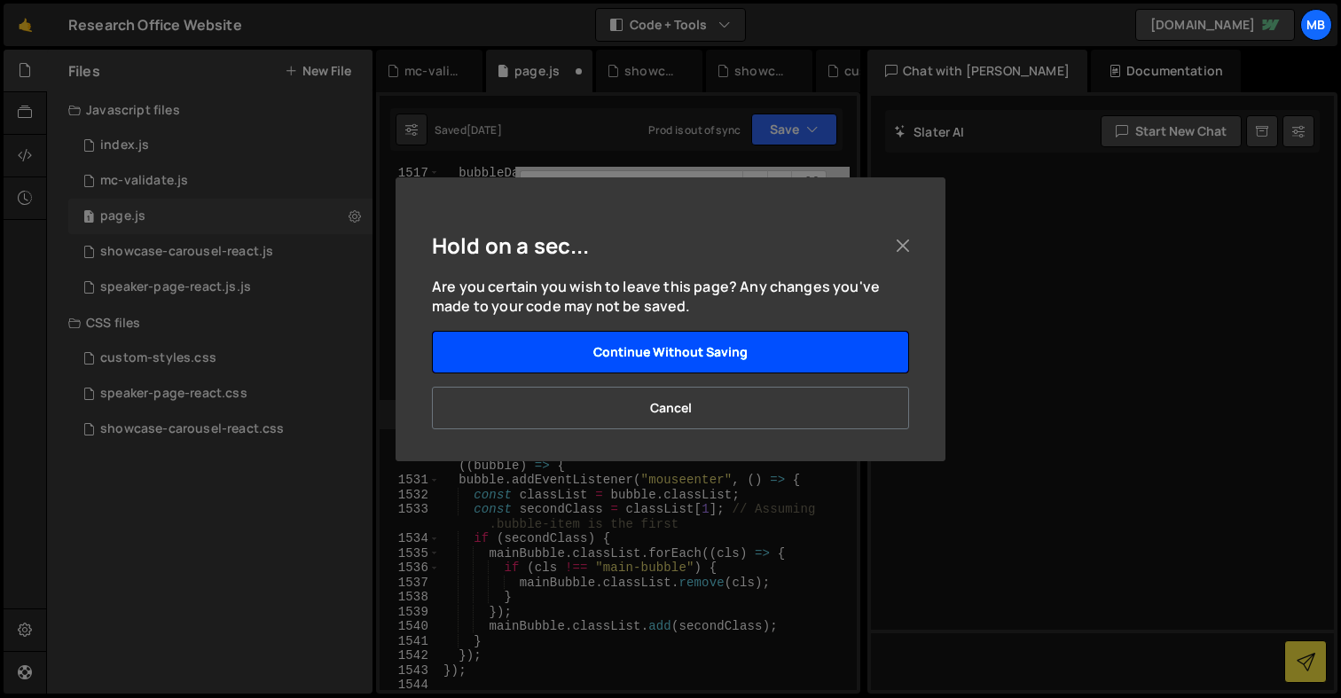
click at [709, 357] on button "Continue without saving" at bounding box center [670, 352] width 477 height 43
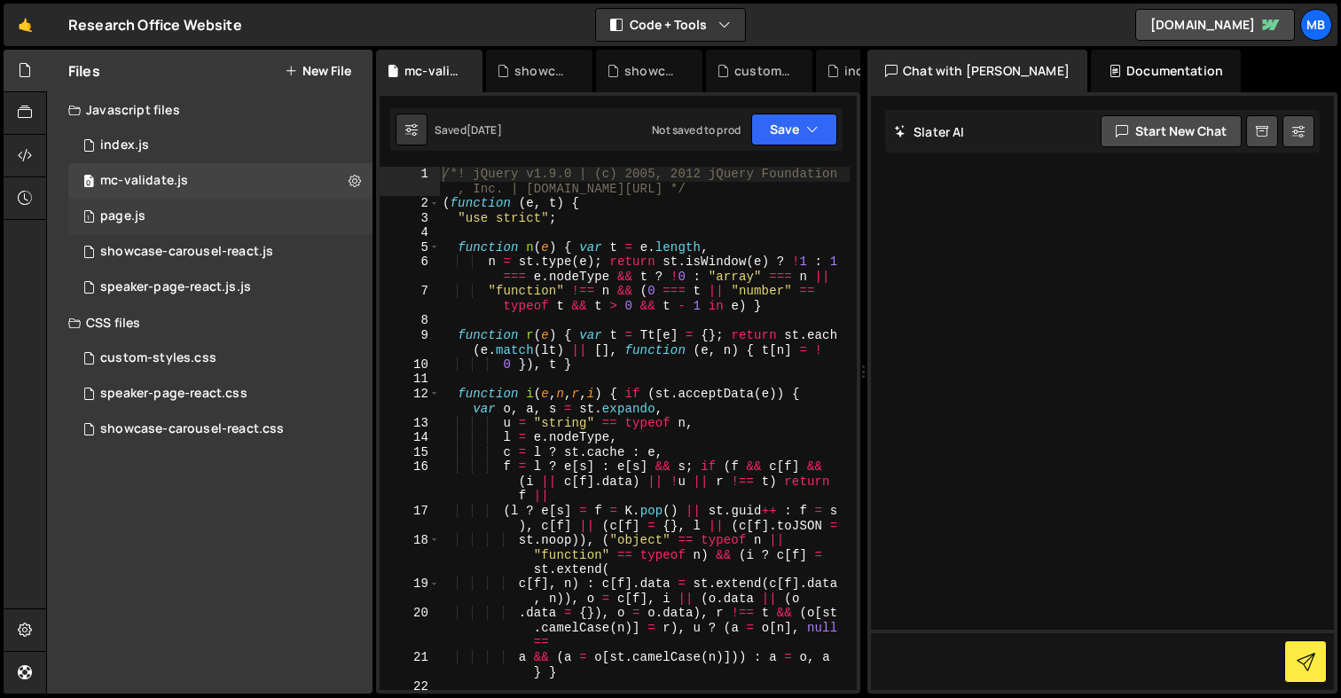
click at [202, 216] on div "1 page.js 0" at bounding box center [220, 216] width 304 height 35
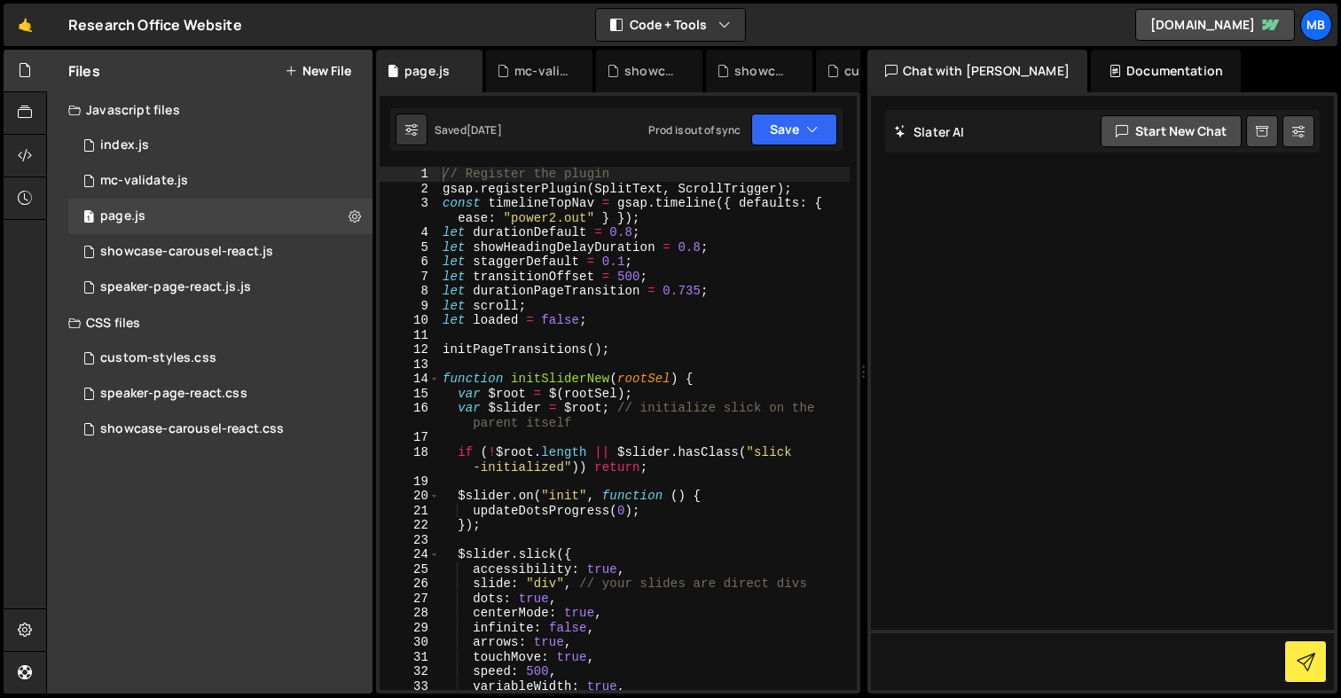
type textarea "let loaded = false;"
click at [557, 322] on div "// Register the plugin gsap . registerPlugin ( SplitText , ScrollTrigger ) ; co…" at bounding box center [644, 443] width 411 height 553
click at [690, 369] on div "// Register the plugin gsap . registerPlugin ( SplitText , ScrollTrigger ) ; co…" at bounding box center [644, 443] width 411 height 553
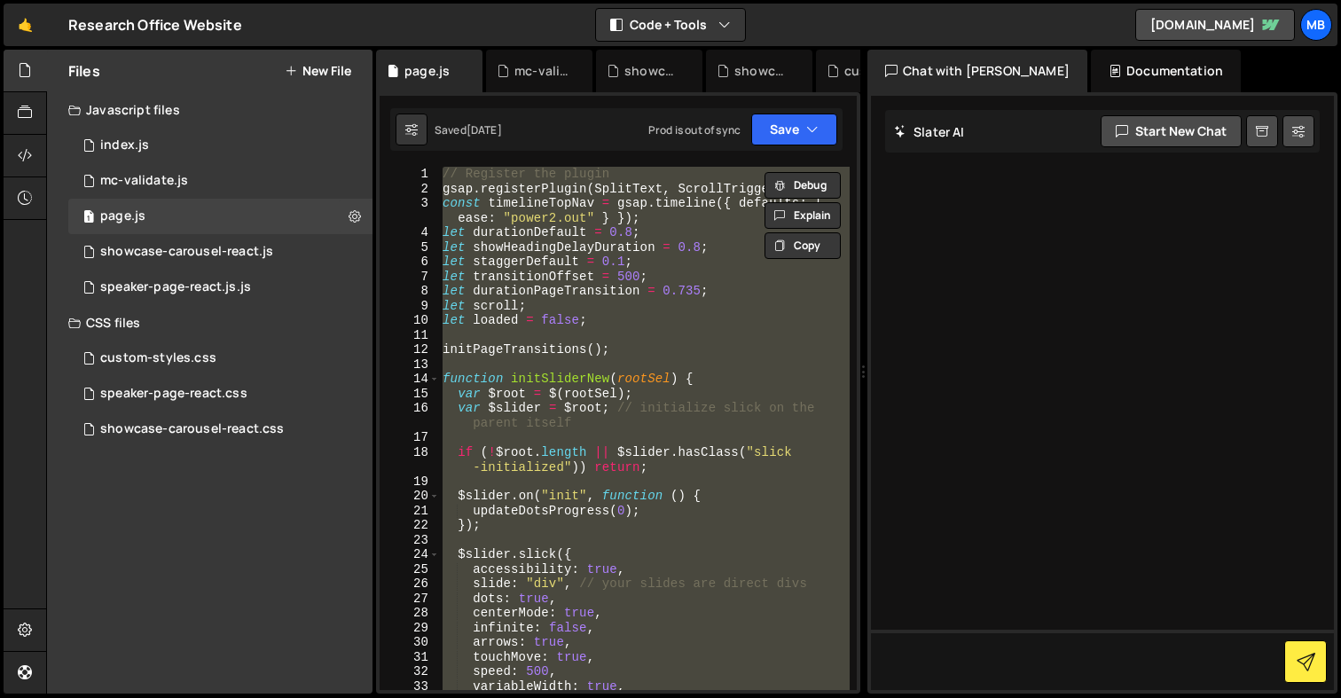
click at [658, 353] on div "// Register the plugin gsap . registerPlugin ( SplitText , ScrollTrigger ) ; co…" at bounding box center [644, 443] width 411 height 553
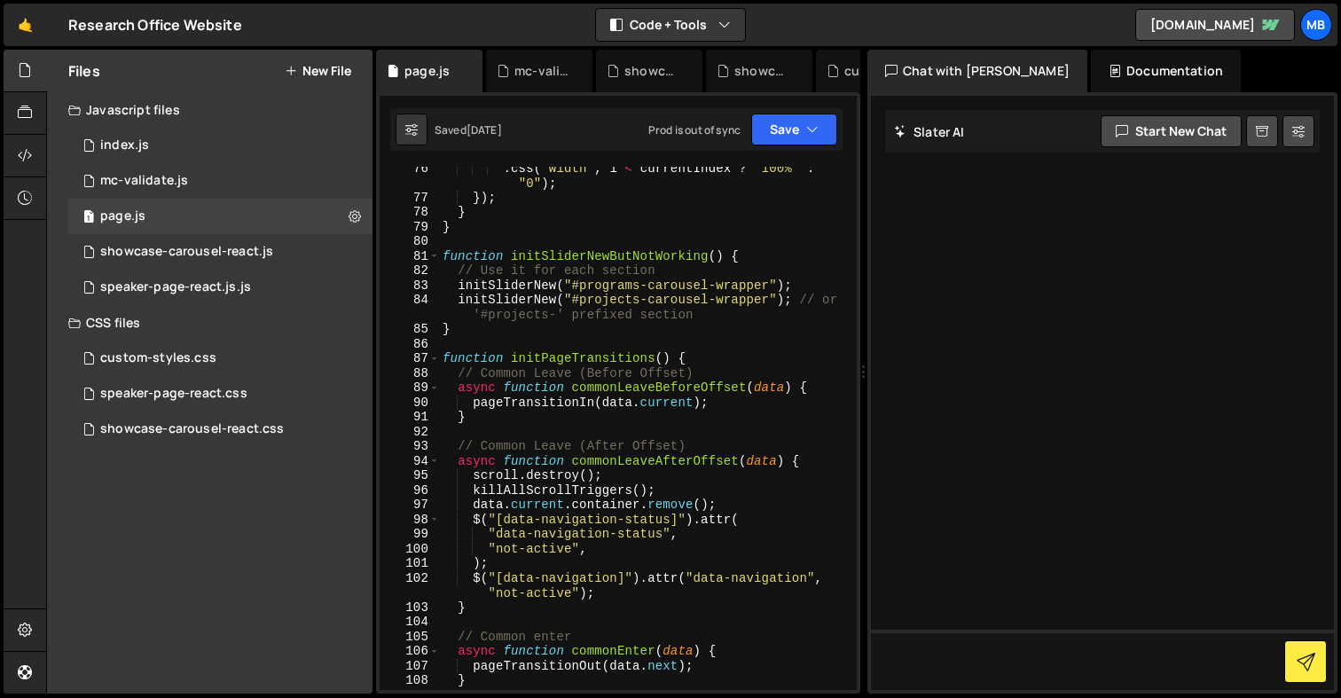
scroll to position [1256, 0]
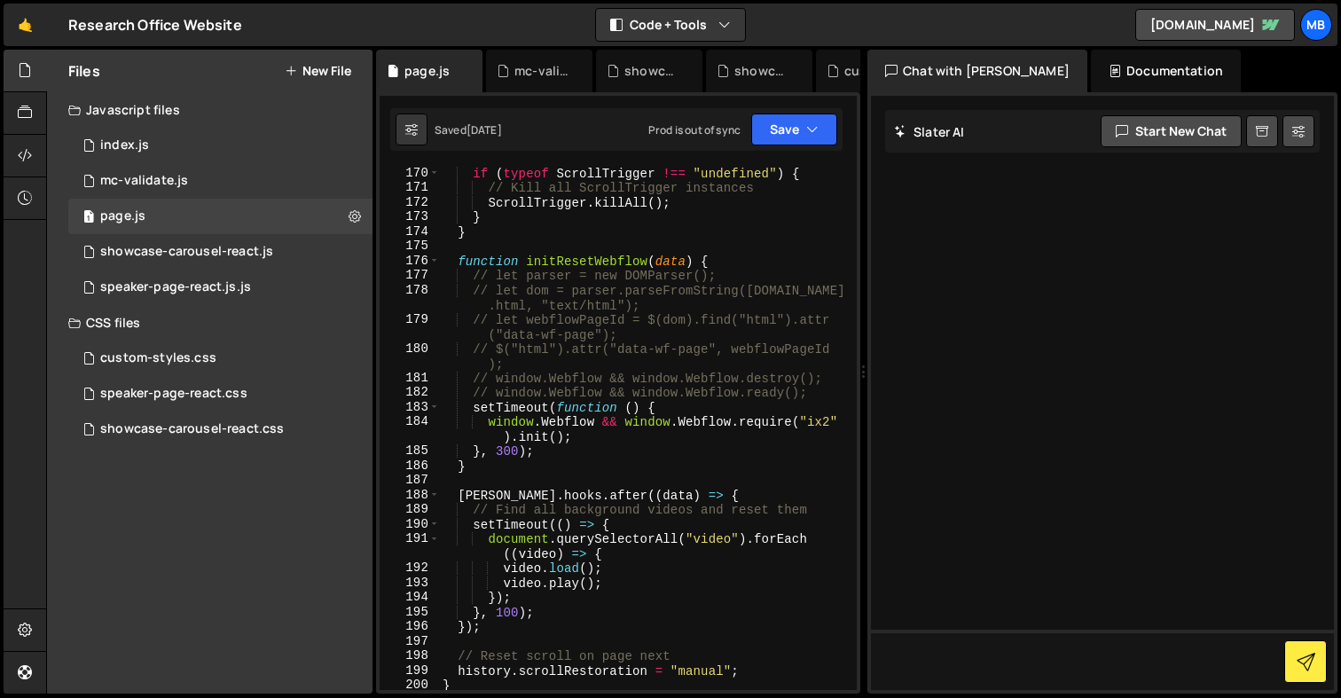
type textarea "showBubblesWhenScrolled();"
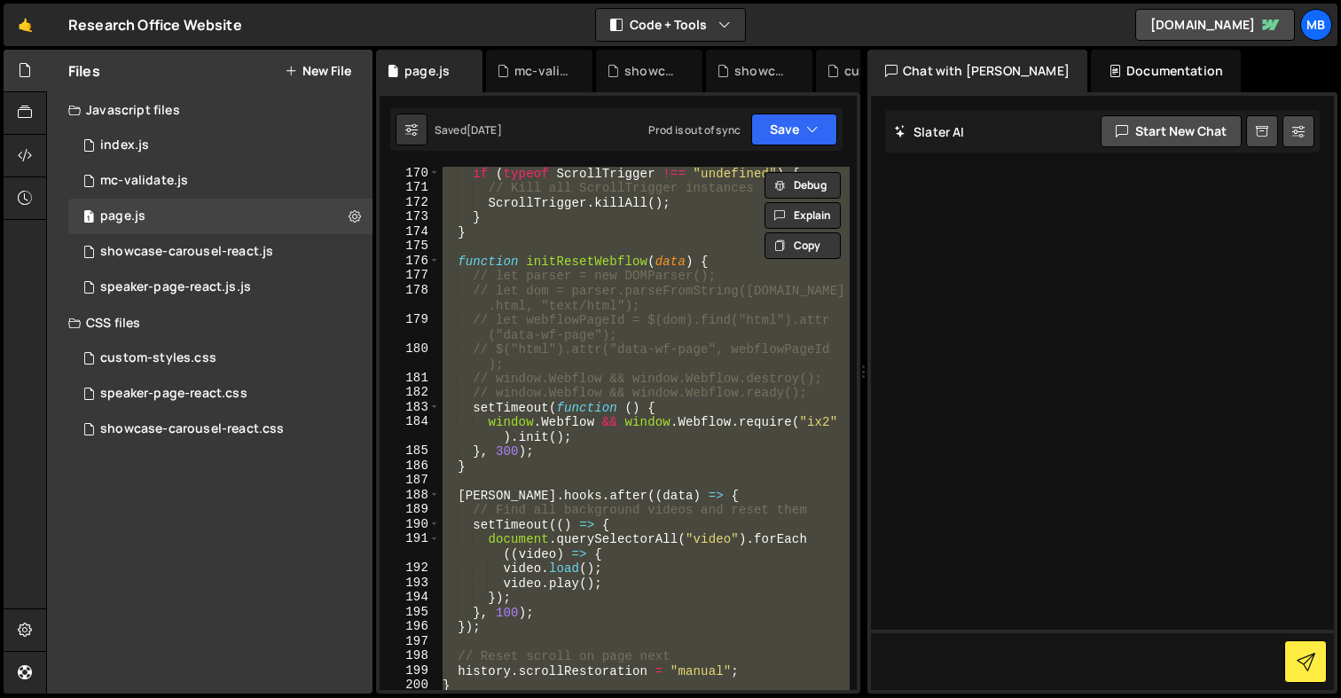
paste textarea
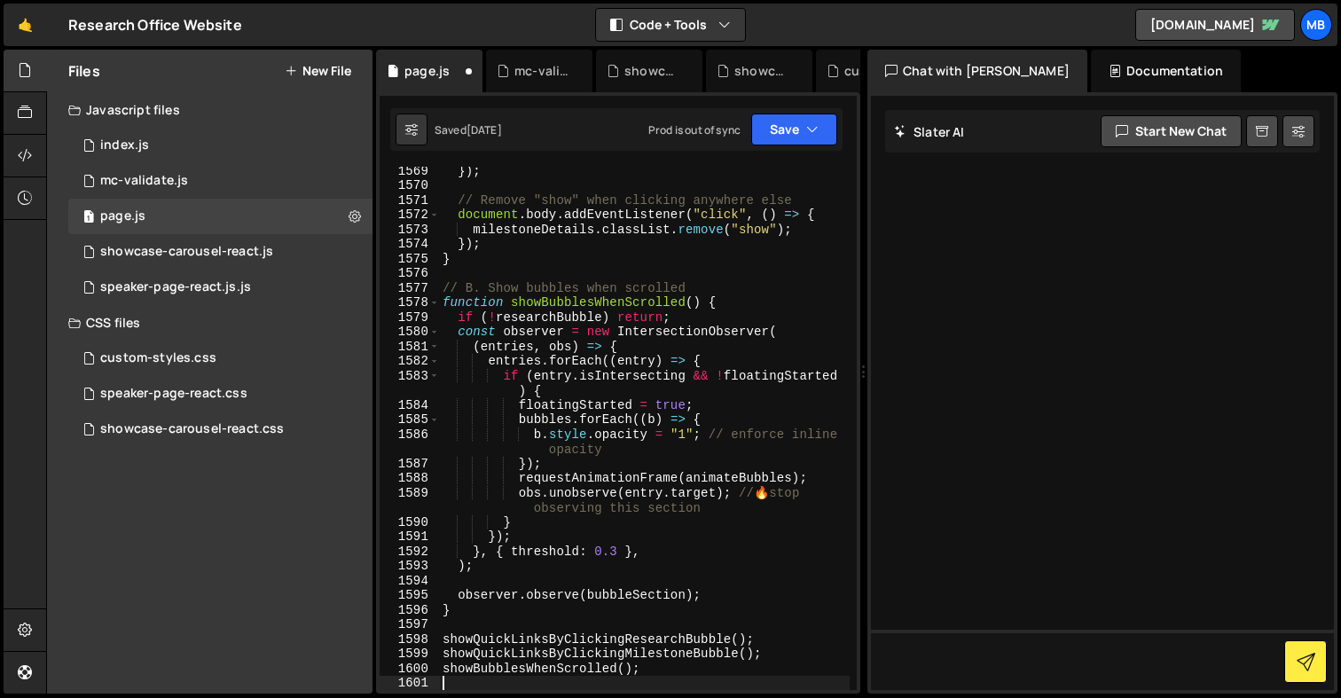
scroll to position [28539, 0]
click at [627, 661] on div "}) ; // Remove "show" when clicking anywhere else document . body . addEventLis…" at bounding box center [644, 439] width 411 height 553
click at [610, 649] on div "}) ; // Remove "show" when clicking anywhere else document . body . addEventLis…" at bounding box center [644, 439] width 411 height 553
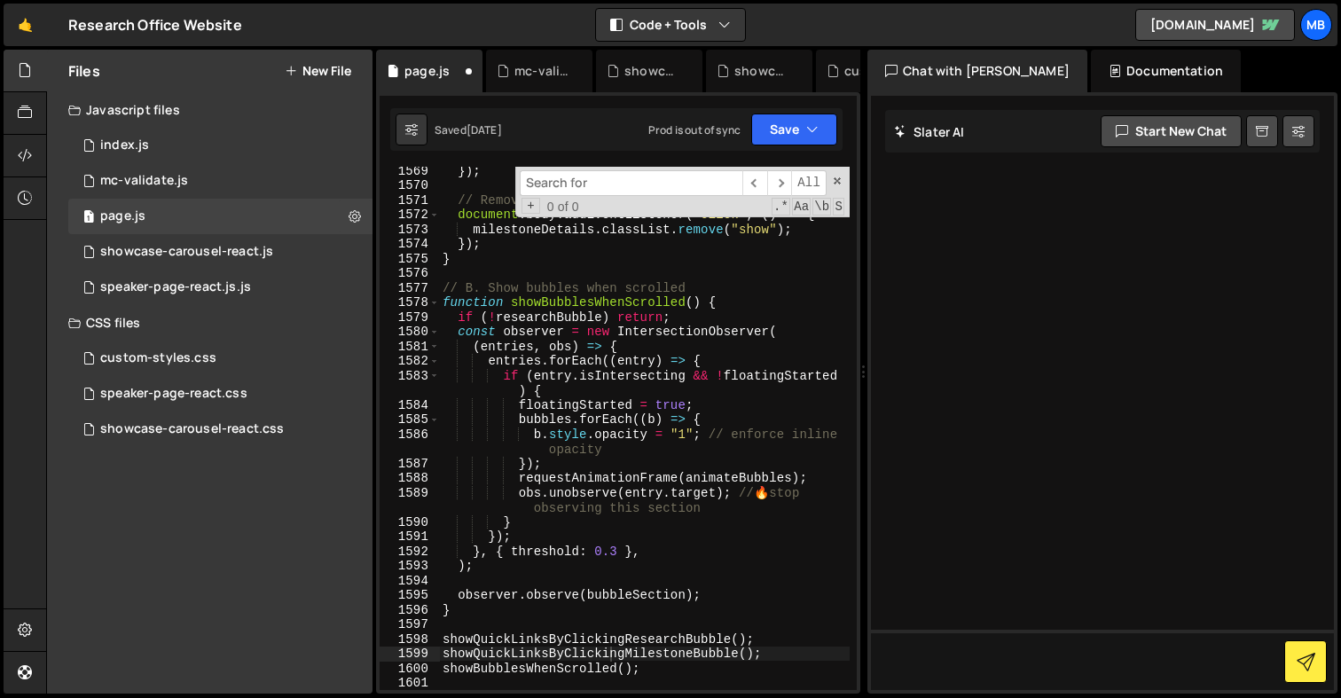
click at [610, 649] on div "}) ; // Remove "show" when clicking anywhere else document . body . addEventLis…" at bounding box center [644, 439] width 411 height 553
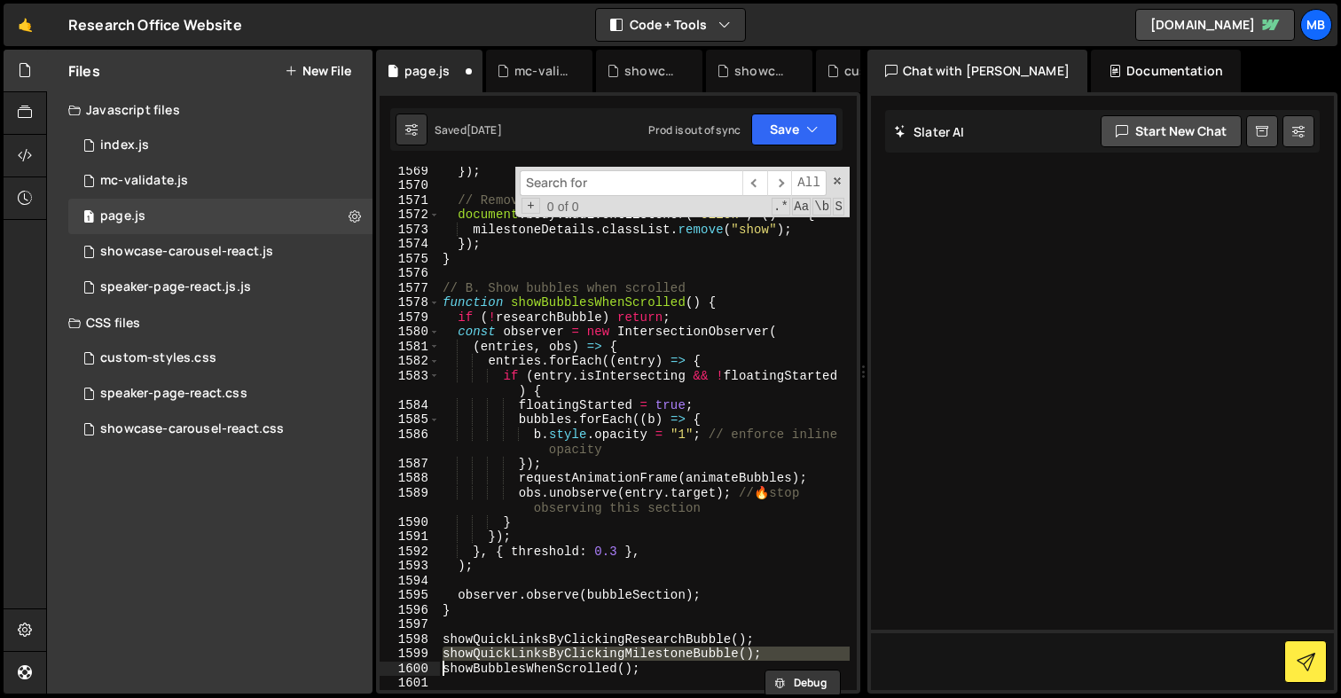
click at [610, 649] on div "}) ; // Remove "show" when clicking anywhere else document . body . addEventLis…" at bounding box center [644, 439] width 411 height 553
type textarea "showQuickLinksByClickingMilestoneBubble();"
click at [610, 649] on div "}) ; // Remove "show" when clicking anywhere else document . body . addEventLis…" at bounding box center [644, 439] width 411 height 553
type input "showQuickLinksByClickingMilestoneBubble"
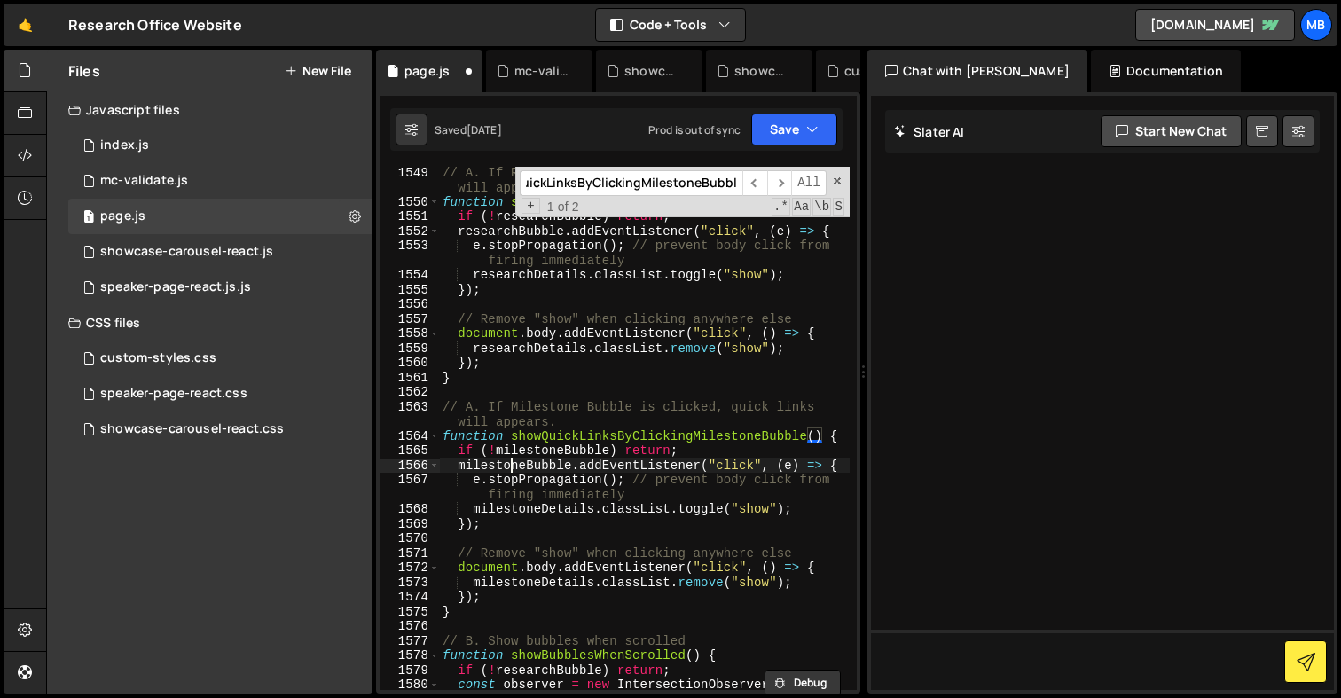
scroll to position [0, 0]
click at [513, 462] on div "// A. If Research Bubble is clicked, quick links will appears. function showQui…" at bounding box center [644, 449] width 411 height 568
click at [599, 479] on div "// A. If Research Bubble is clicked, quick links will appears. function showQui…" at bounding box center [644, 449] width 411 height 568
click at [611, 502] on div "// A. If Research Bubble is clicked, quick links will appears. function showQui…" at bounding box center [644, 449] width 411 height 568
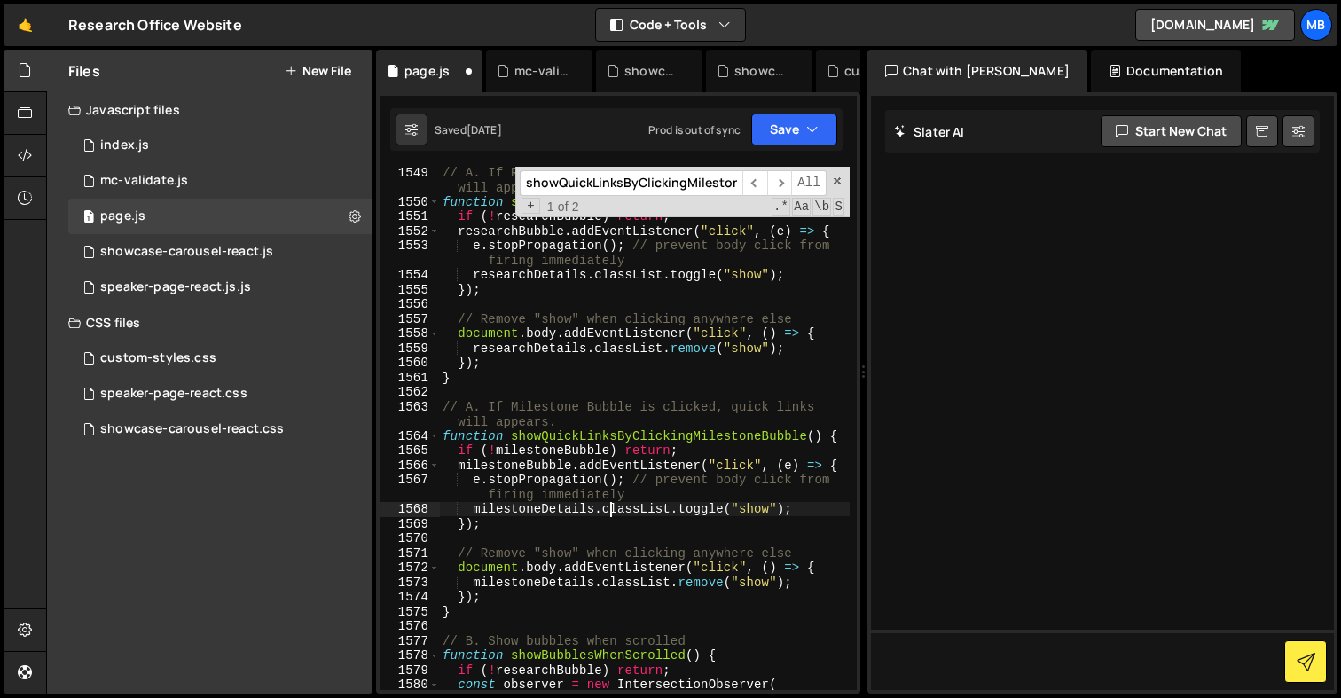
click at [615, 576] on div "// A. If Research Bubble is clicked, quick links will appears. function showQui…" at bounding box center [644, 449] width 411 height 568
type textarea "milestoneDetails.classList.remove("show");"
click at [553, 582] on div "// A. If Research Bubble is clicked, quick links will appears. function showQui…" at bounding box center [644, 449] width 411 height 568
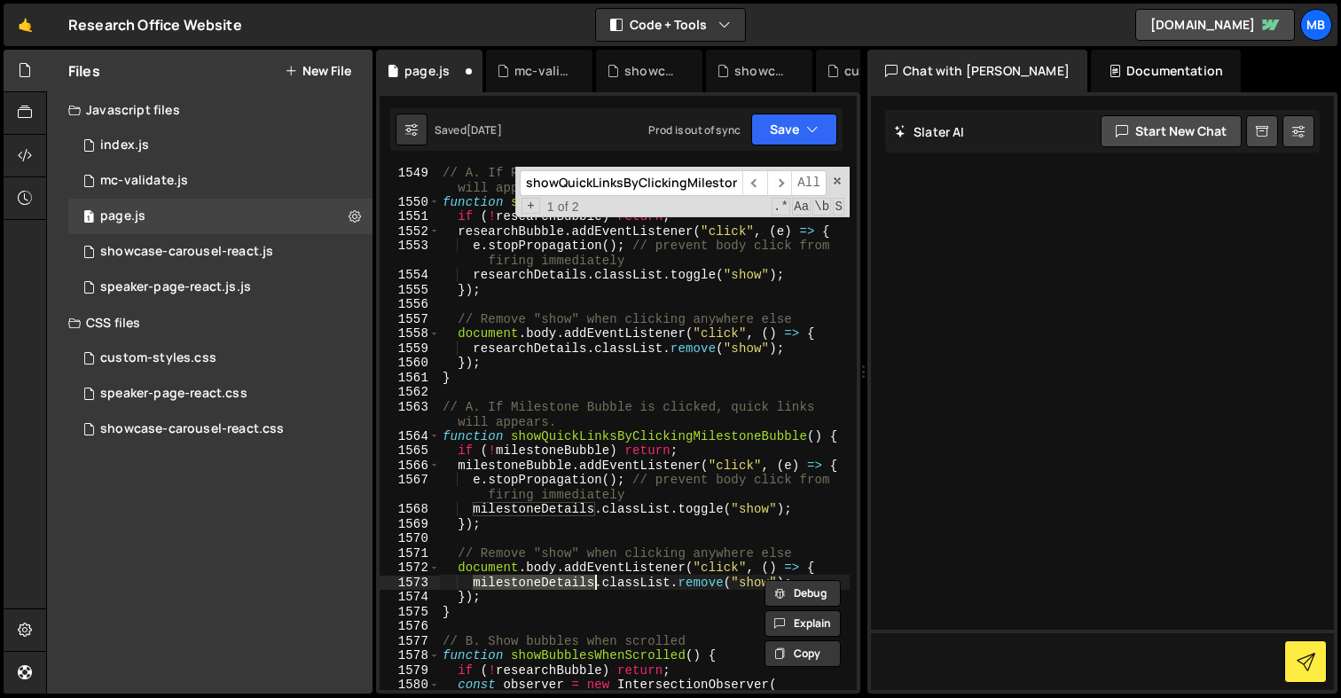
type input "milestoneDetails"
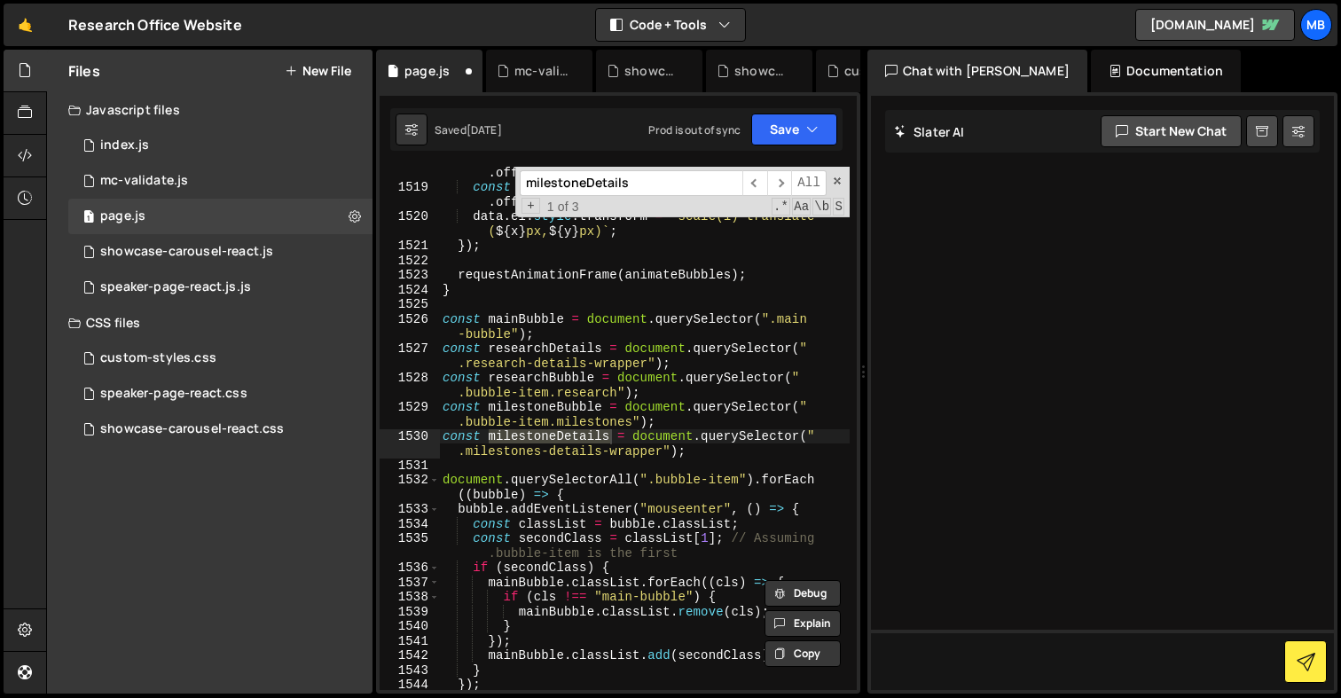
scroll to position [27607, 0]
type textarea "const milestoneBubble = document.querySelector(".bubble-item.milestones");"
click at [582, 404] on div "const x = Math . sin ( elapsed * data . speedX + data . offsetX ) * data . ampX…" at bounding box center [644, 435] width 411 height 568
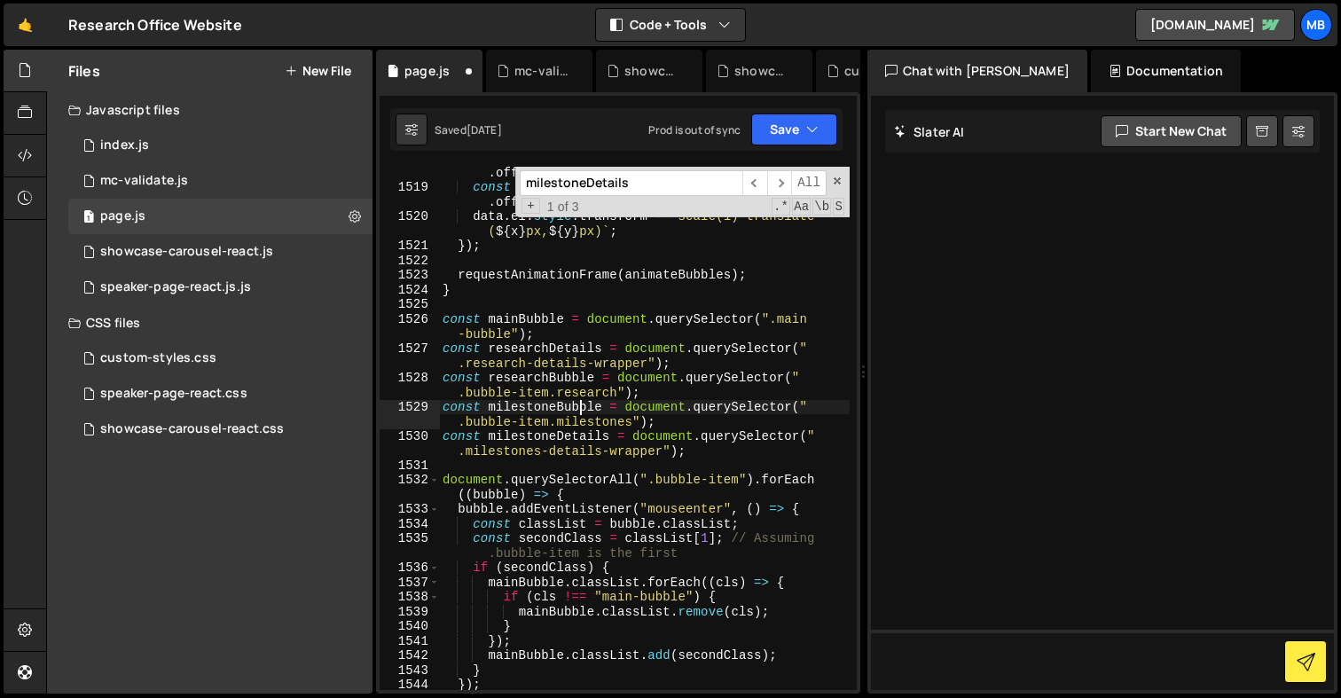
click at [582, 404] on div "const x = Math . sin ( elapsed * data . speedX + data . offsetX ) * data . ampX…" at bounding box center [644, 435] width 411 height 568
type input "milestoneBubble"
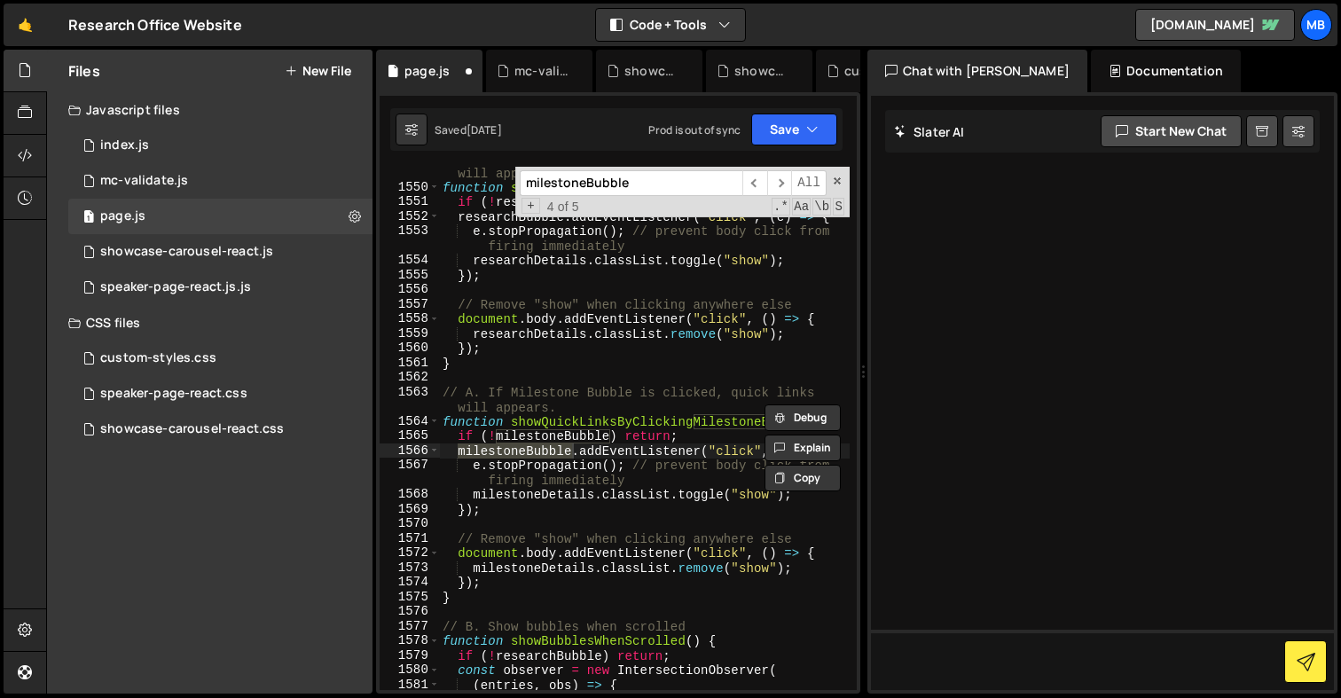
click at [622, 377] on div "// A. If Research Bubble is clicked, quick links will appears. function showQui…" at bounding box center [644, 435] width 411 height 568
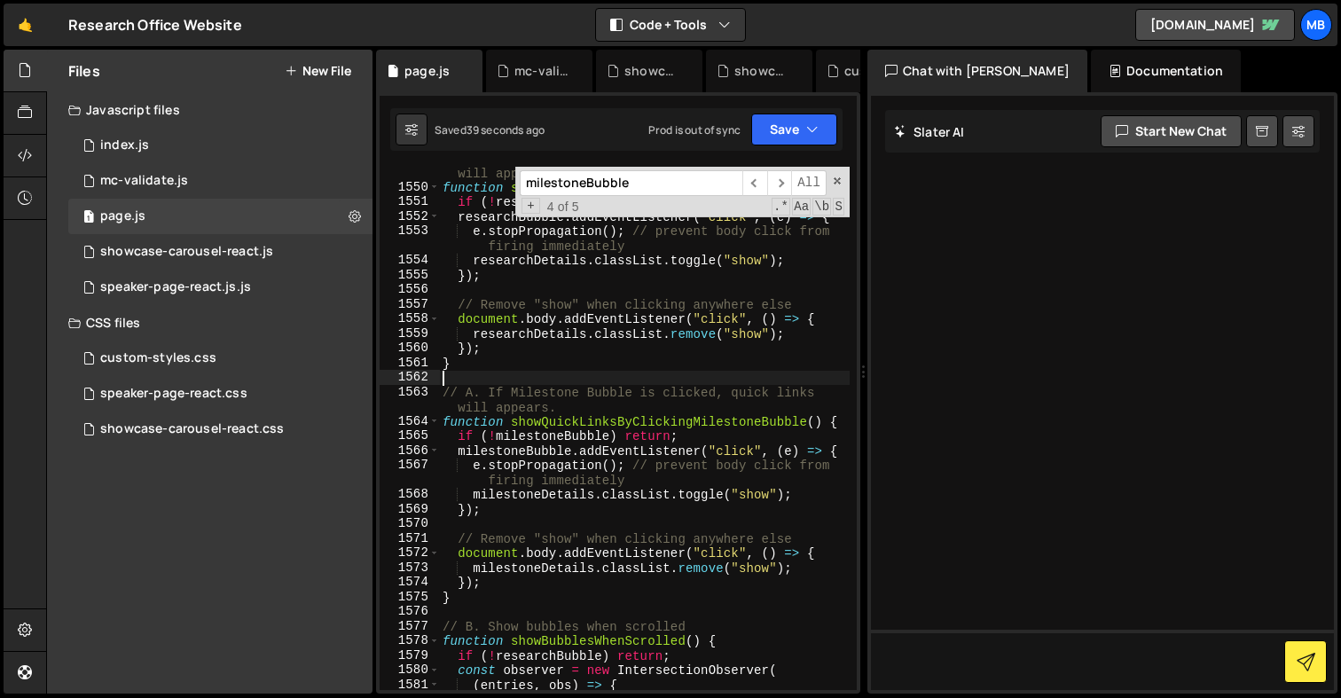
click at [542, 490] on div "// A. If Research Bubble is clicked, quick links will appears. function showQui…" at bounding box center [644, 435] width 411 height 568
type textarea "milestoneDetails.classList.toggle("show");"
click at [542, 490] on div "// A. If Research Bubble is clicked, quick links will appears. function showQui…" at bounding box center [644, 435] width 411 height 568
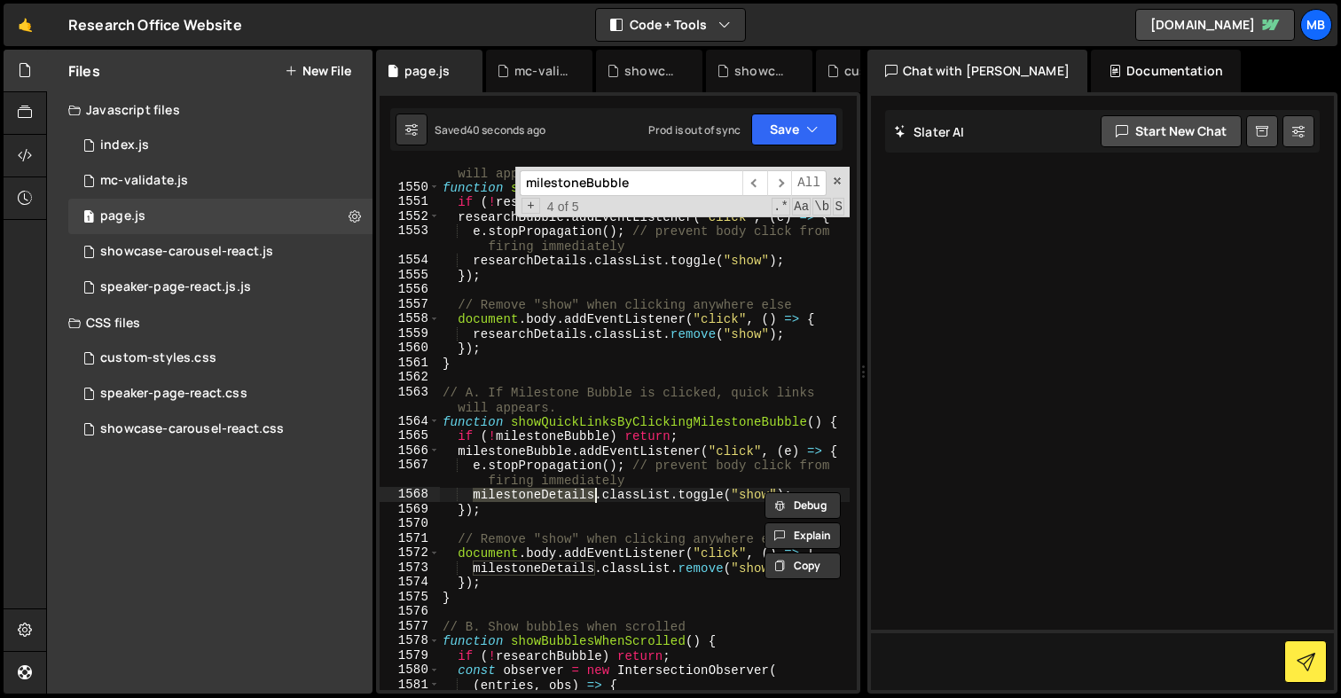
type input "milestoneDetails"
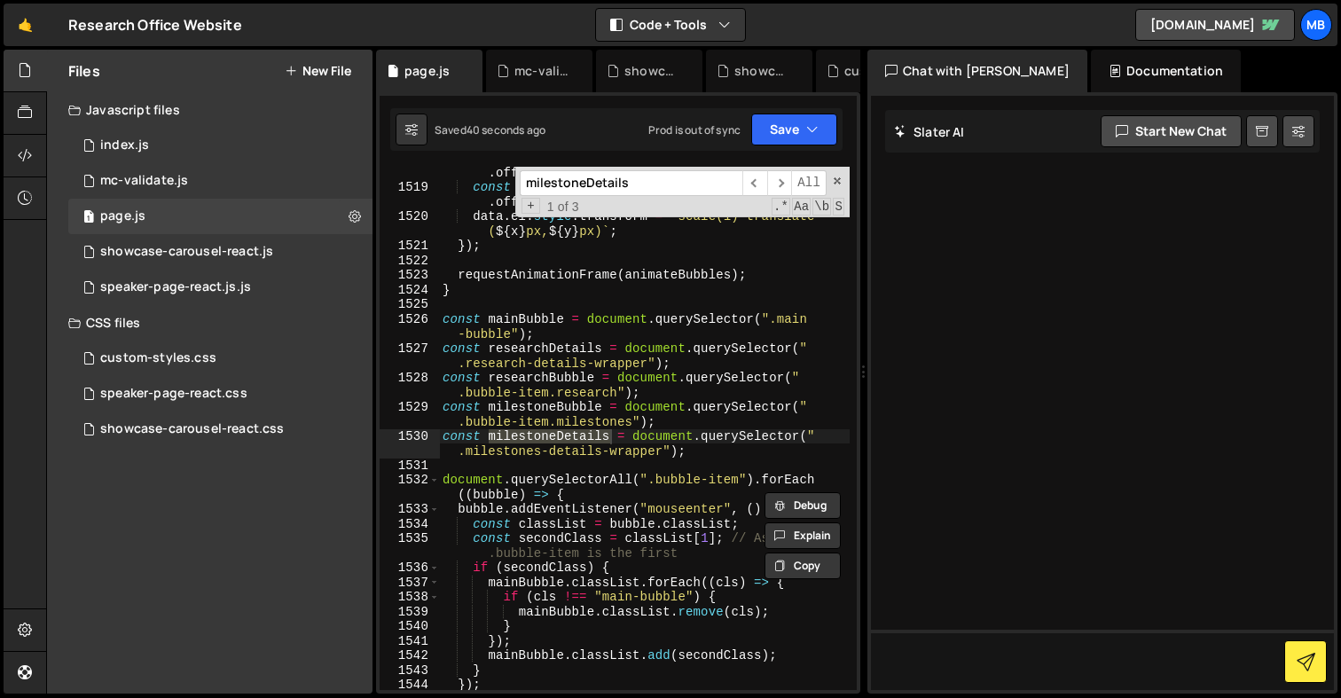
scroll to position [27607, 0]
click at [541, 450] on div "const x = Math . sin ( elapsed * data . speedX + data . offsetX ) * data . ampX…" at bounding box center [644, 435] width 411 height 568
type textarea "const milestoneDetails = document.querySelector(".milestone-details-wrapper");"
